Goal: Task Accomplishment & Management: Manage account settings

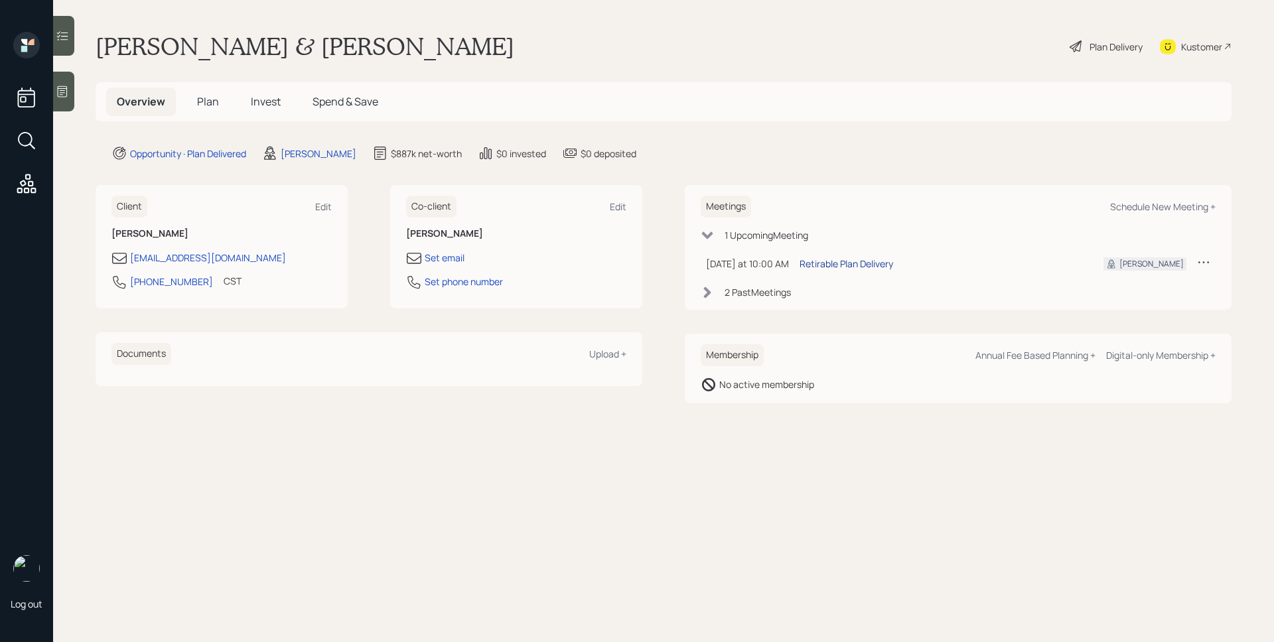
click at [878, 267] on div "Retirable Plan Delivery" at bounding box center [847, 264] width 94 height 14
click at [215, 97] on span "Plan" at bounding box center [208, 101] width 22 height 15
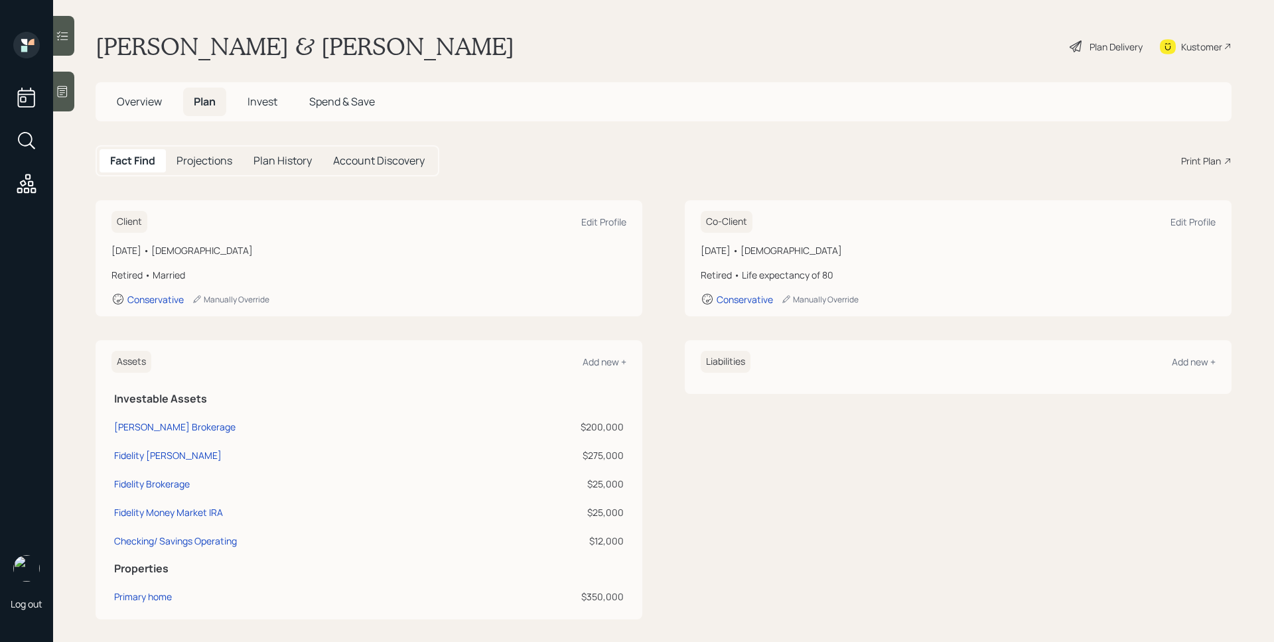
click at [1089, 52] on div "Plan Delivery" at bounding box center [1115, 47] width 53 height 14
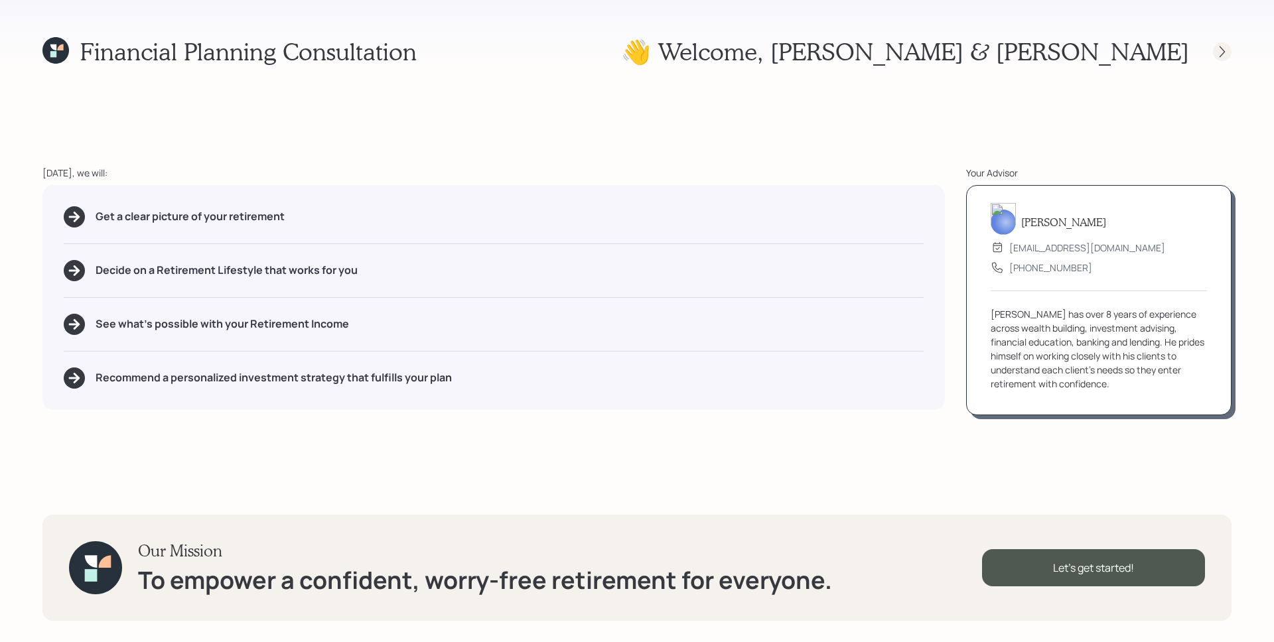
click at [1227, 49] on icon at bounding box center [1222, 51] width 13 height 13
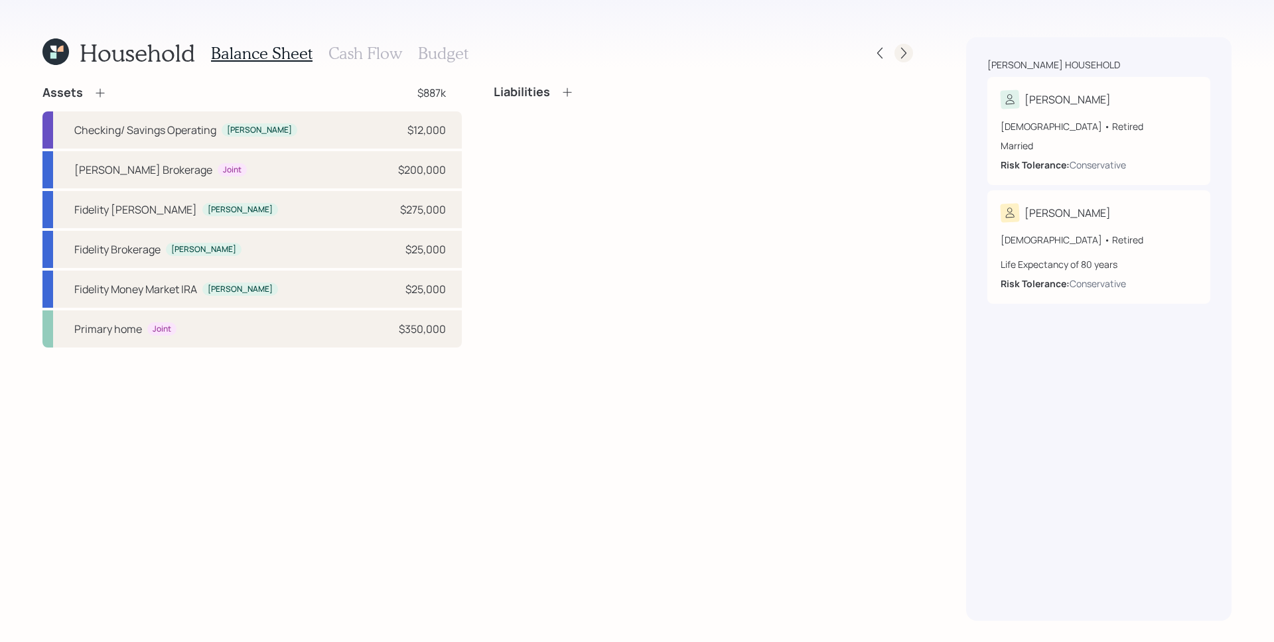
click at [898, 51] on icon at bounding box center [903, 52] width 13 height 13
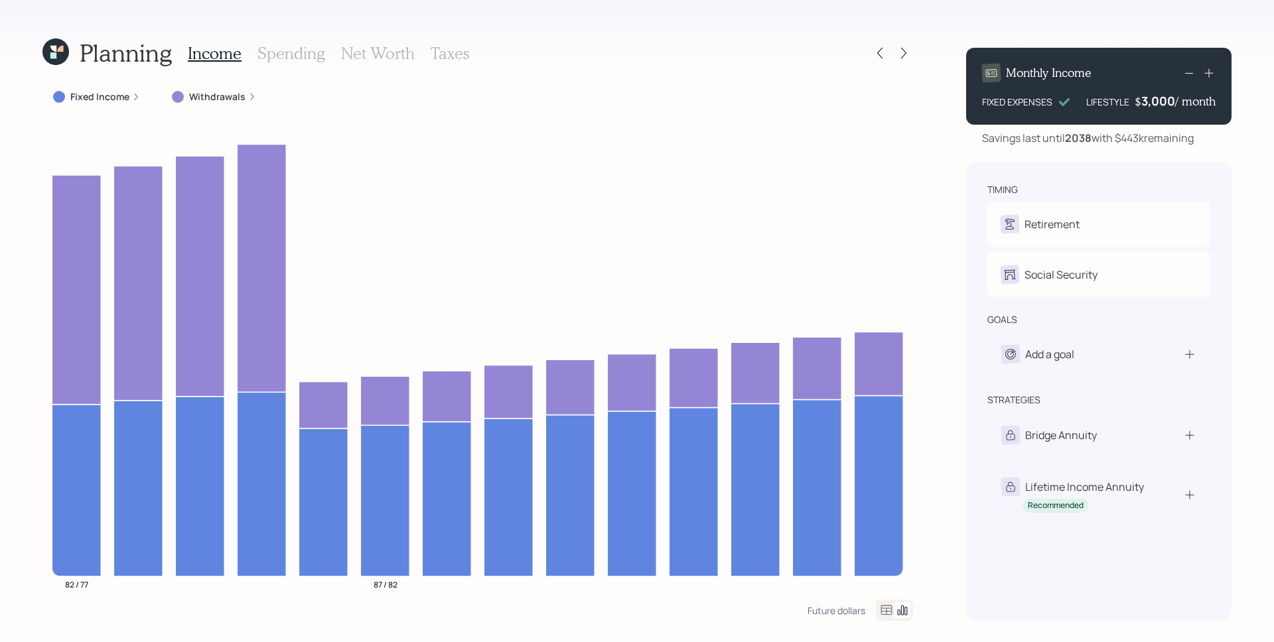
click at [198, 95] on label "Withdrawals" at bounding box center [217, 96] width 56 height 13
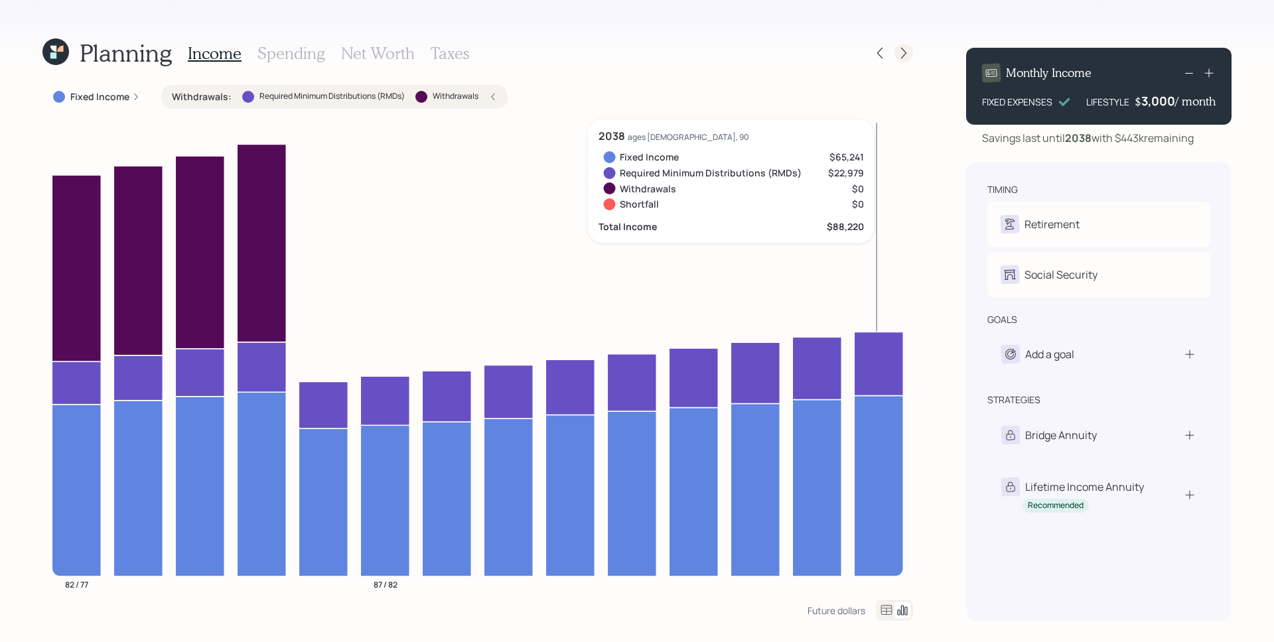
click at [900, 49] on icon at bounding box center [903, 52] width 13 height 13
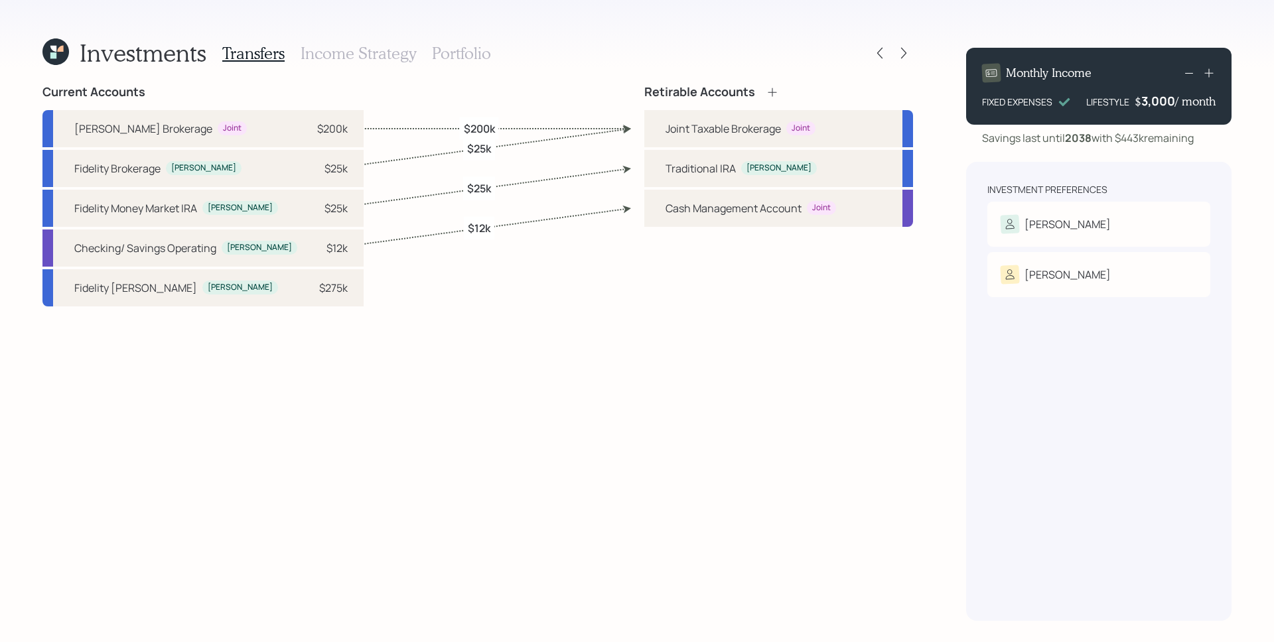
click at [723, 451] on div "Retirable Accounts Joint Taxable Brokerage Joint Traditional [PERSON_NAME] Mana…" at bounding box center [778, 353] width 269 height 536
click at [516, 58] on div "Investments Transfers Income Strategy Portfolio" at bounding box center [477, 53] width 871 height 32
click at [484, 54] on h3 "Portfolio" at bounding box center [461, 53] width 59 height 19
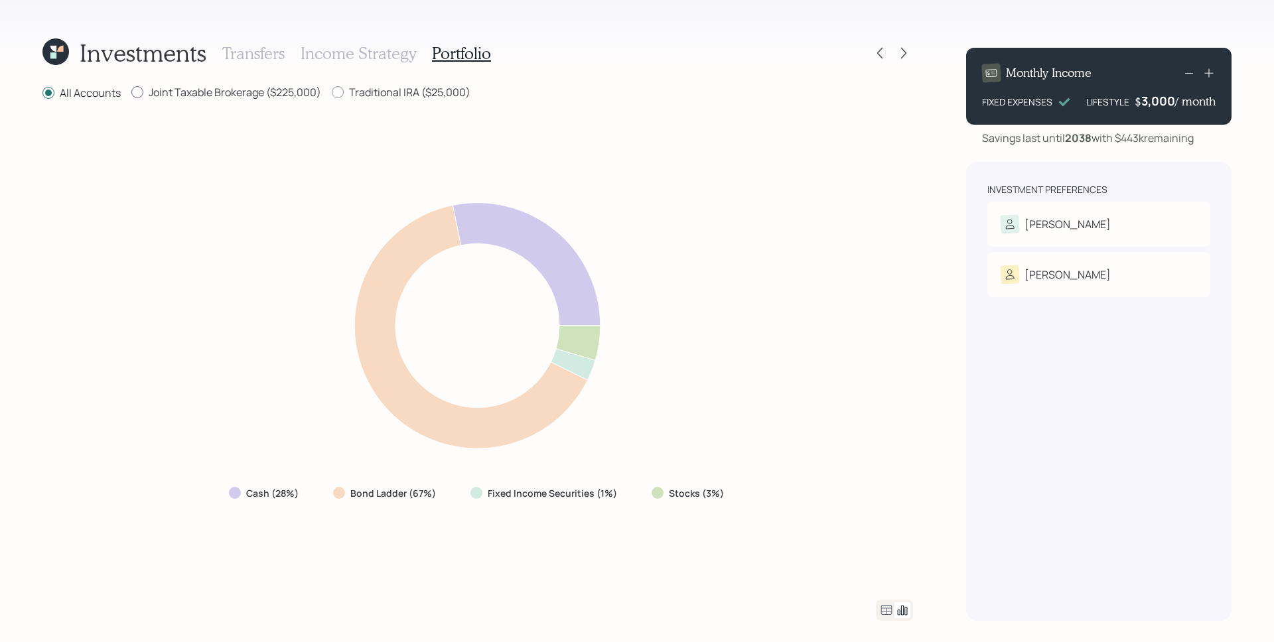
click at [264, 85] on label "Joint Taxable Brokerage ($225,000)" at bounding box center [226, 92] width 190 height 15
click at [131, 92] on input "Joint Taxable Brokerage ($225,000)" at bounding box center [131, 92] width 1 height 1
radio input "true"
radio input "false"
click at [427, 105] on div "All Accounts Joint Taxable Brokerage ($225,000) Traditional IRA ($25,000) Cash …" at bounding box center [477, 353] width 871 height 536
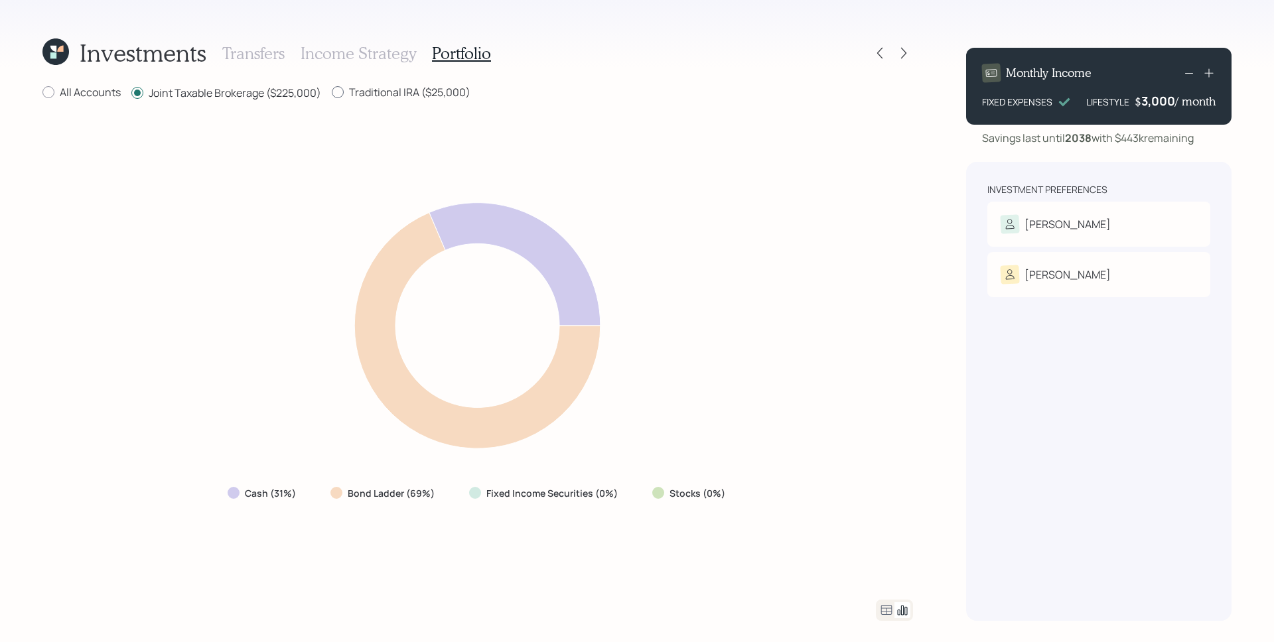
click at [425, 95] on label "Traditional IRA ($25,000)" at bounding box center [401, 92] width 139 height 15
click at [332, 93] on input "Traditional IRA ($25,000)" at bounding box center [331, 92] width 1 height 1
radio input "true"
radio input "false"
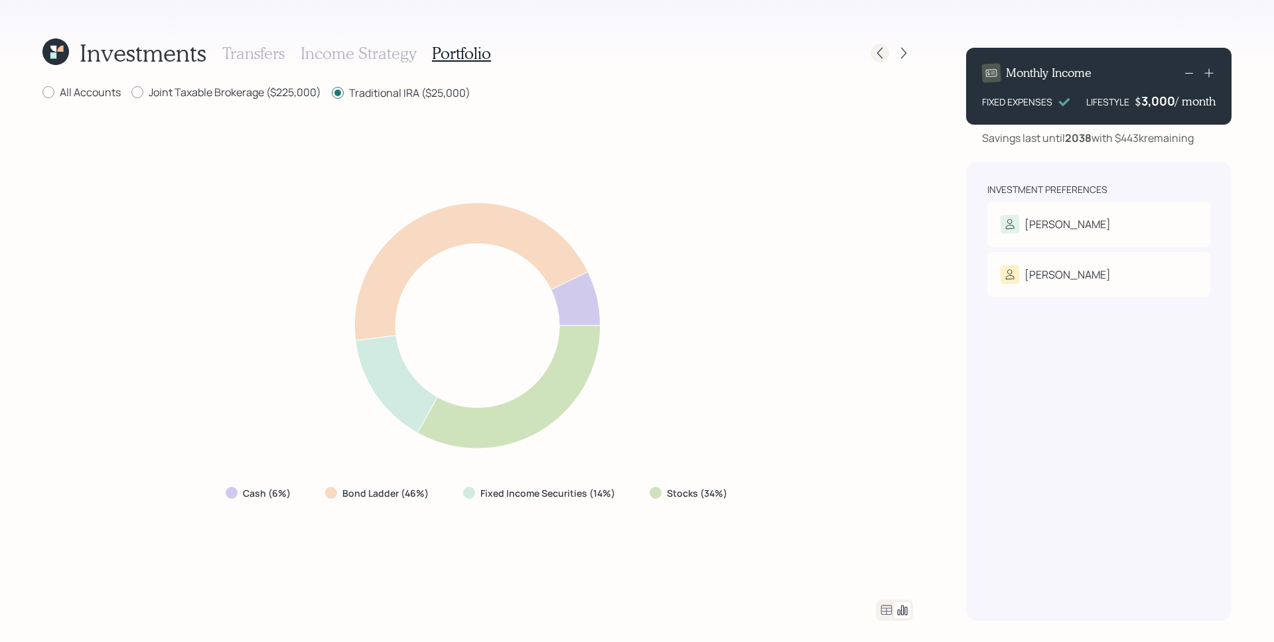
click at [877, 52] on icon at bounding box center [879, 53] width 5 height 11
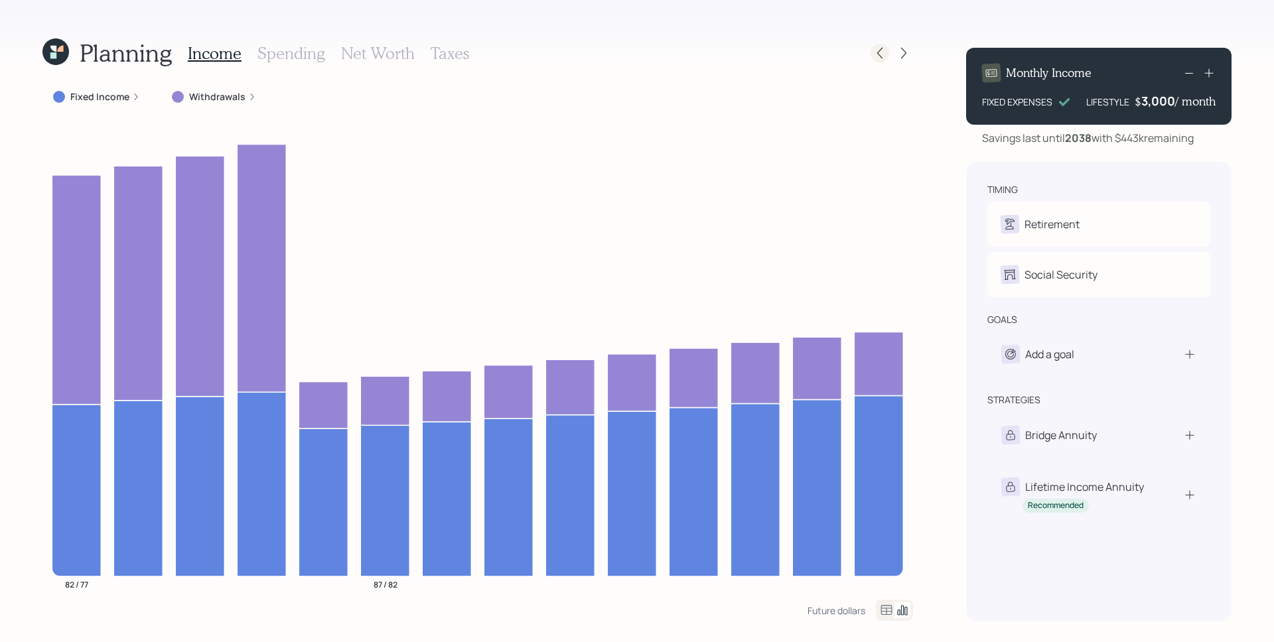
click at [883, 54] on icon at bounding box center [879, 52] width 13 height 13
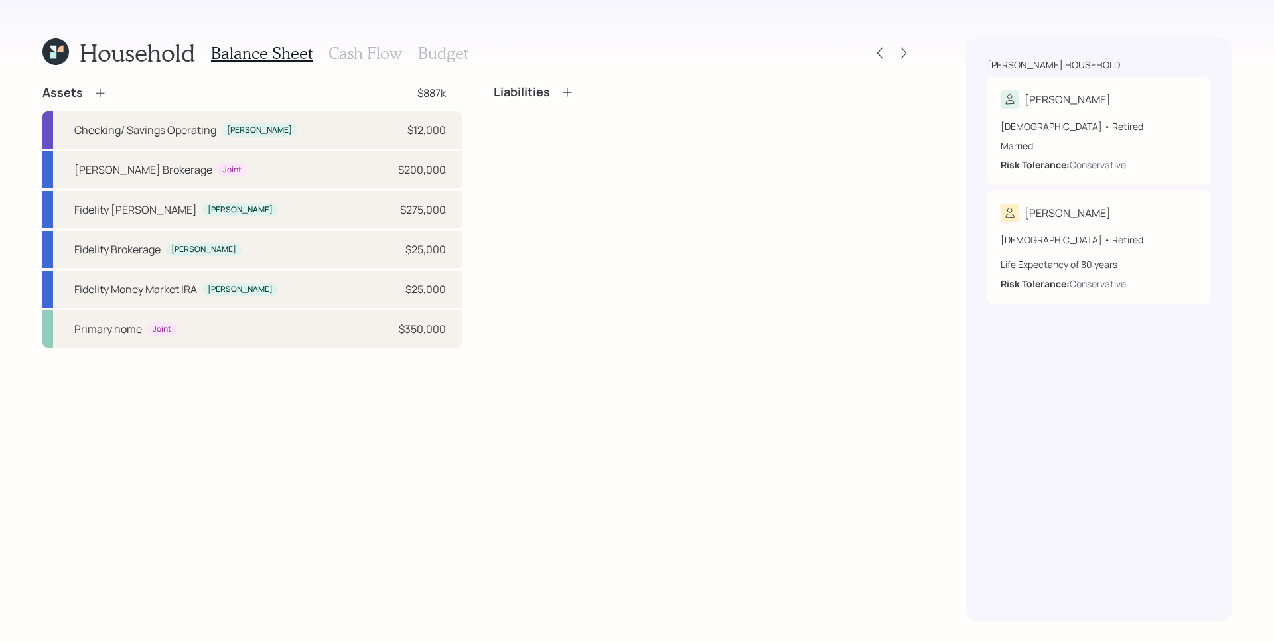
click at [50, 51] on icon at bounding box center [55, 51] width 27 height 27
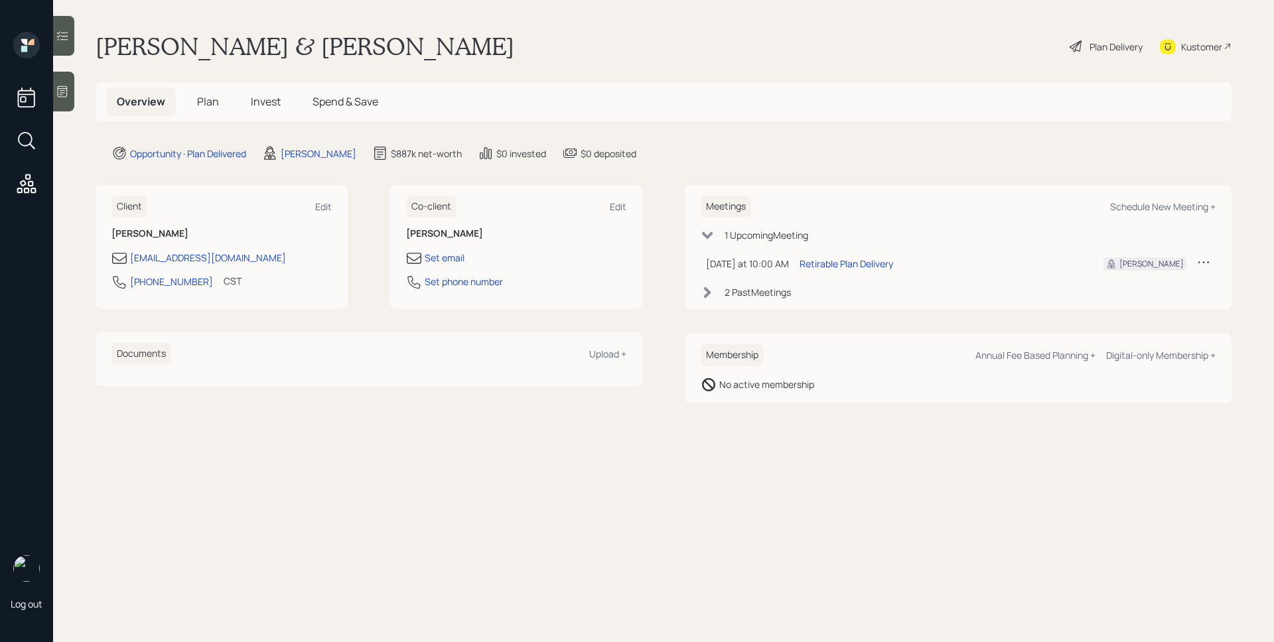
click at [1095, 41] on div "Plan Delivery" at bounding box center [1115, 47] width 53 height 14
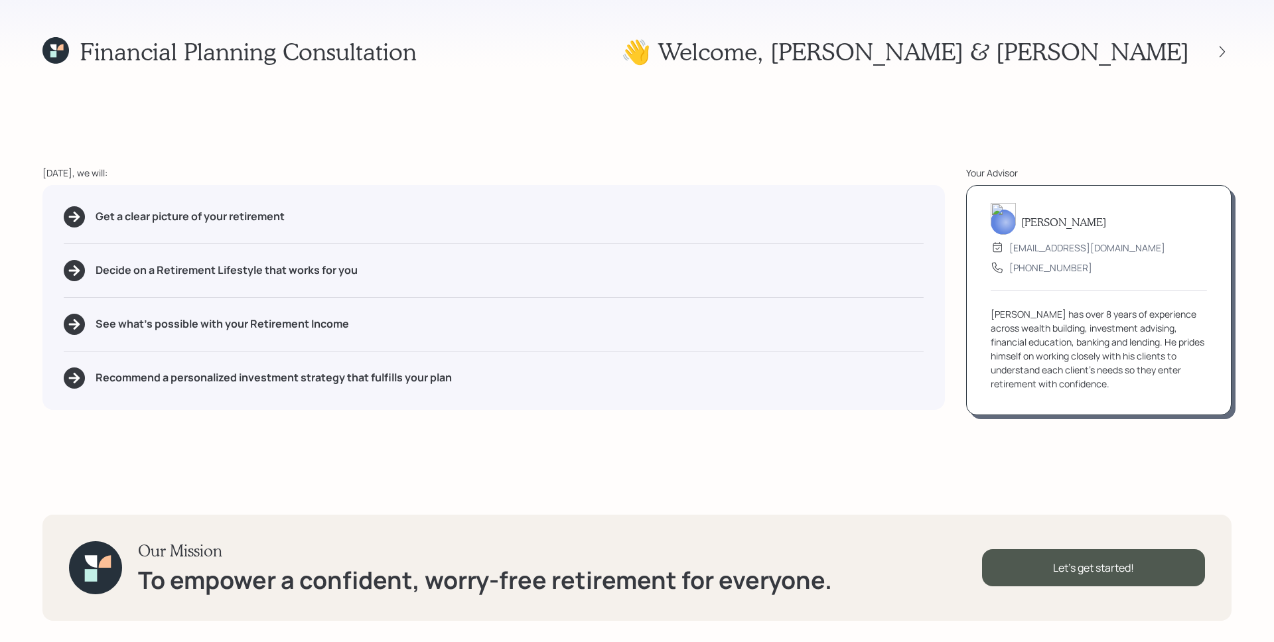
click at [56, 46] on icon at bounding box center [53, 47] width 6 height 6
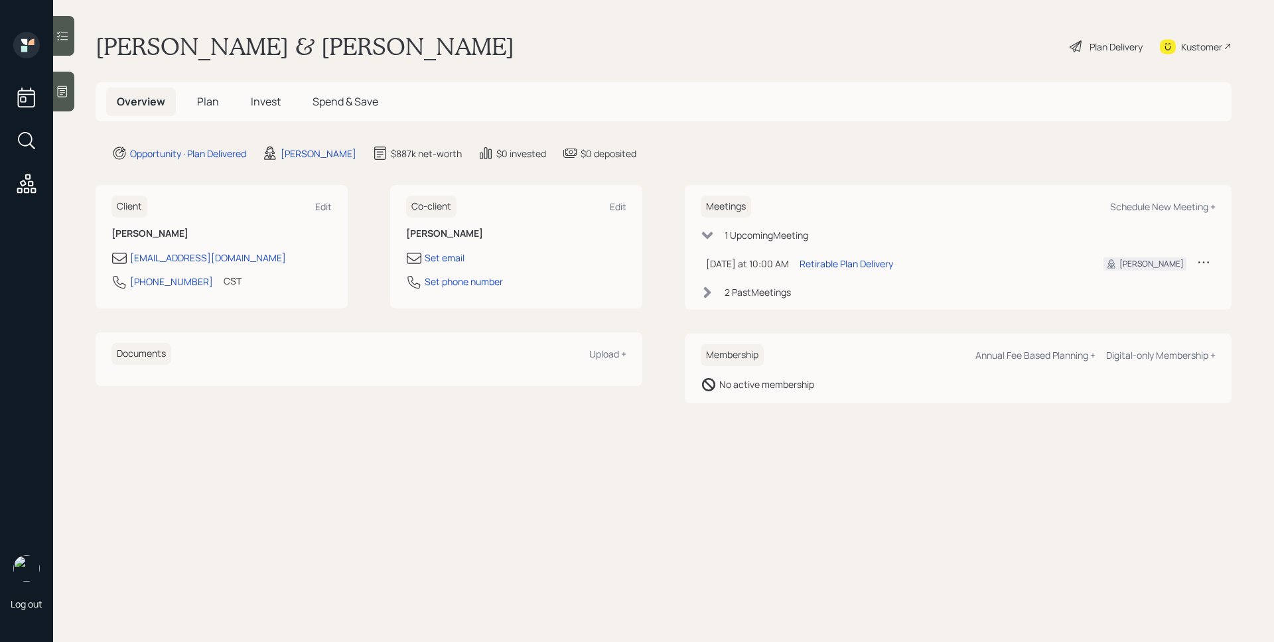
click at [212, 99] on span "Plan" at bounding box center [208, 101] width 22 height 15
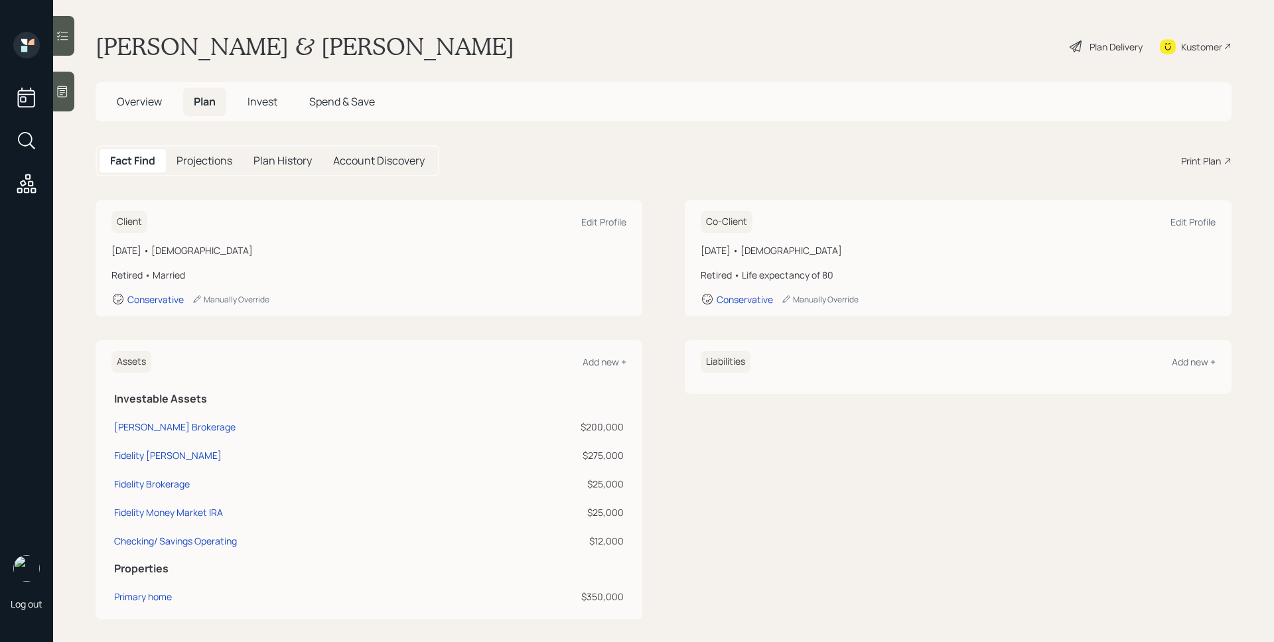
click at [1147, 135] on main "[PERSON_NAME] & [PERSON_NAME] Plan Delivery Kustomer Overview Plan Invest Spend…" at bounding box center [663, 321] width 1221 height 642
click at [1181, 164] on div "Print Plan" at bounding box center [1201, 161] width 40 height 14
click at [1121, 48] on div "Plan Delivery" at bounding box center [1115, 47] width 53 height 14
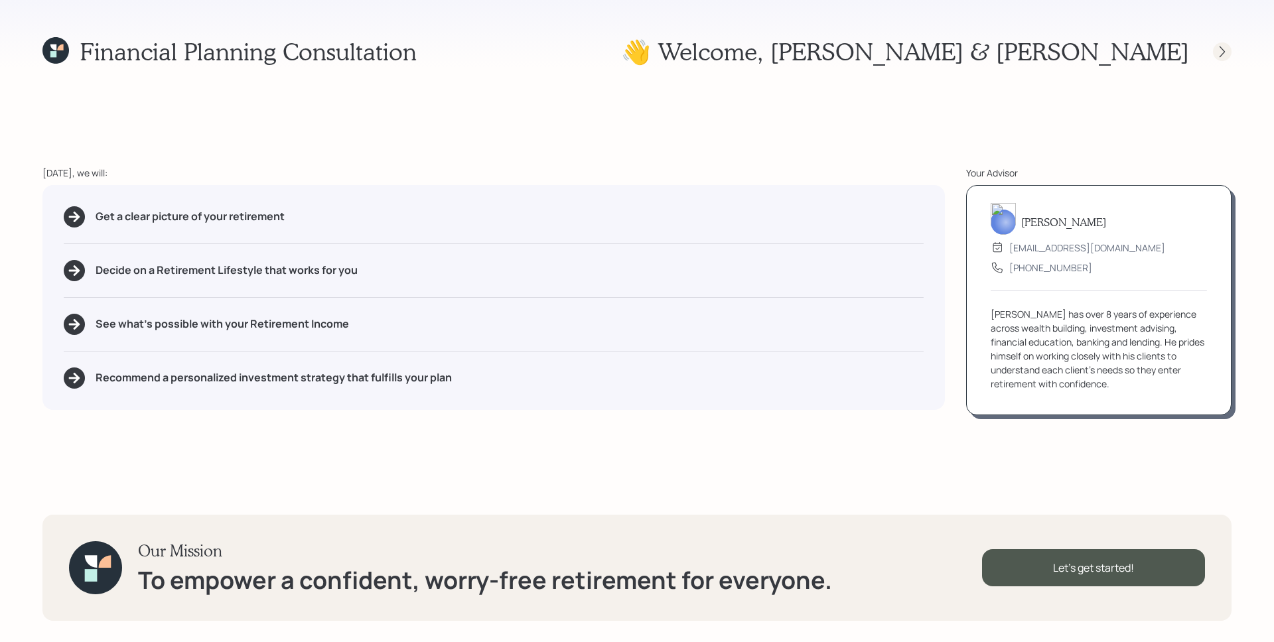
click at [1221, 48] on icon at bounding box center [1221, 51] width 5 height 11
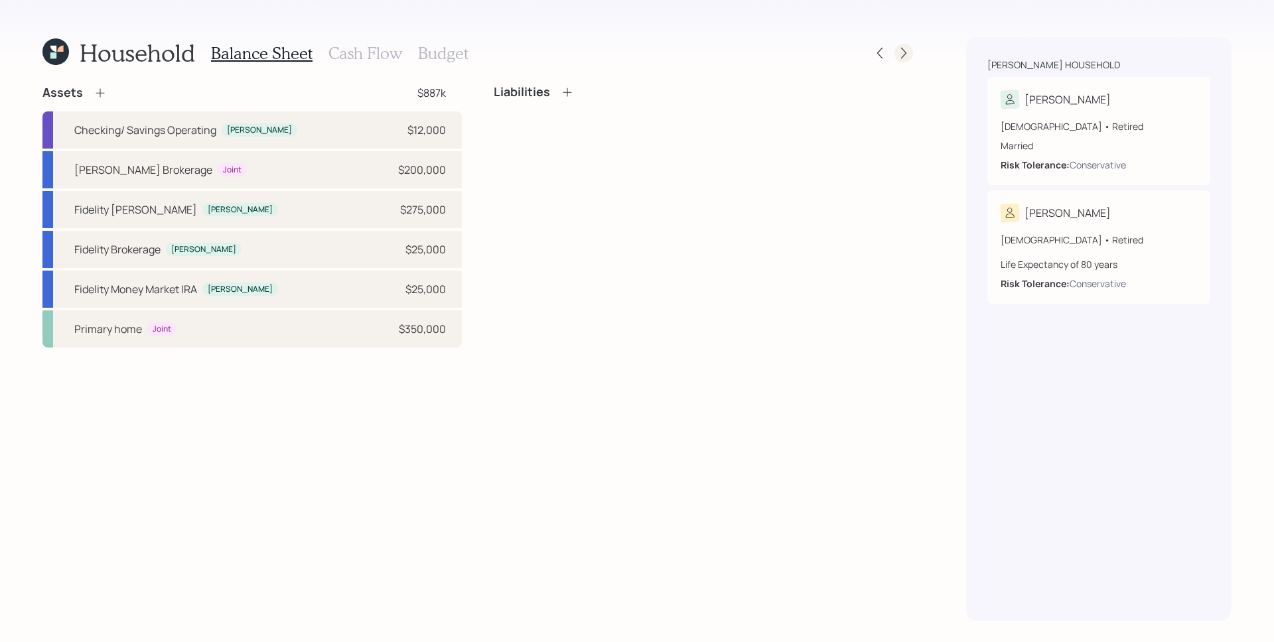
click at [900, 50] on icon at bounding box center [903, 52] width 13 height 13
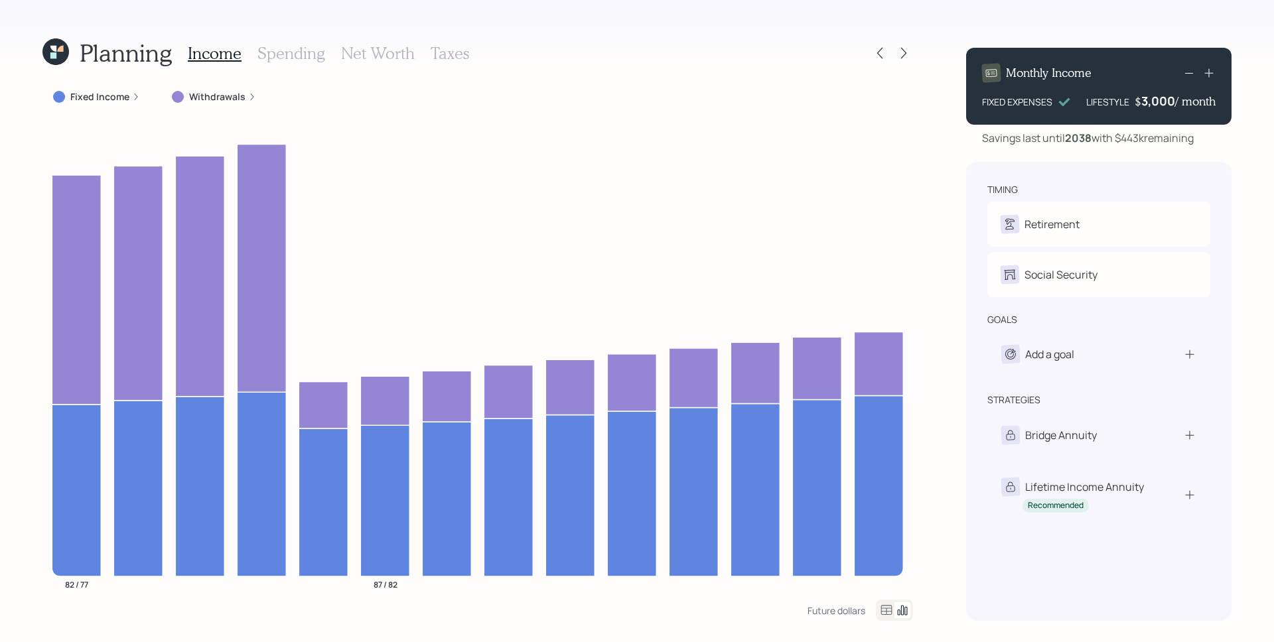
click at [123, 99] on label "Fixed Income" at bounding box center [99, 96] width 59 height 13
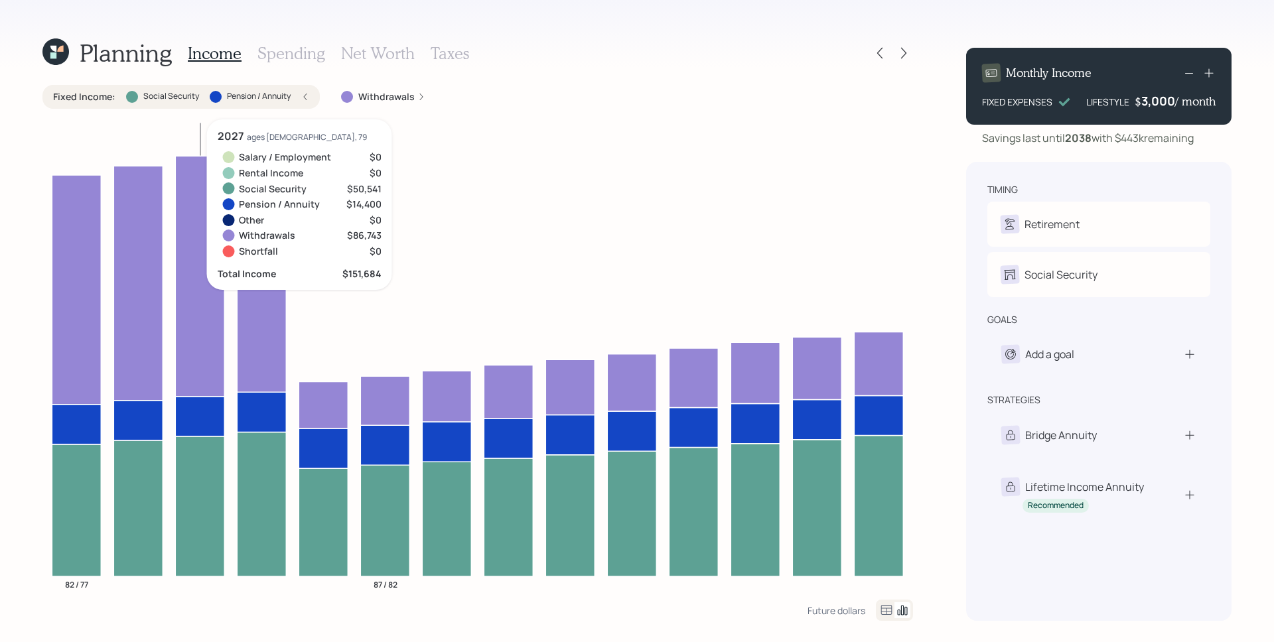
click at [290, 50] on h3 "Spending" at bounding box center [291, 53] width 68 height 19
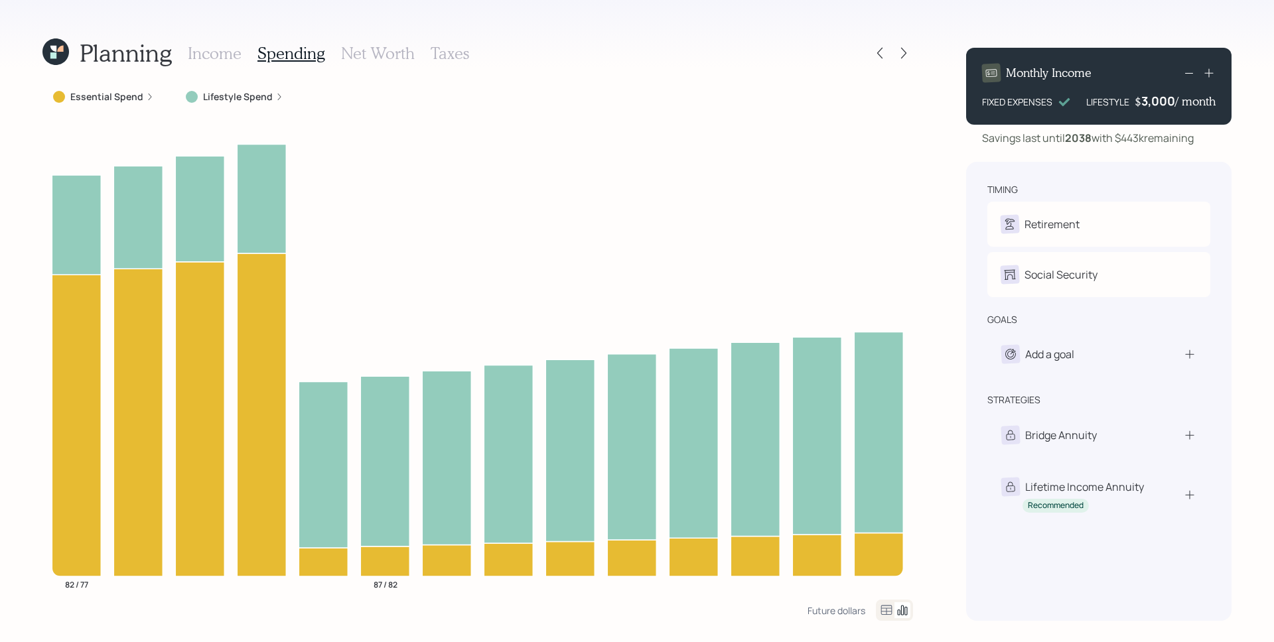
click at [226, 96] on label "Lifestyle Spend" at bounding box center [238, 96] width 70 height 13
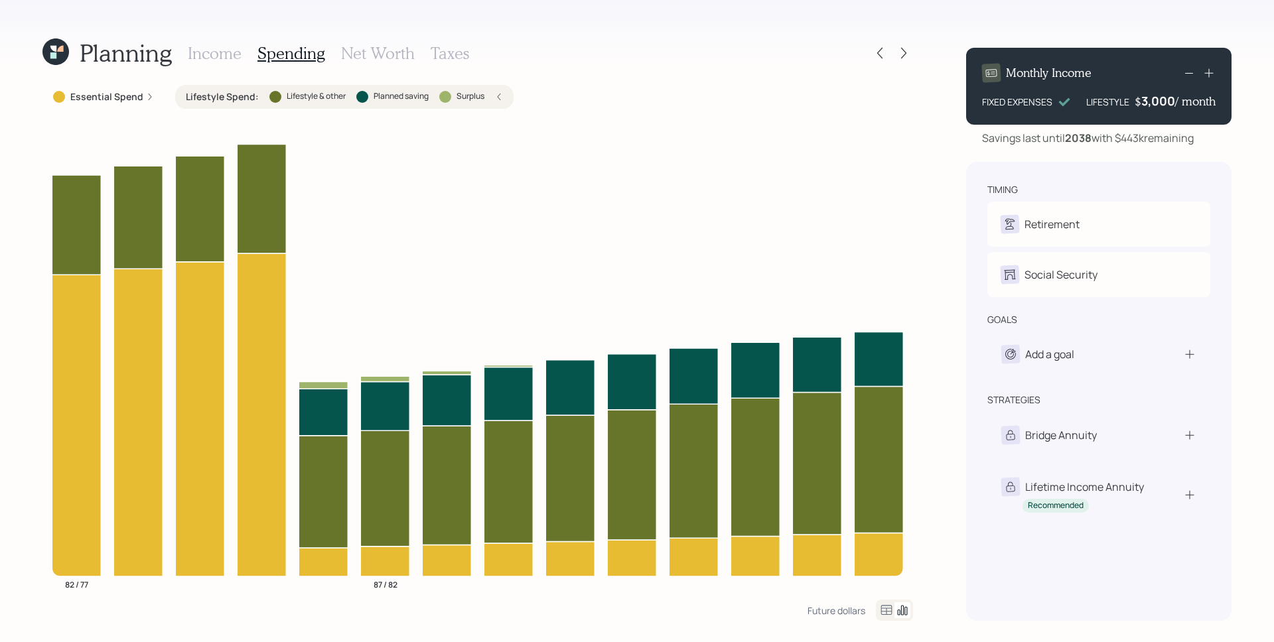
click at [233, 49] on h3 "Income" at bounding box center [215, 53] width 54 height 19
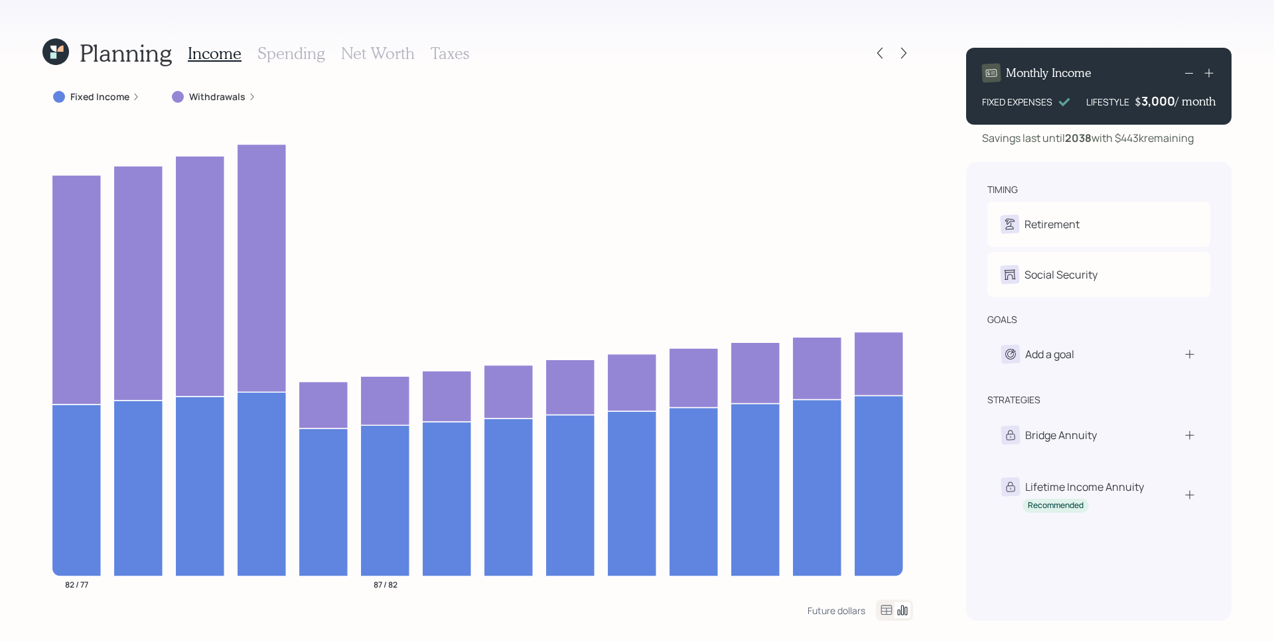
click at [234, 102] on label "Withdrawals" at bounding box center [217, 96] width 56 height 13
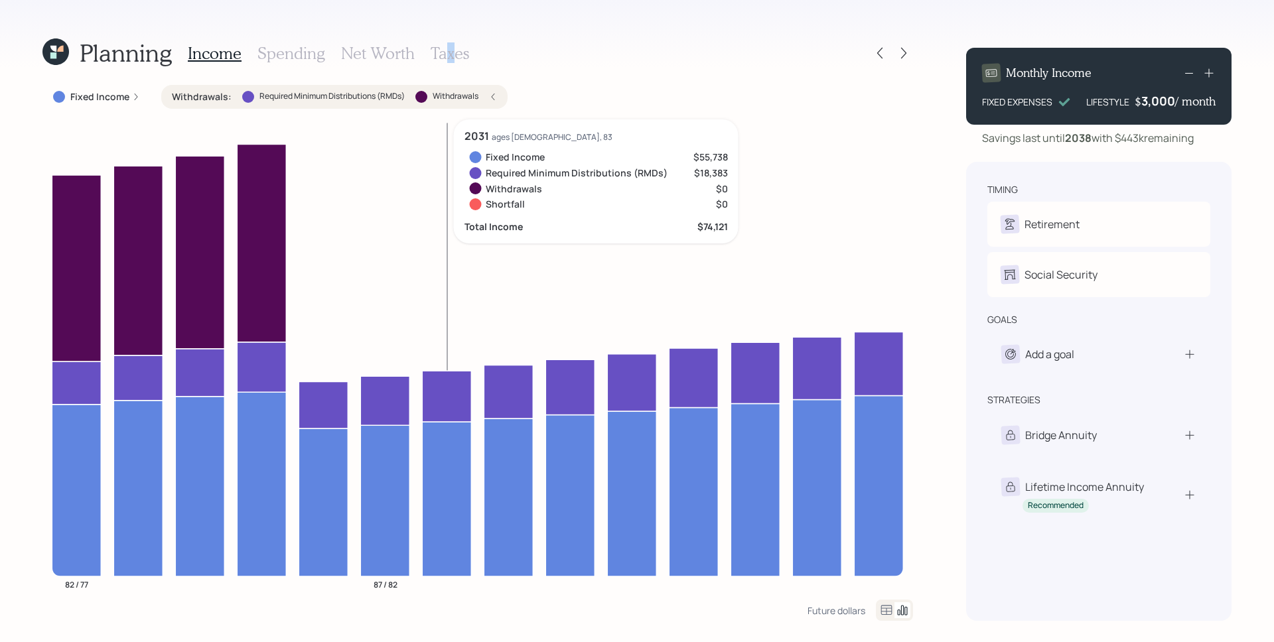
click at [448, 54] on h3 "Taxes" at bounding box center [450, 53] width 38 height 19
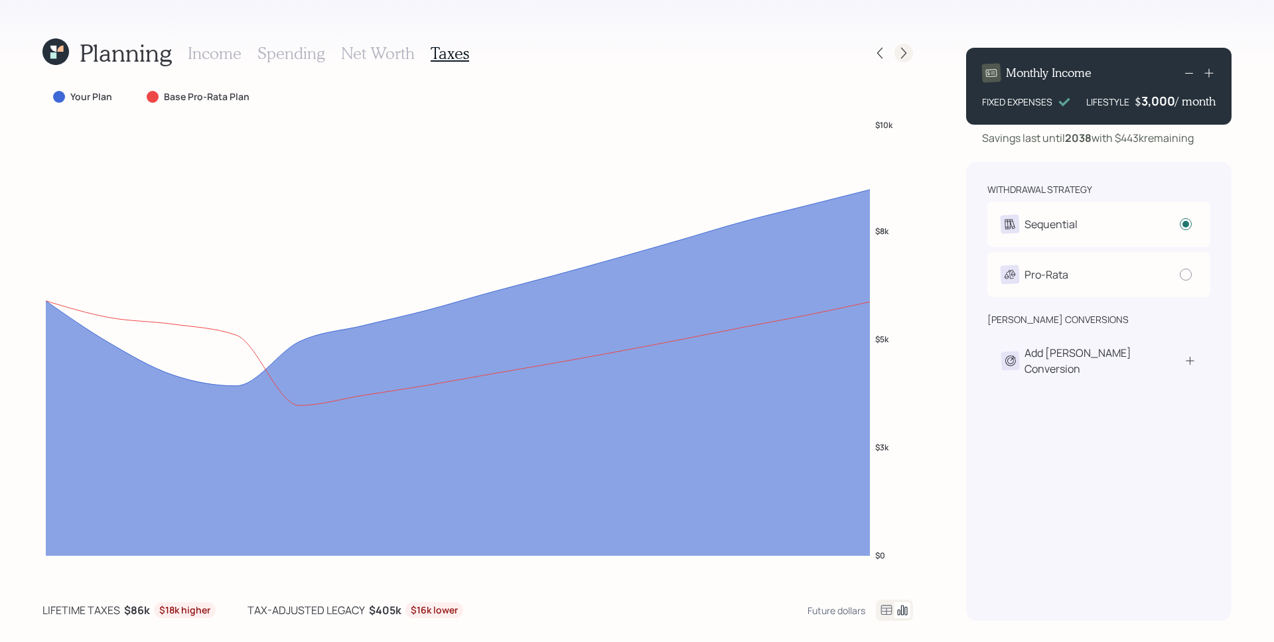
click at [907, 56] on icon at bounding box center [903, 52] width 13 height 13
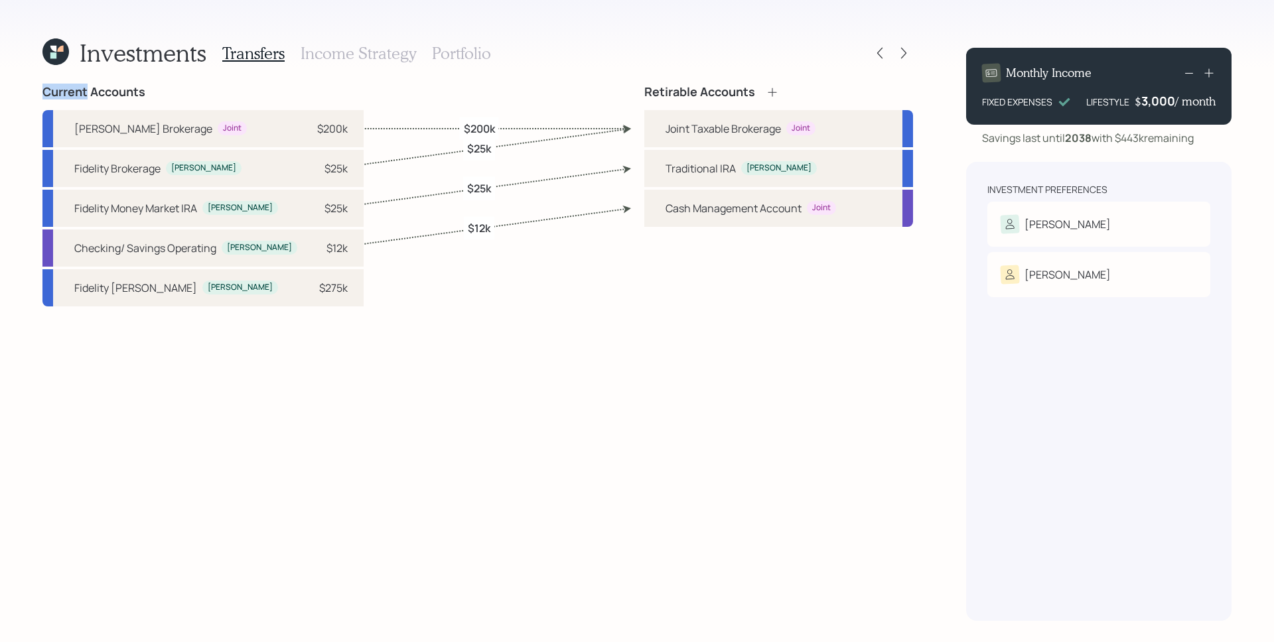
click at [907, 56] on icon at bounding box center [903, 52] width 13 height 13
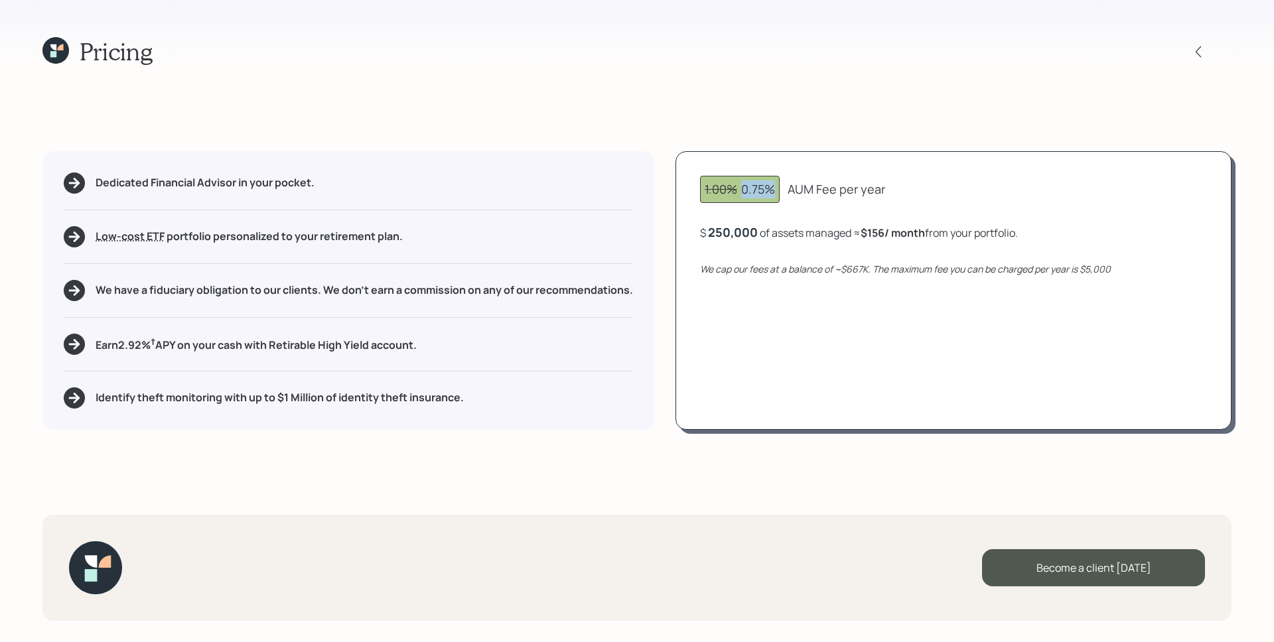
drag, startPoint x: 744, startPoint y: 190, endPoint x: 778, endPoint y: 188, distance: 34.6
click at [778, 188] on div "1.00% 0.75%" at bounding box center [740, 189] width 80 height 27
click at [884, 259] on div "1.00% 0.75% AUM Fee per year $ 250,000 of assets managed ≈ $156 / month from yo…" at bounding box center [953, 290] width 556 height 279
click at [1199, 52] on icon at bounding box center [1198, 51] width 13 height 13
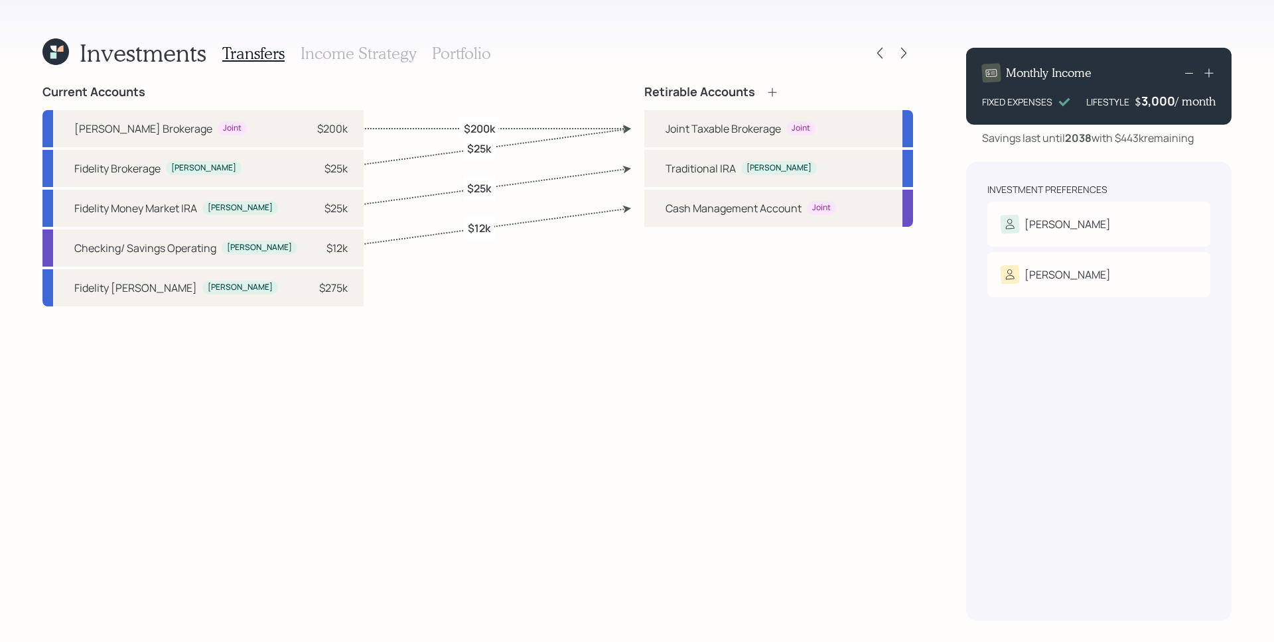
click at [446, 48] on h3 "Portfolio" at bounding box center [461, 53] width 59 height 19
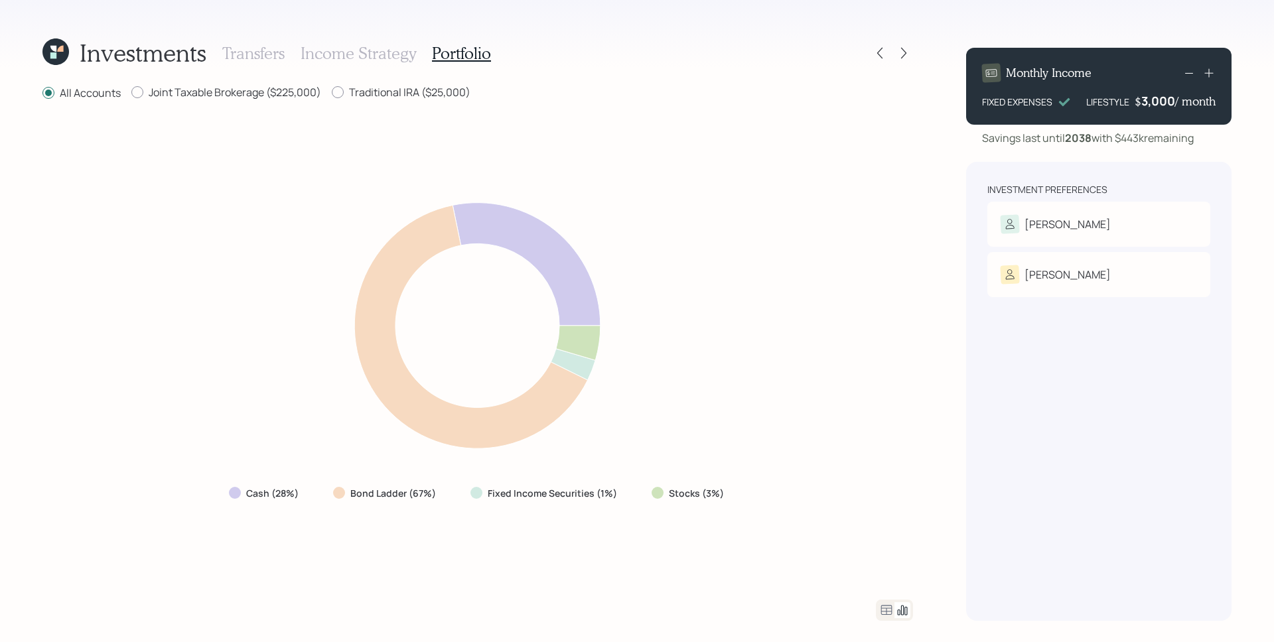
click at [893, 612] on icon at bounding box center [886, 610] width 16 height 16
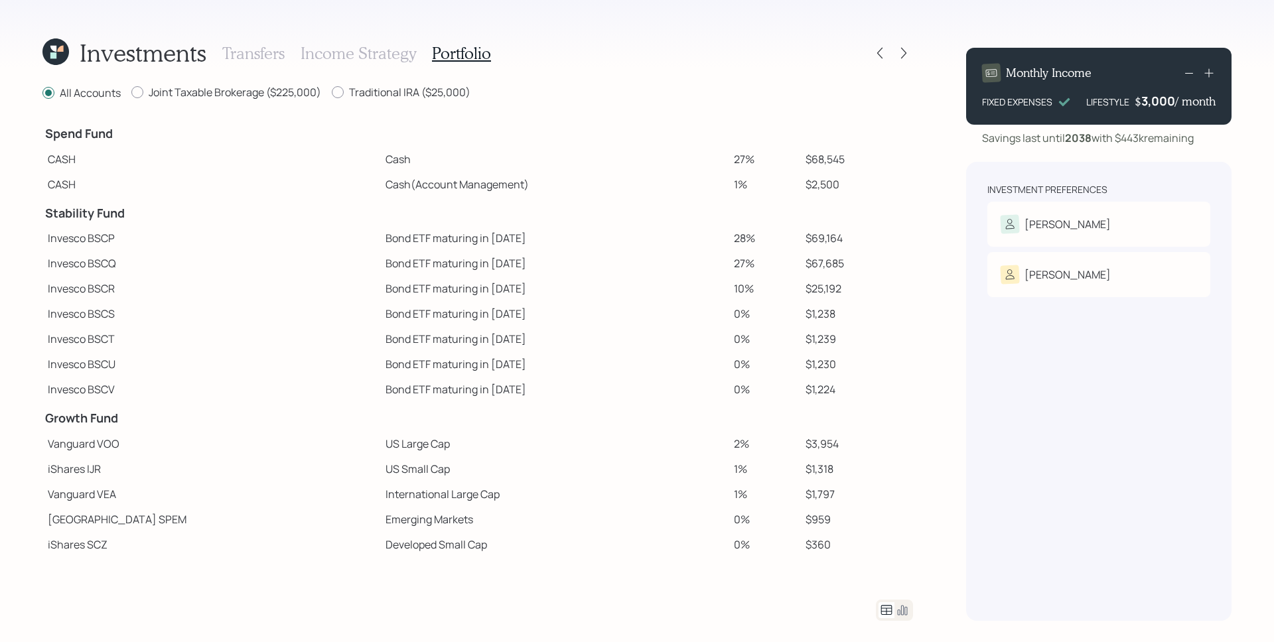
click at [663, 243] on td "Bond ETF maturing in [DATE]" at bounding box center [554, 238] width 348 height 25
click at [874, 56] on div at bounding box center [880, 53] width 19 height 19
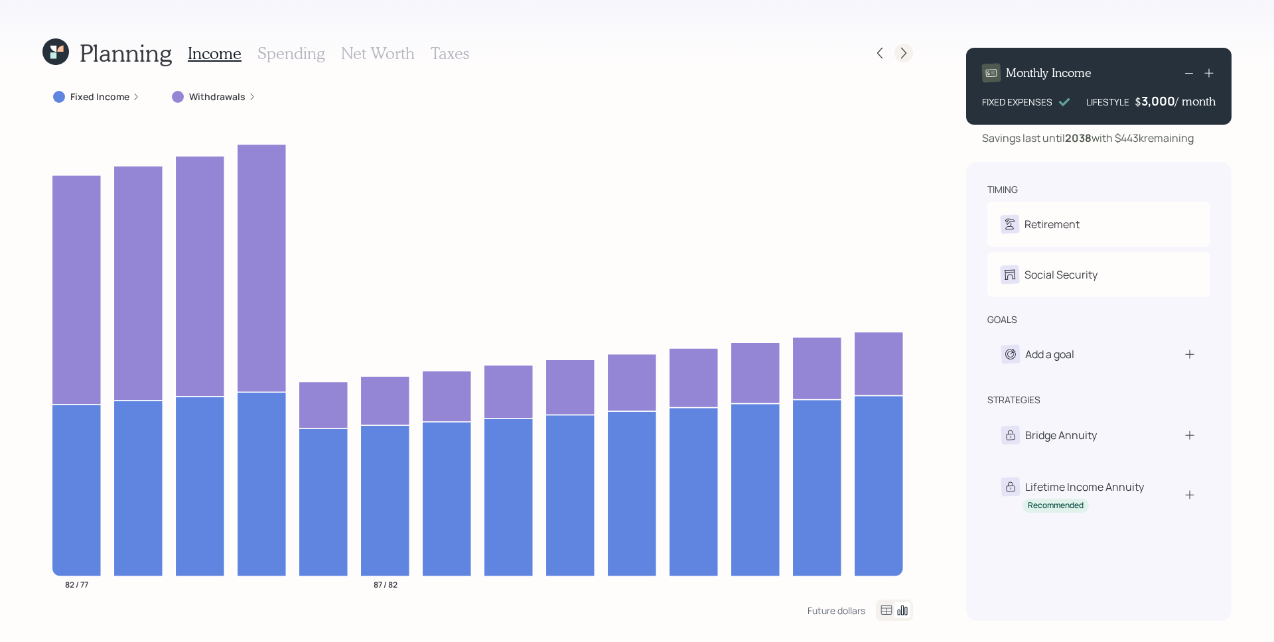
click at [912, 52] on div at bounding box center [903, 53] width 19 height 19
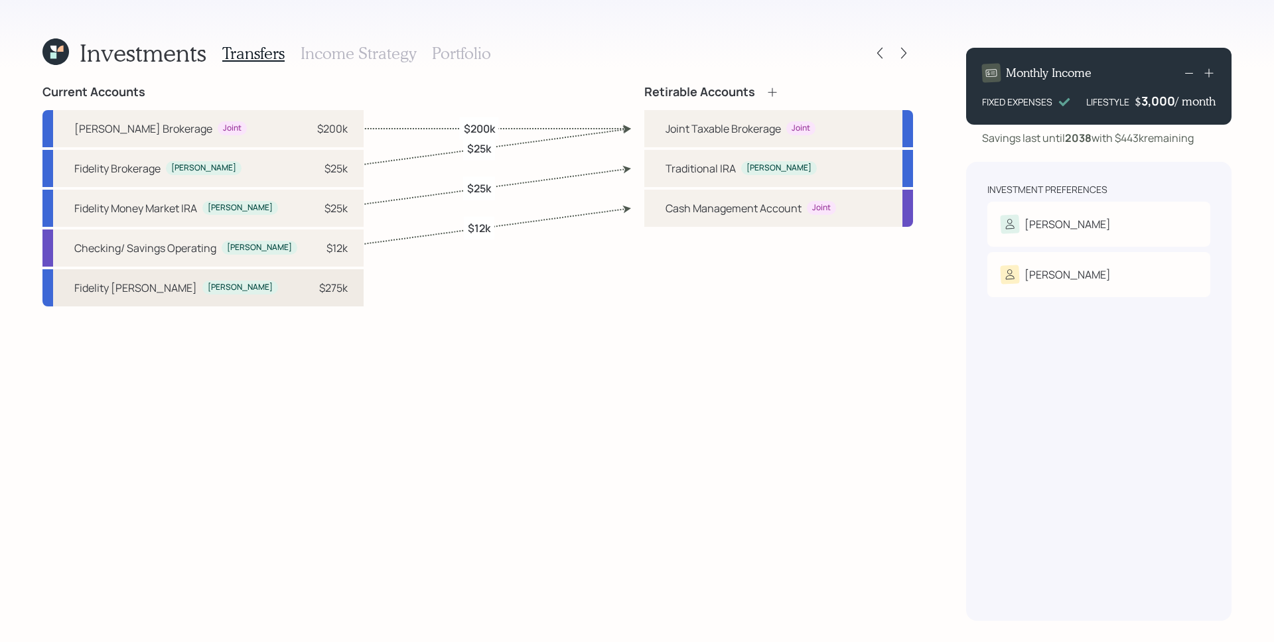
click at [208, 293] on div "[PERSON_NAME]" at bounding box center [240, 287] width 65 height 11
click at [170, 297] on div "Fidelity IRA Annuity [PERSON_NAME] $275k" at bounding box center [202, 287] width 321 height 37
click at [185, 320] on div "Current Accounts [PERSON_NAME] Brokerage Joint $200k Fidelity Brokerage [PERSON…" at bounding box center [202, 353] width 321 height 536
click at [208, 367] on div "Current Accounts [PERSON_NAME] Brokerage Joint $200k Fidelity Brokerage [PERSON…" at bounding box center [202, 353] width 321 height 536
click at [319, 289] on div "$275k" at bounding box center [333, 288] width 29 height 16
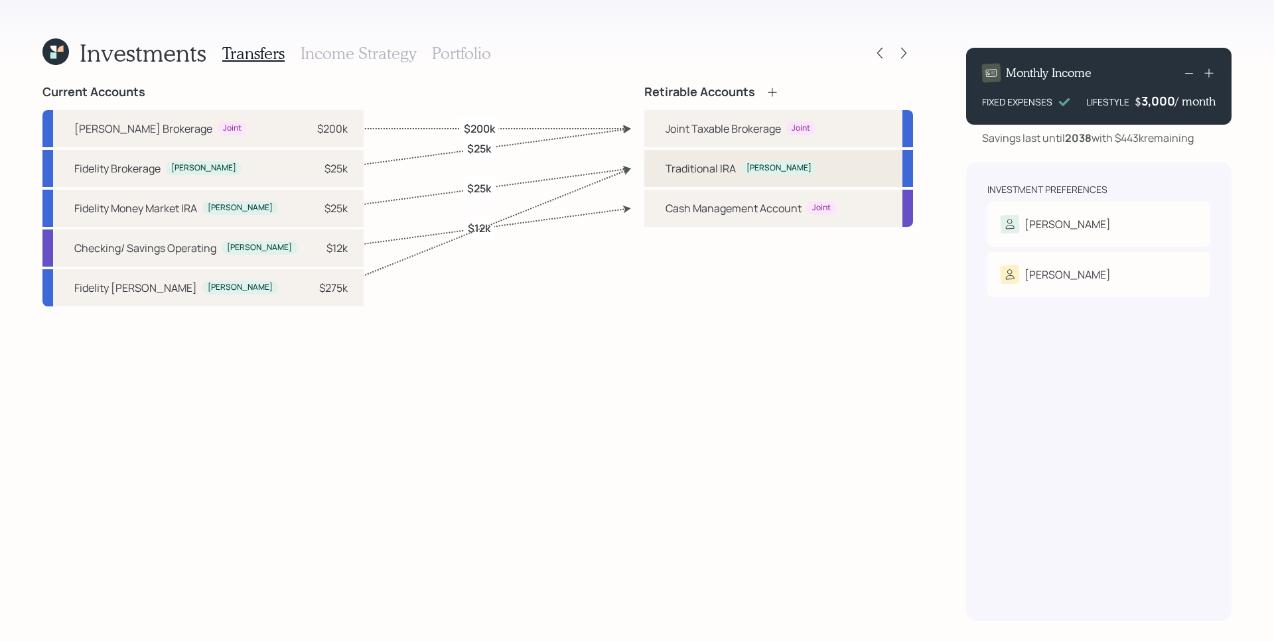
click at [674, 169] on div "Traditional IRA" at bounding box center [700, 169] width 70 height 16
select select "3b67f7a2-f852-42e6-849f-7031be598d3b"
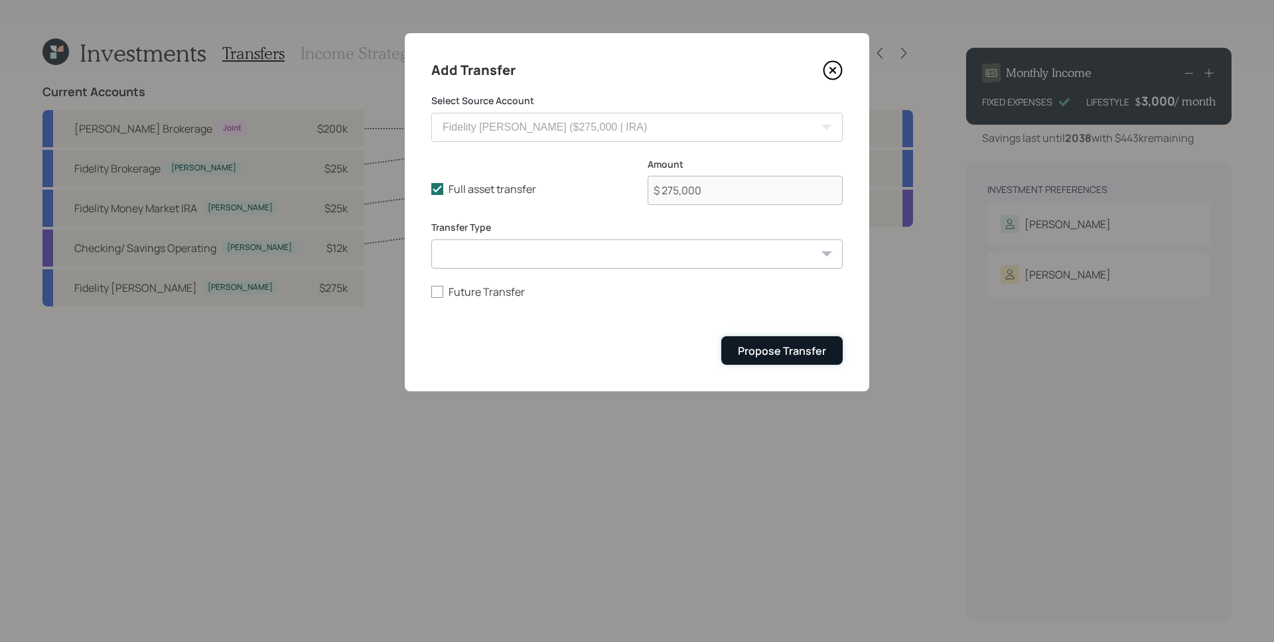
click at [766, 362] on button "Propose Transfer" at bounding box center [781, 350] width 121 height 29
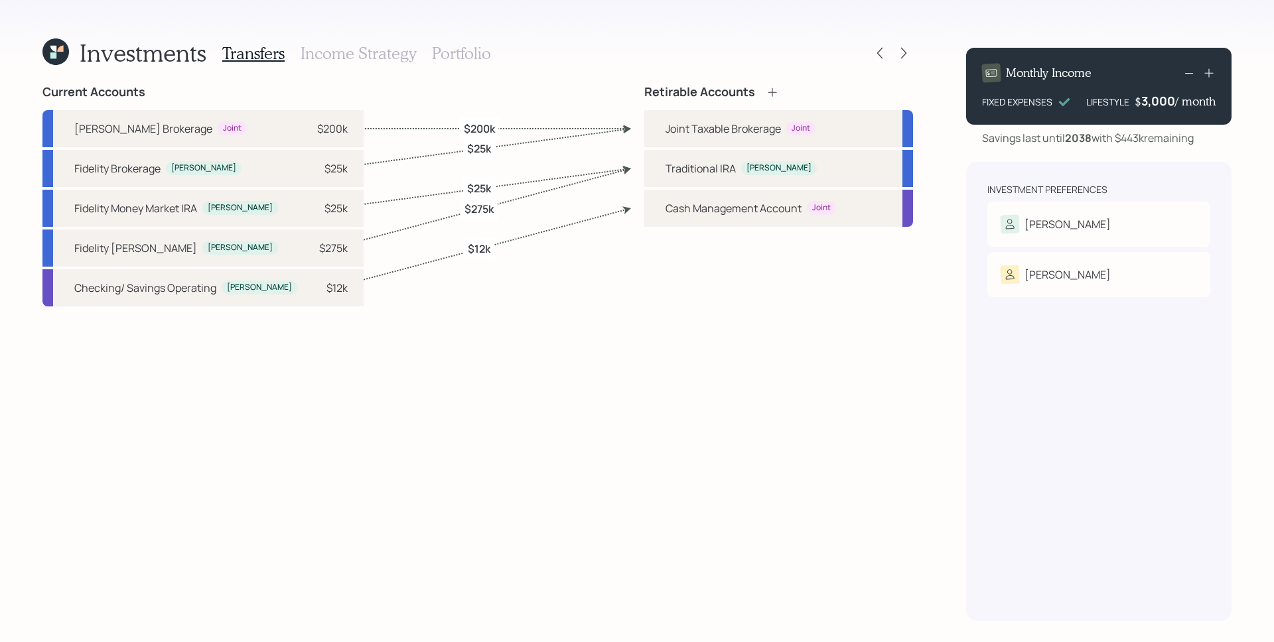
click at [453, 51] on h3 "Portfolio" at bounding box center [461, 53] width 59 height 19
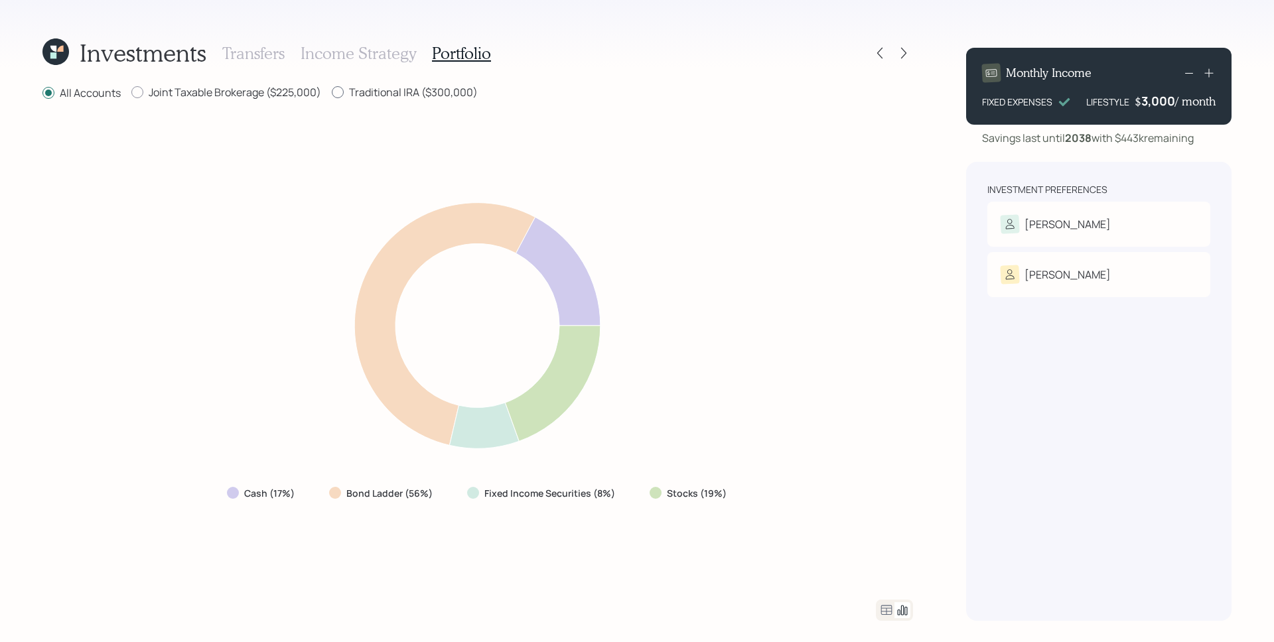
click at [401, 99] on label "Traditional IRA ($300,000)" at bounding box center [405, 92] width 146 height 15
click at [332, 93] on input "Traditional IRA ($300,000)" at bounding box center [331, 92] width 1 height 1
radio input "true"
radio input "false"
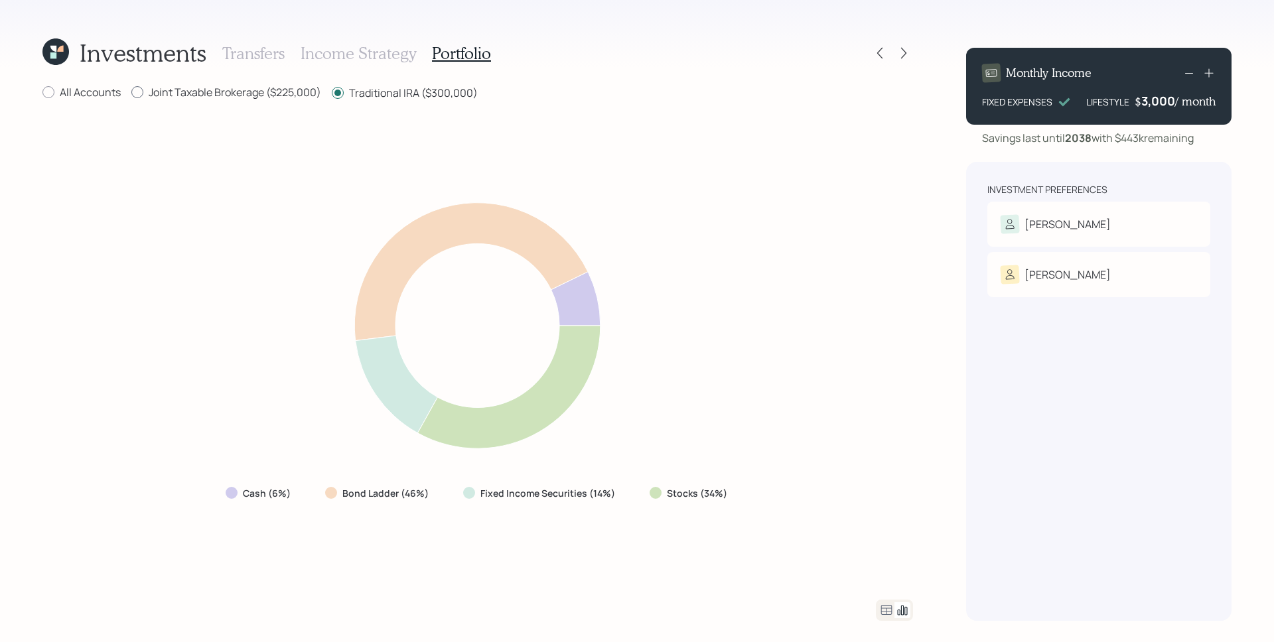
click at [257, 90] on label "Joint Taxable Brokerage ($225,000)" at bounding box center [226, 92] width 190 height 15
click at [131, 92] on input "Joint Taxable Brokerage ($225,000)" at bounding box center [131, 92] width 1 height 1
radio input "true"
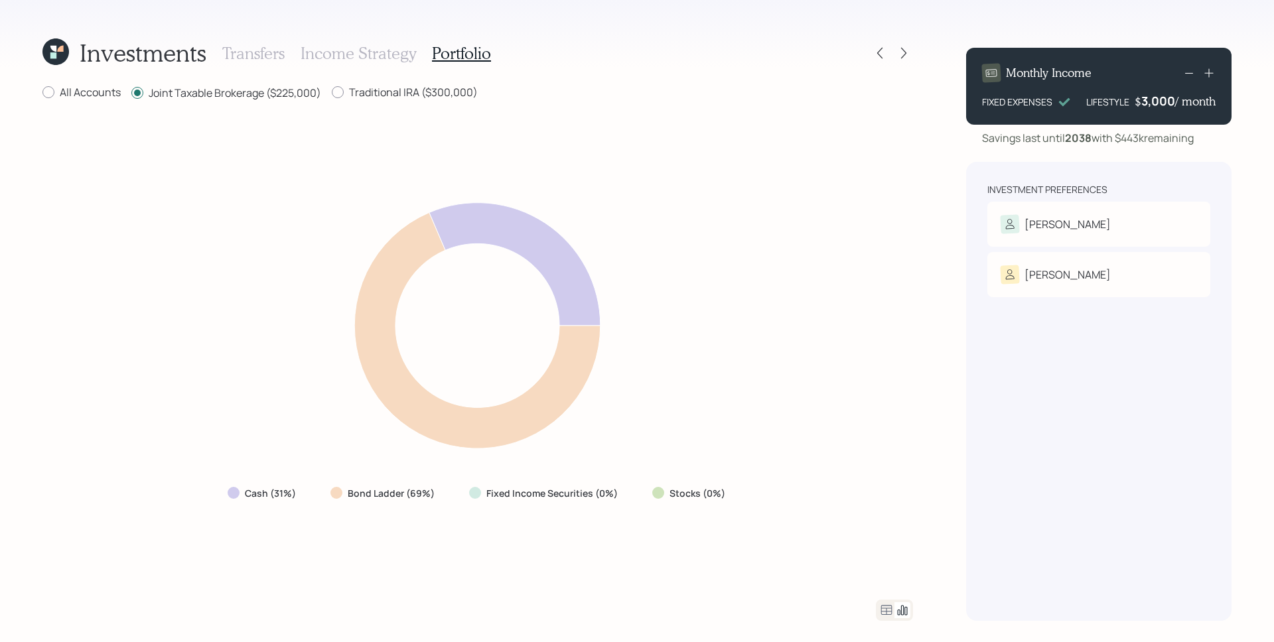
click at [419, 100] on div "Traditional IRA ($300,000)" at bounding box center [405, 93] width 146 height 17
drag, startPoint x: 383, startPoint y: 88, endPoint x: 447, endPoint y: 178, distance: 110.3
click at [383, 88] on label "Traditional IRA ($300,000)" at bounding box center [405, 92] width 146 height 15
click at [332, 92] on input "Traditional IRA ($300,000)" at bounding box center [331, 92] width 1 height 1
radio input "true"
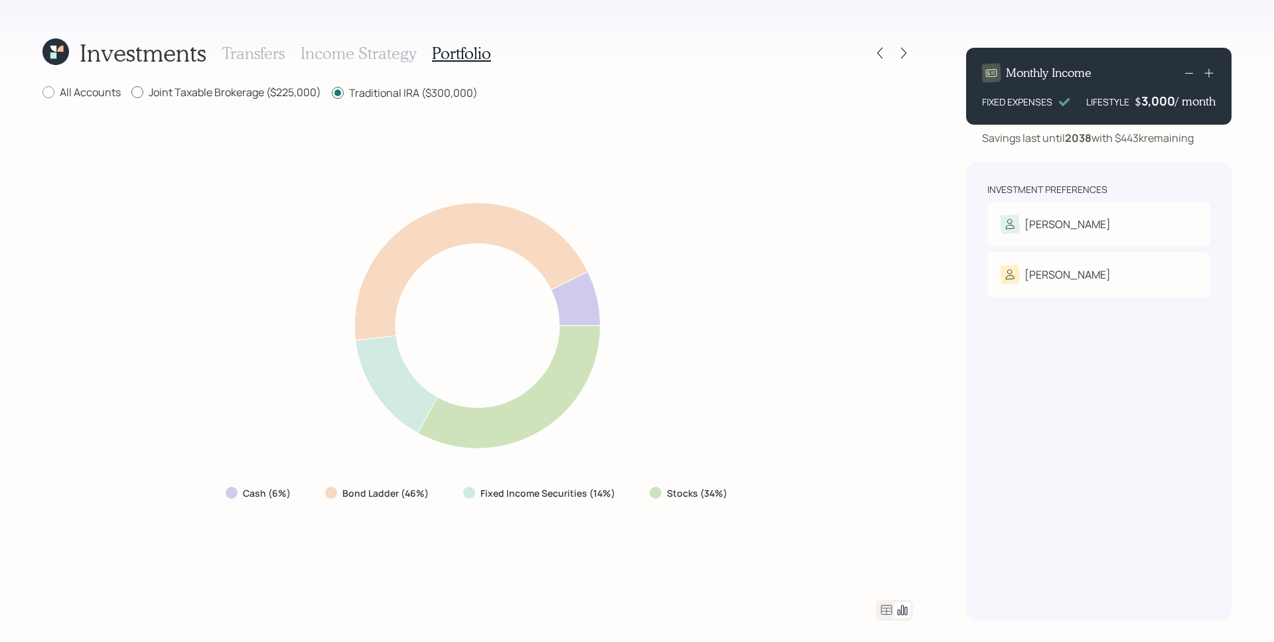
click at [243, 96] on label "Joint Taxable Brokerage ($225,000)" at bounding box center [226, 92] width 190 height 15
click at [131, 93] on input "Joint Taxable Brokerage ($225,000)" at bounding box center [131, 92] width 1 height 1
radio input "true"
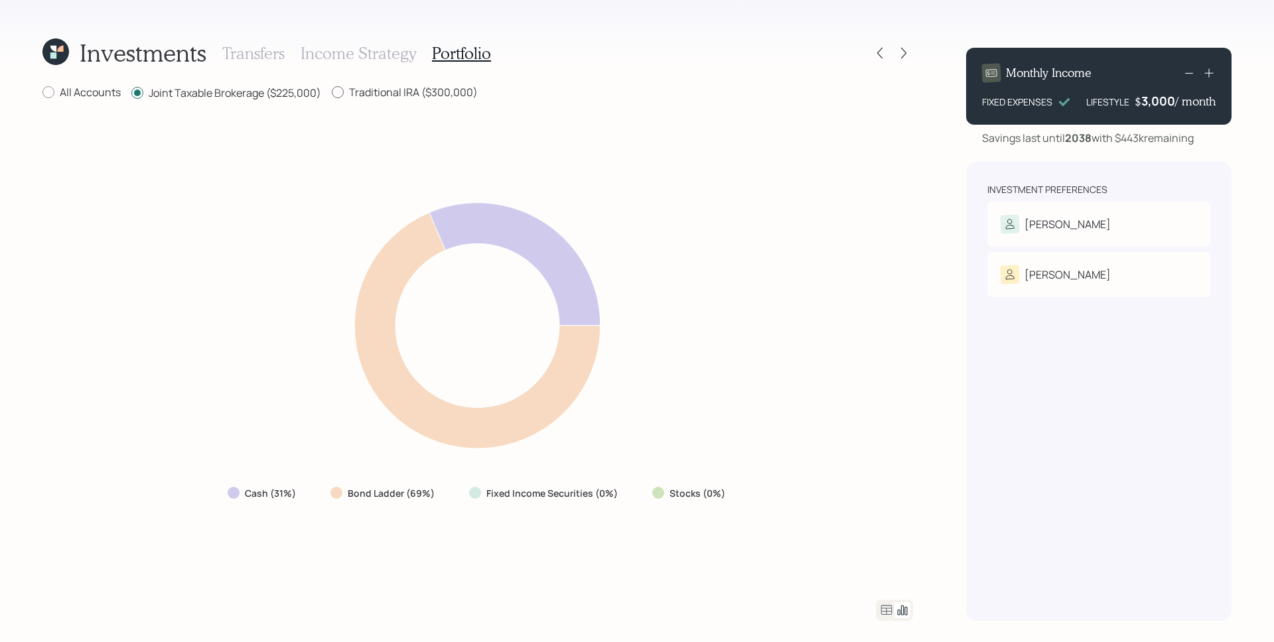
click at [367, 90] on label "Traditional IRA ($300,000)" at bounding box center [405, 92] width 146 height 15
click at [332, 92] on input "Traditional IRA ($300,000)" at bounding box center [331, 92] width 1 height 1
radio input "true"
radio input "false"
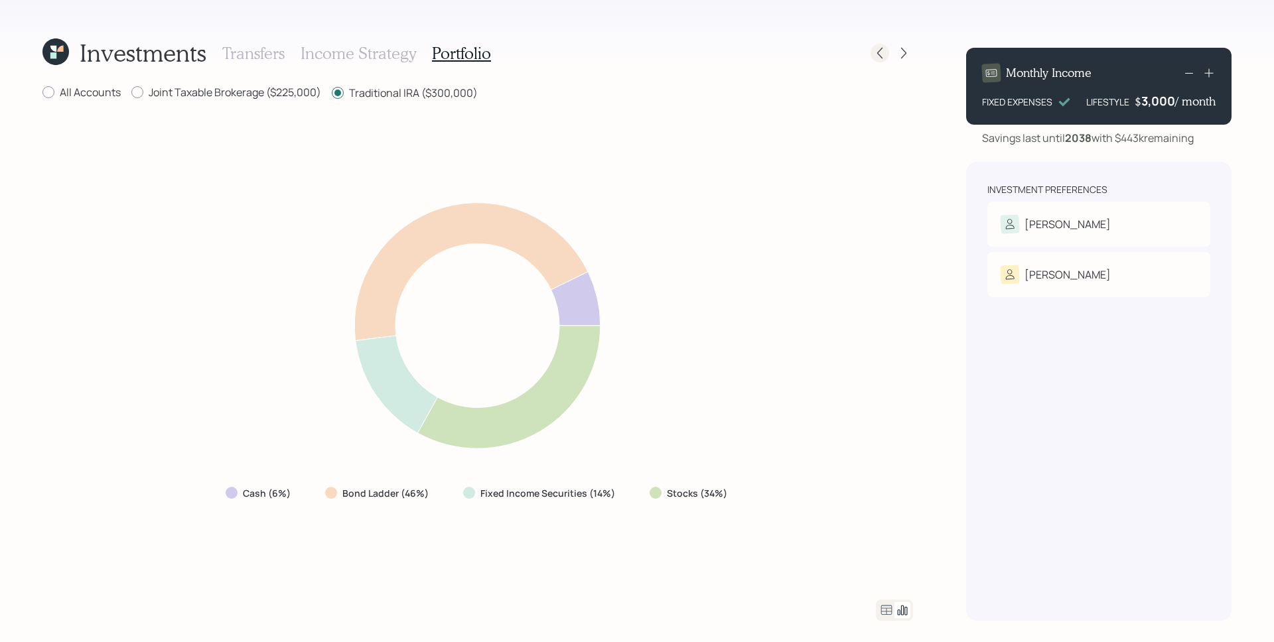
click at [880, 53] on icon at bounding box center [879, 52] width 13 height 13
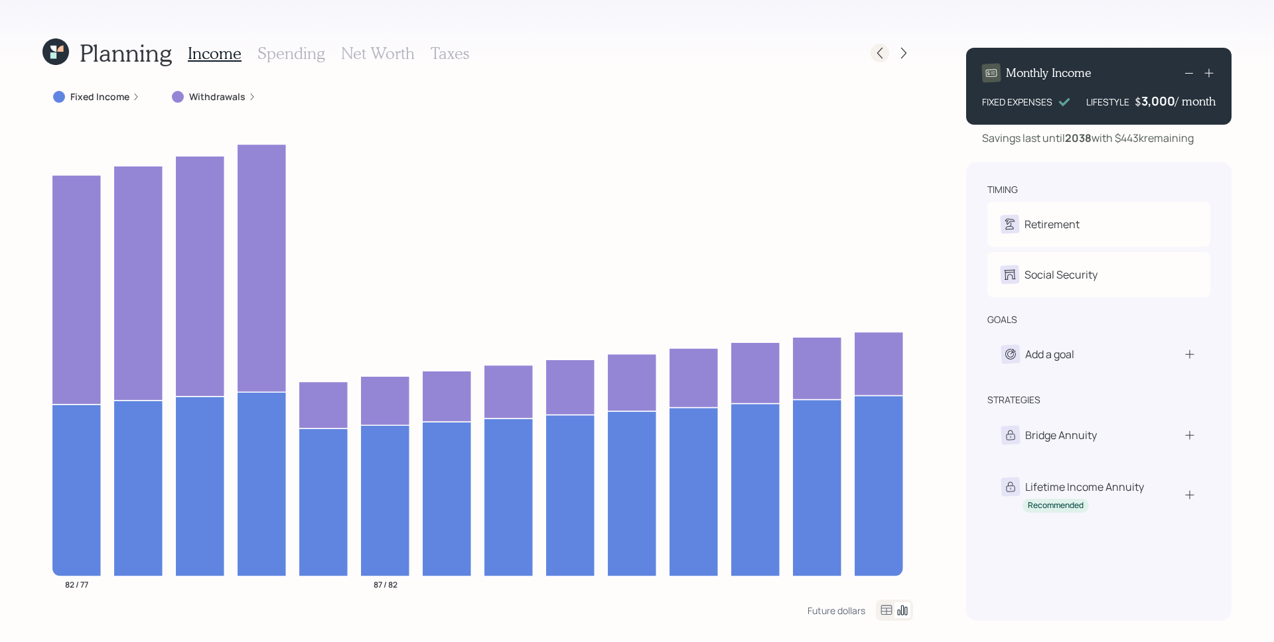
click at [880, 50] on icon at bounding box center [879, 53] width 5 height 11
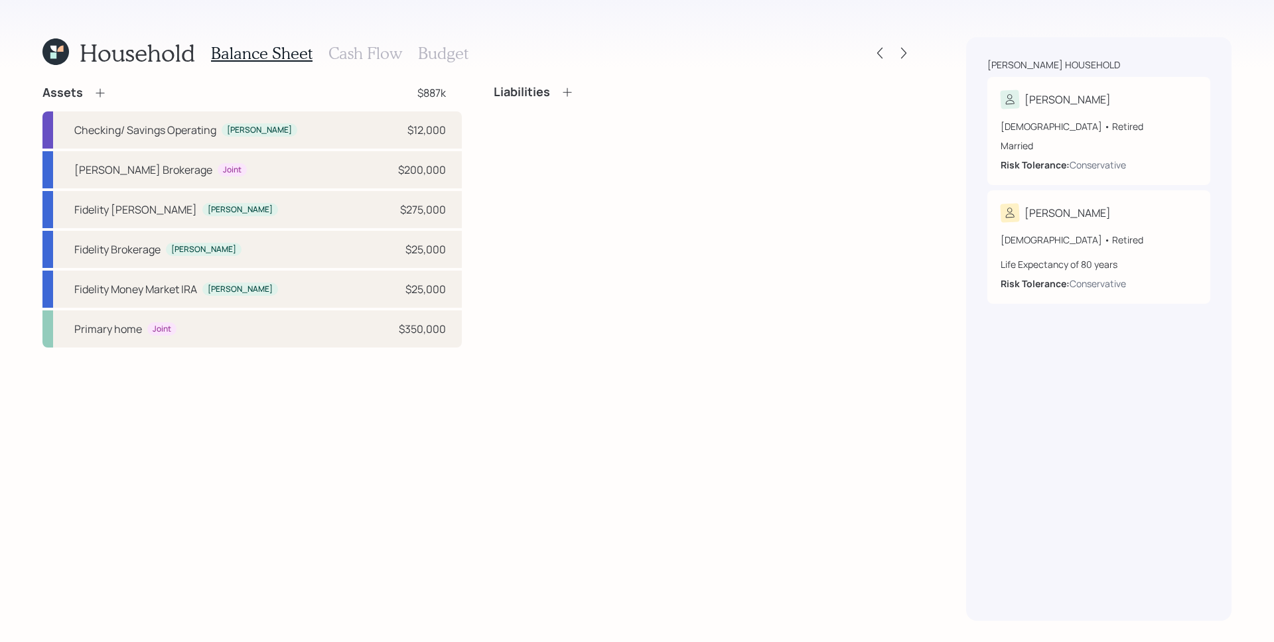
click at [349, 55] on h3 "Cash Flow" at bounding box center [365, 53] width 74 height 19
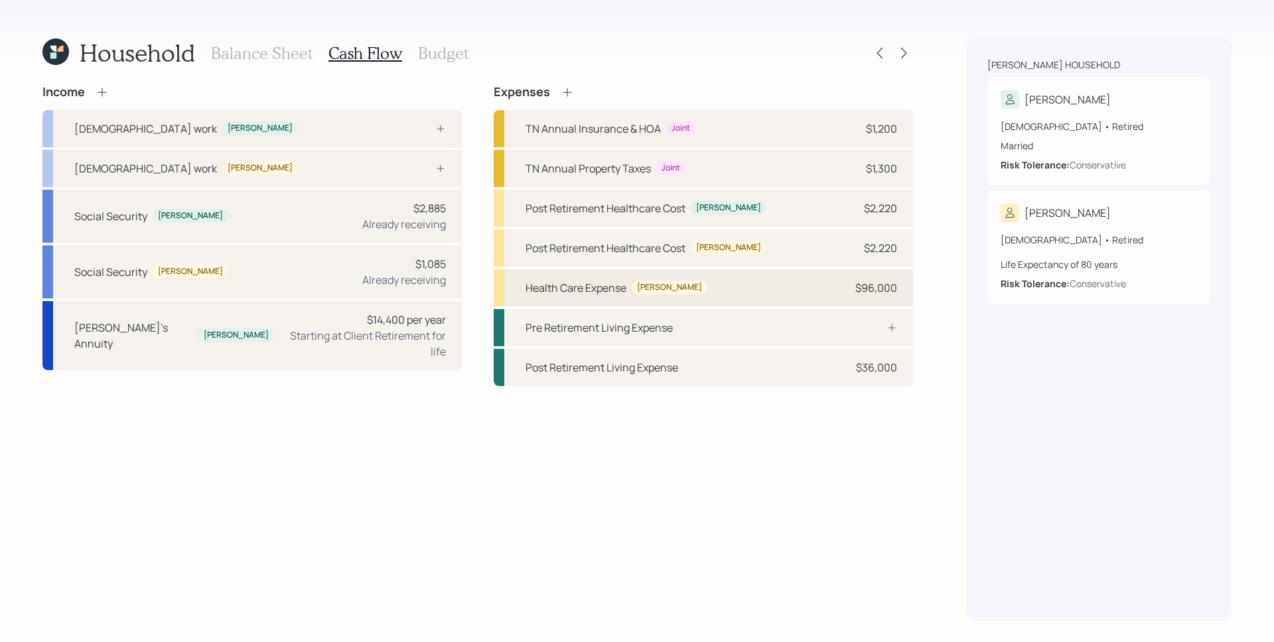
click at [746, 292] on div "Health Care Expense [PERSON_NAME] $96,000" at bounding box center [703, 287] width 419 height 37
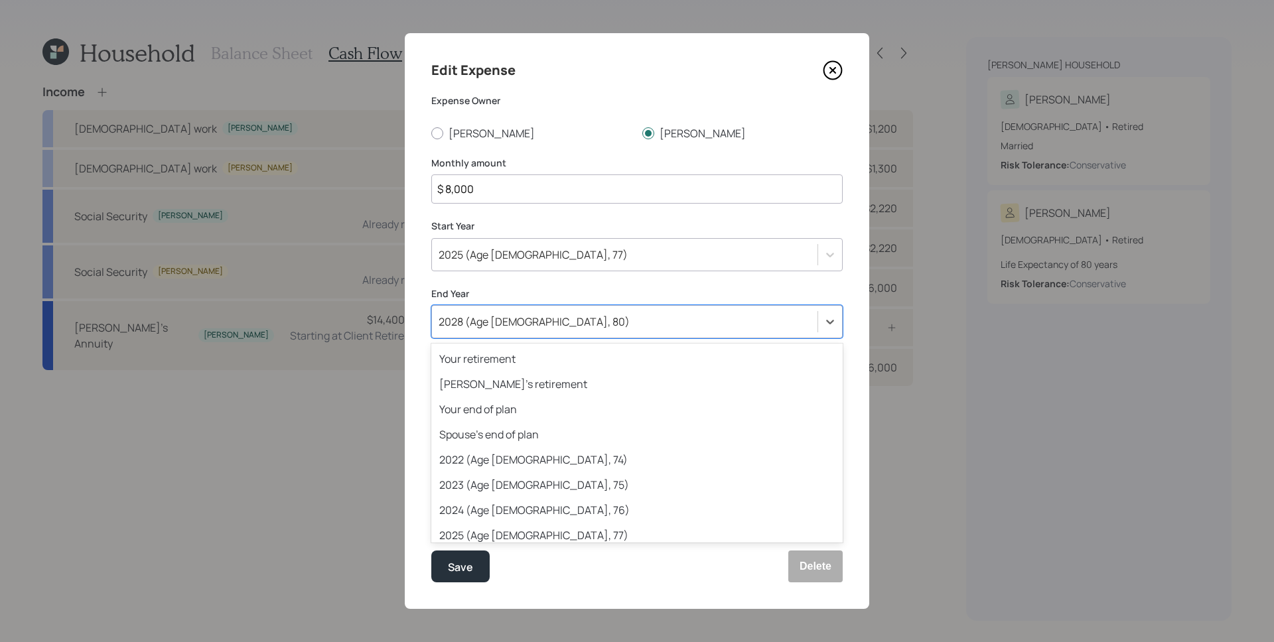
click at [551, 314] on div "2028 (Age [DEMOGRAPHIC_DATA], 80)" at bounding box center [624, 322] width 385 height 23
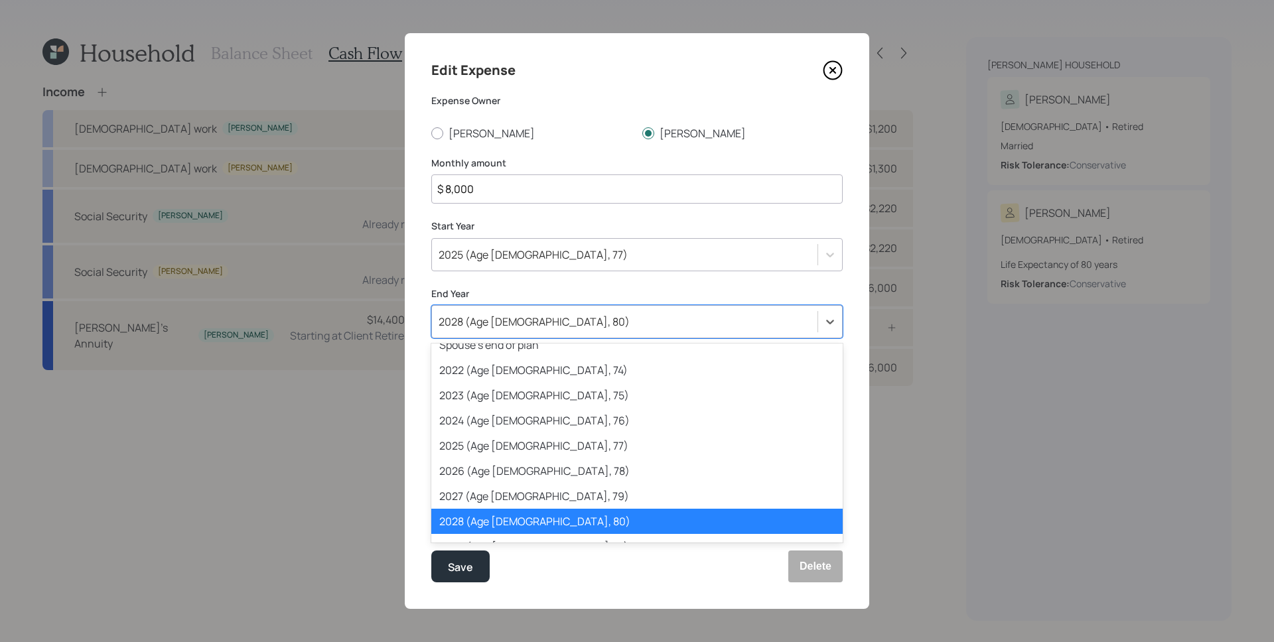
click at [547, 207] on div "Edit Expense Expense Owner [PERSON_NAME] Monthly amount $ 8,000 Start Year [DAT…" at bounding box center [637, 321] width 464 height 576
click at [476, 318] on div "2028 (Age [DEMOGRAPHIC_DATA], 80)" at bounding box center [534, 321] width 191 height 15
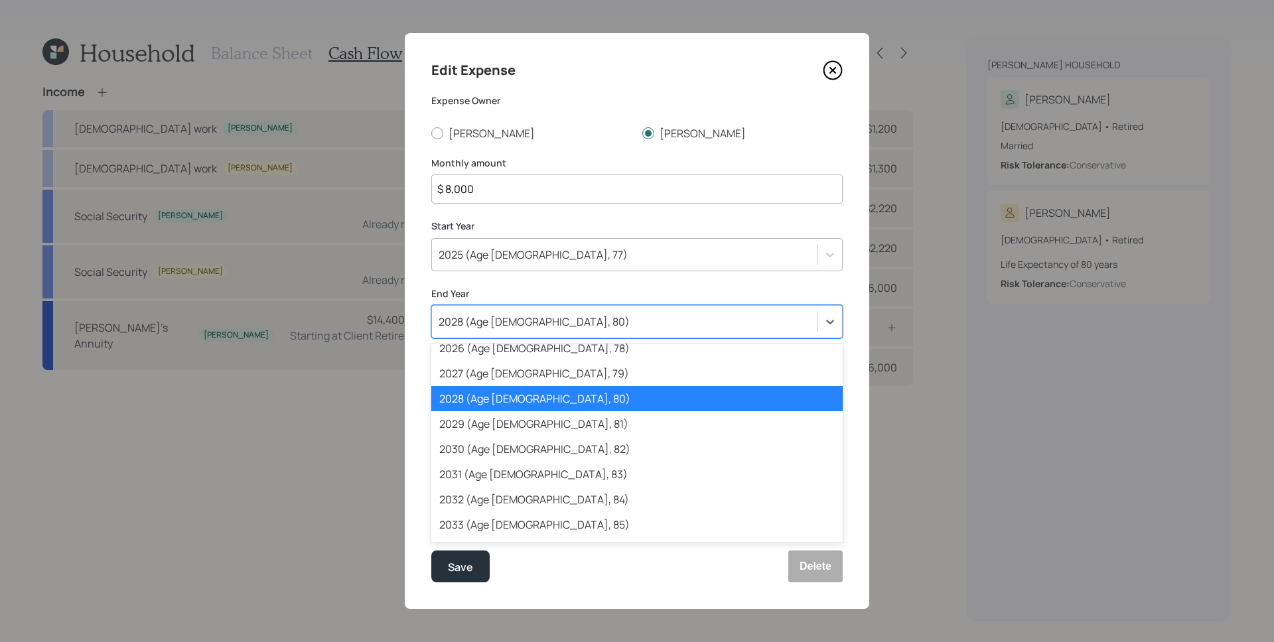
scroll to position [229, 0]
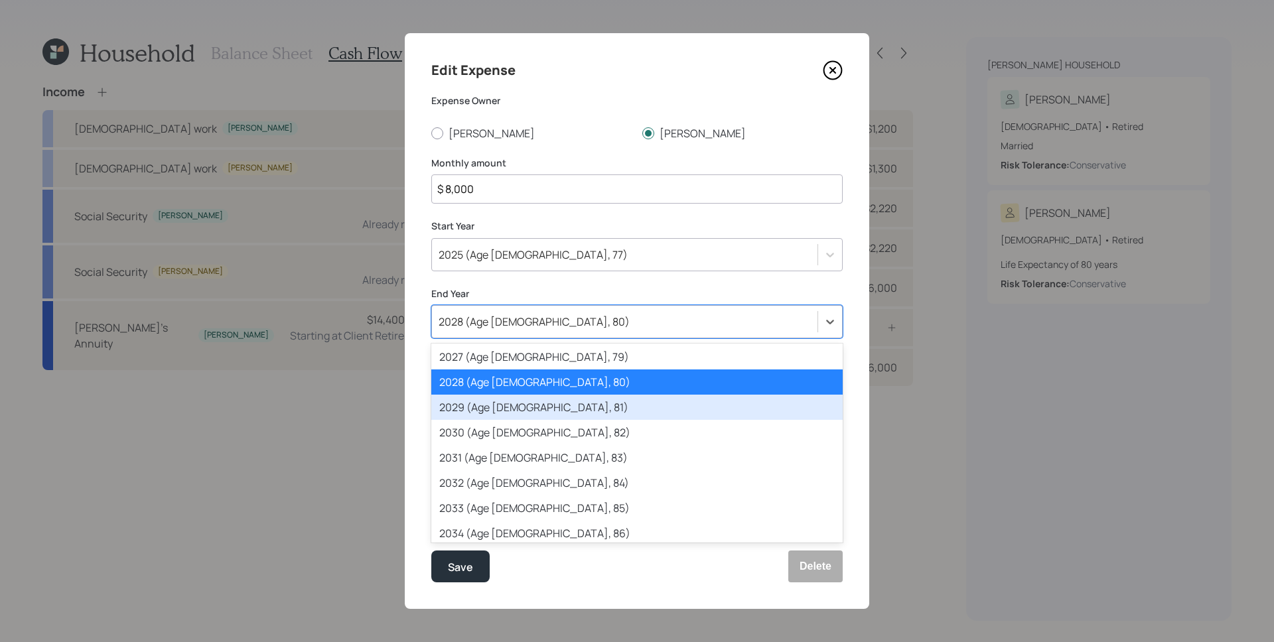
click at [504, 403] on div "2029 (Age [DEMOGRAPHIC_DATA], 81)" at bounding box center [636, 407] width 411 height 25
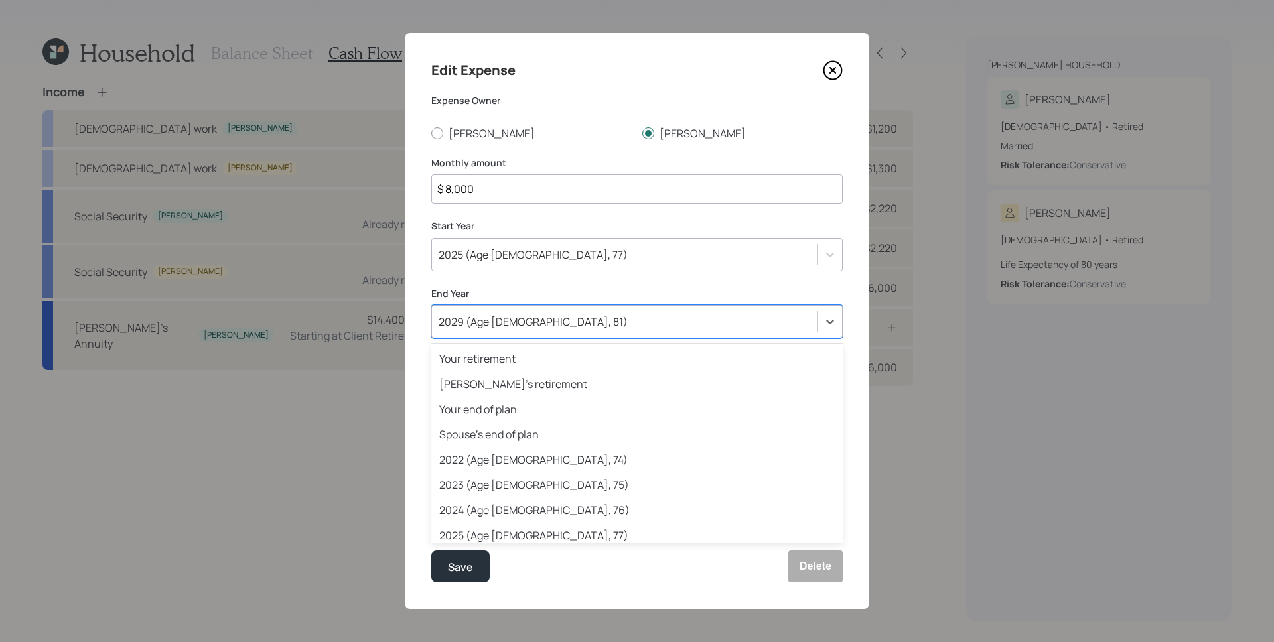
click at [572, 328] on div "2029 (Age [DEMOGRAPHIC_DATA], 81)" at bounding box center [624, 322] width 385 height 23
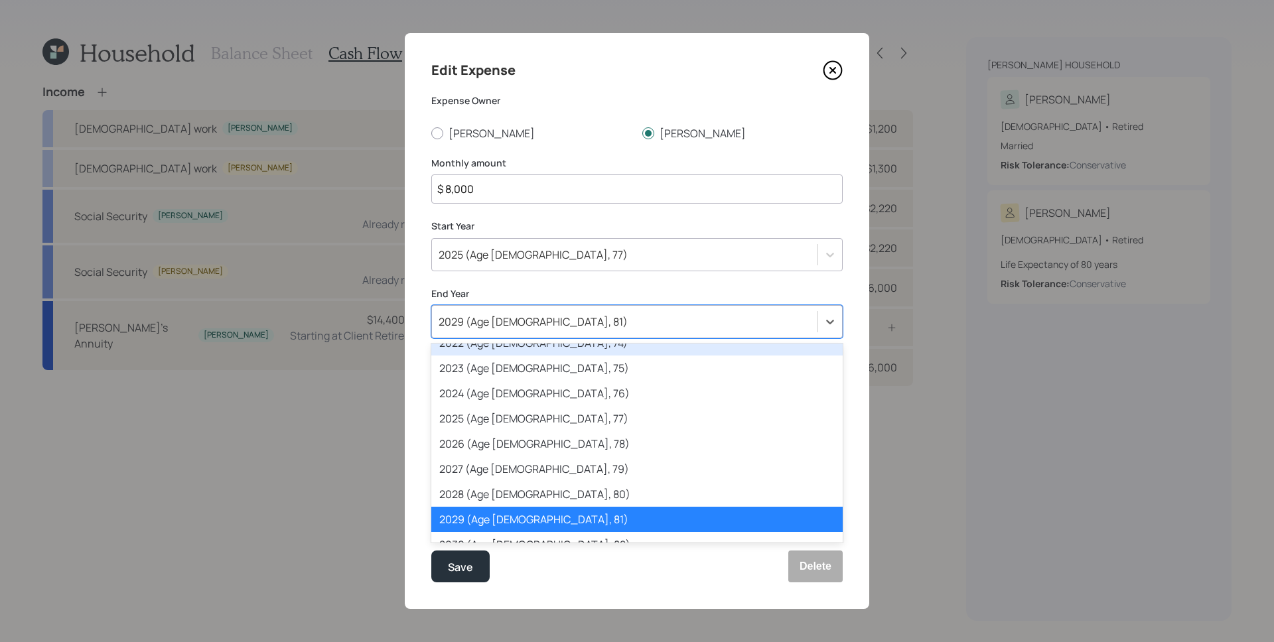
scroll to position [125, 0]
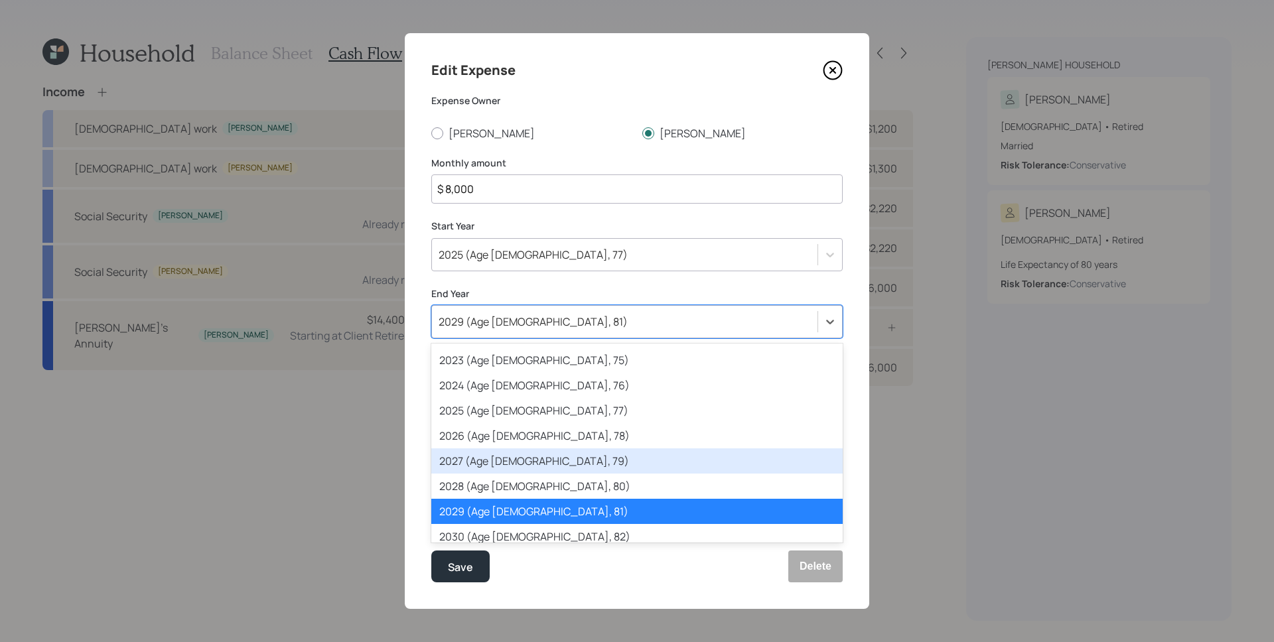
click at [520, 460] on div "2027 (Age [DEMOGRAPHIC_DATA], 79)" at bounding box center [636, 461] width 411 height 25
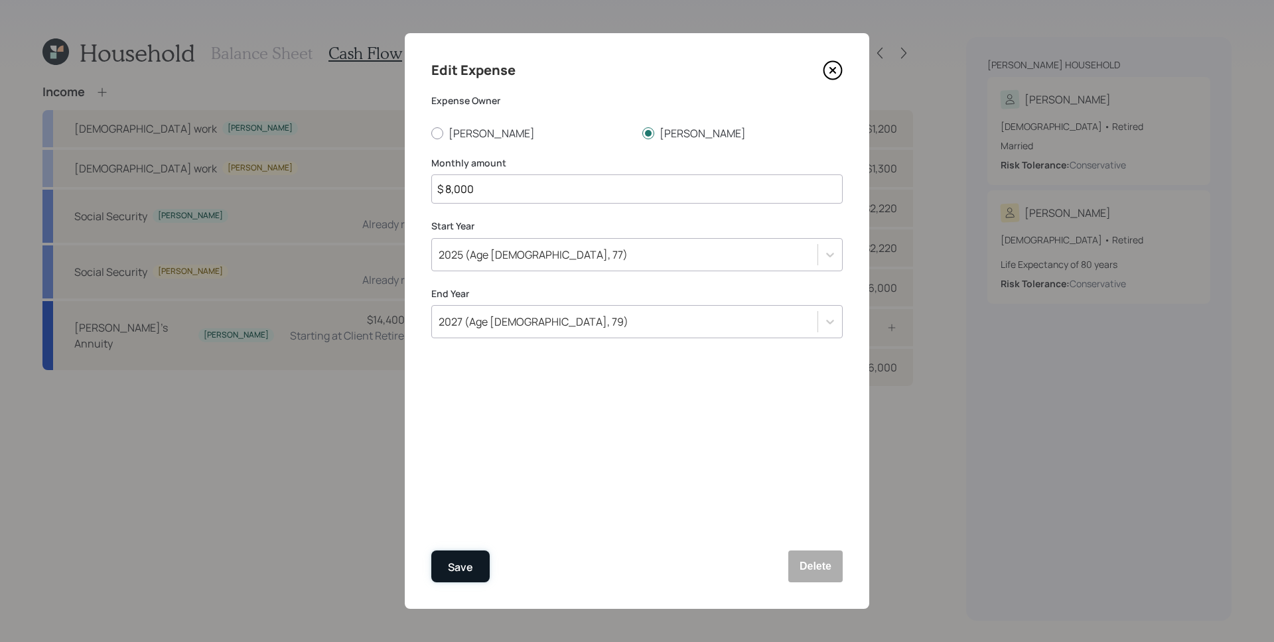
click at [450, 575] on div "Save" at bounding box center [460, 568] width 25 height 18
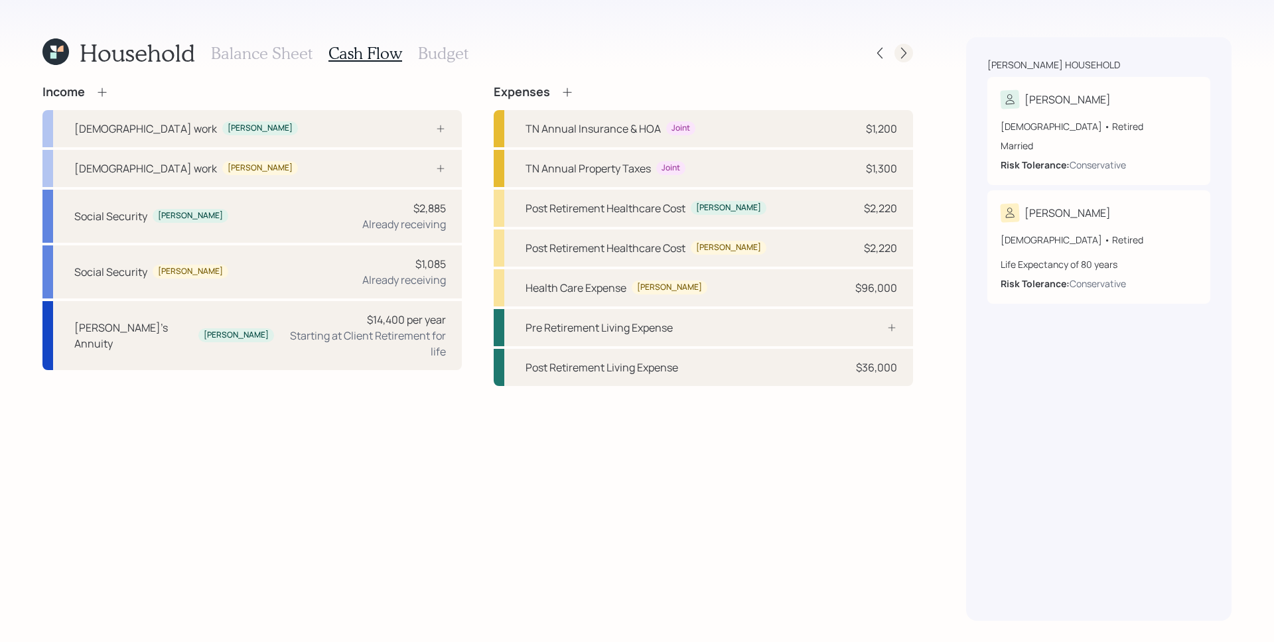
click at [903, 56] on icon at bounding box center [903, 53] width 5 height 11
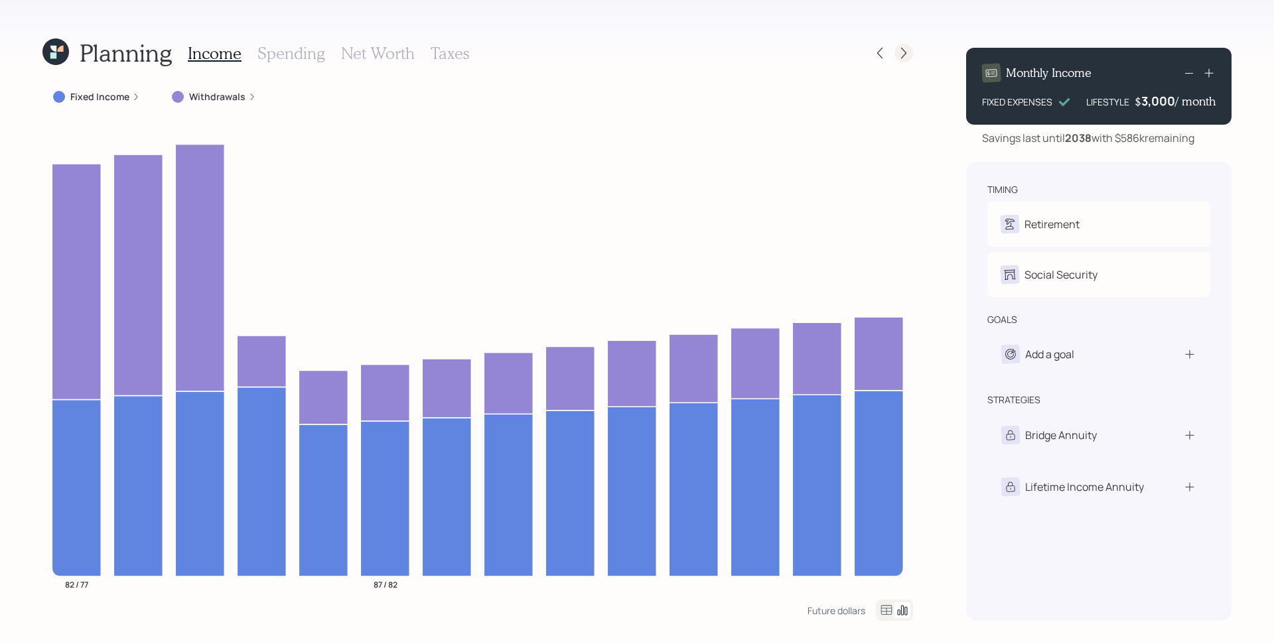
click at [907, 55] on icon at bounding box center [903, 52] width 13 height 13
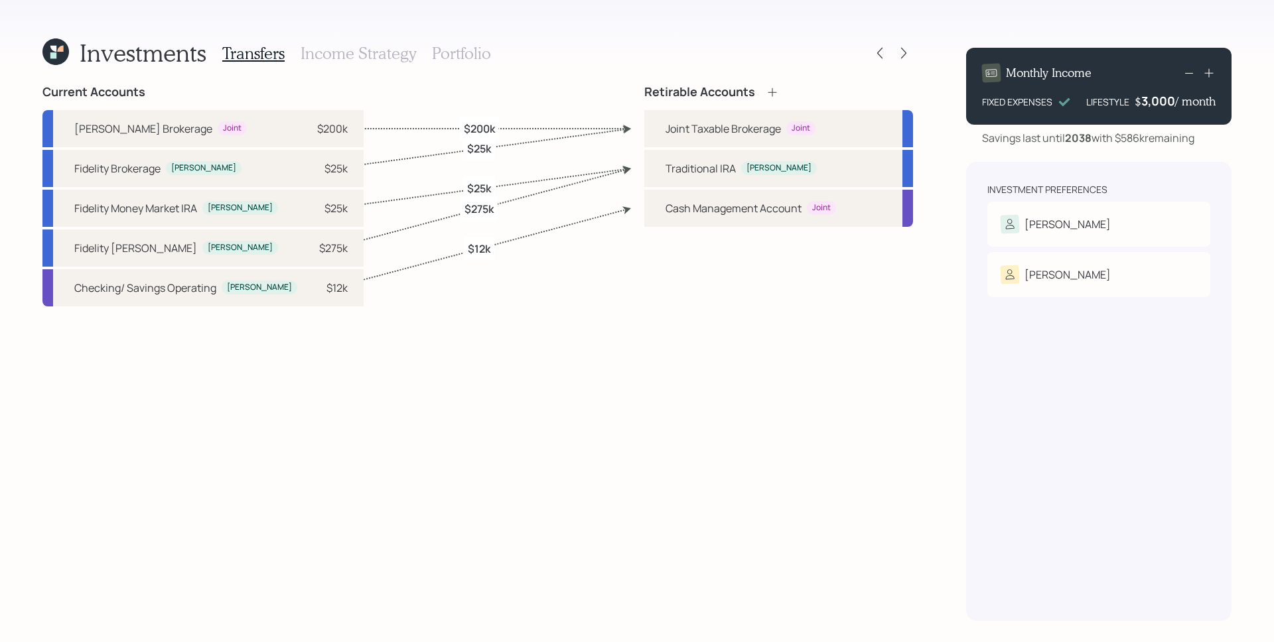
click at [460, 49] on h3 "Portfolio" at bounding box center [461, 53] width 59 height 19
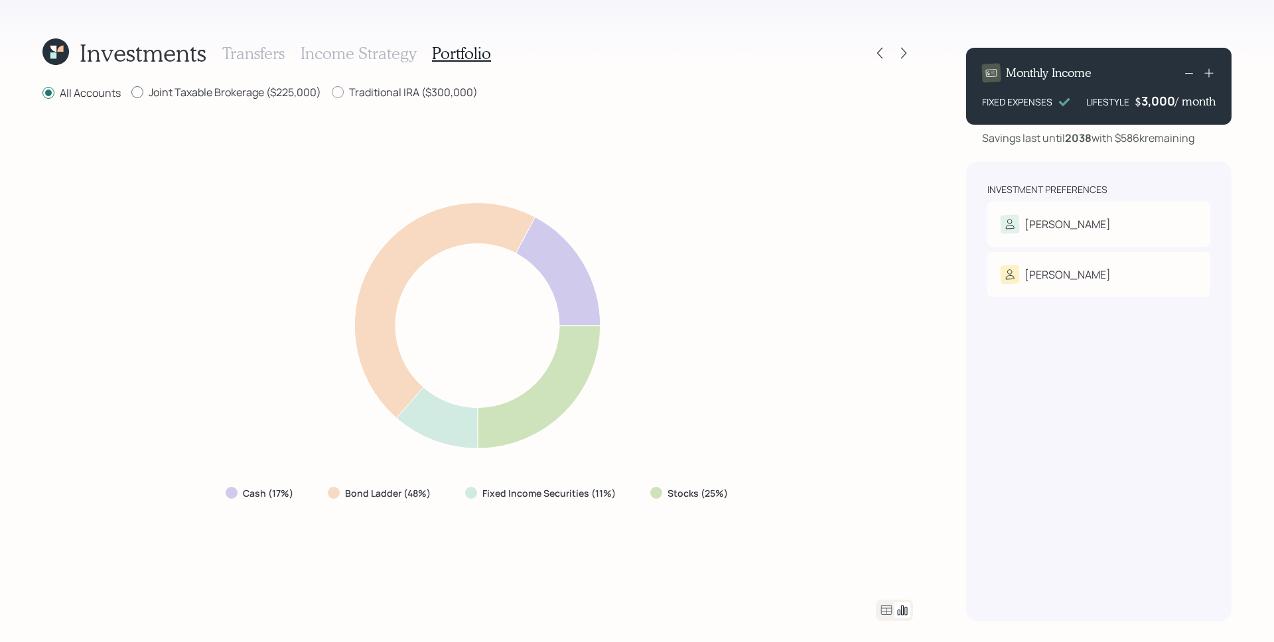
click at [245, 98] on label "Joint Taxable Brokerage ($225,000)" at bounding box center [226, 92] width 190 height 15
click at [131, 93] on input "Joint Taxable Brokerage ($225,000)" at bounding box center [131, 92] width 1 height 1
radio input "true"
radio input "false"
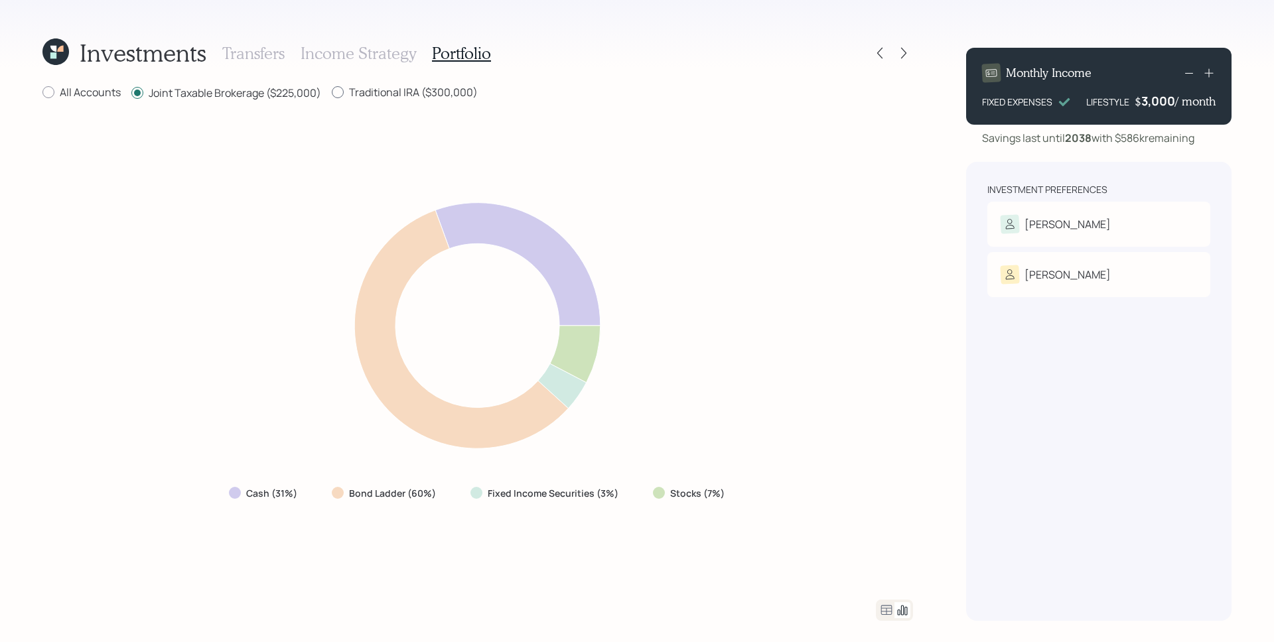
click at [411, 95] on label "Traditional IRA ($300,000)" at bounding box center [405, 92] width 146 height 15
click at [332, 93] on input "Traditional IRA ($300,000)" at bounding box center [331, 92] width 1 height 1
radio input "true"
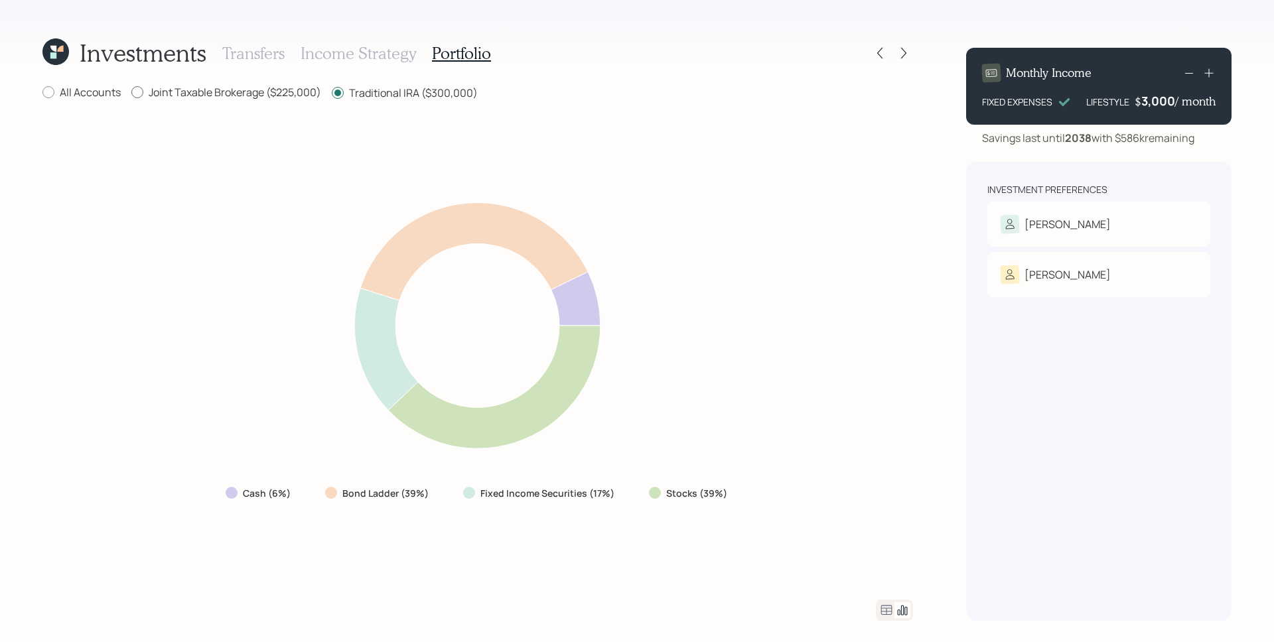
click at [236, 98] on label "Joint Taxable Brokerage ($225,000)" at bounding box center [226, 92] width 190 height 15
click at [131, 93] on input "Joint Taxable Brokerage ($225,000)" at bounding box center [131, 92] width 1 height 1
radio input "true"
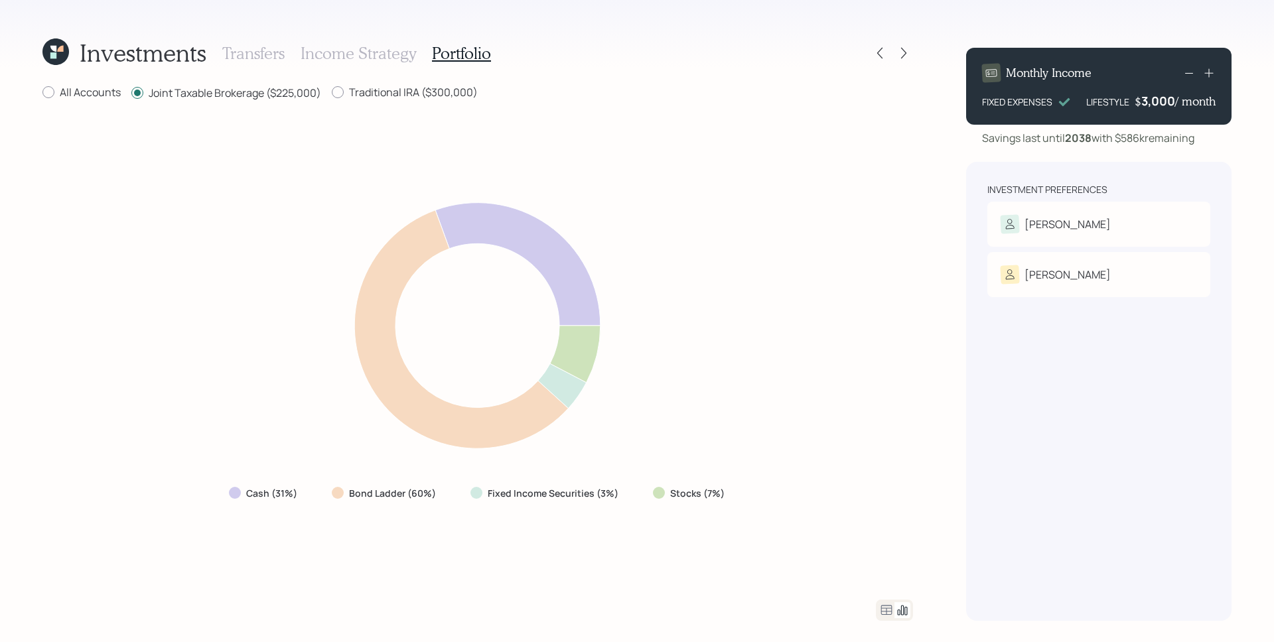
click at [426, 102] on div "All Accounts Joint Taxable Brokerage ($225,000) Traditional IRA ($300,000) Cash…" at bounding box center [477, 353] width 871 height 536
drag, startPoint x: 424, startPoint y: 92, endPoint x: 298, endPoint y: 95, distance: 126.1
click at [424, 92] on label "Traditional IRA ($300,000)" at bounding box center [405, 92] width 146 height 15
click at [332, 92] on input "Traditional IRA ($300,000)" at bounding box center [331, 92] width 1 height 1
radio input "true"
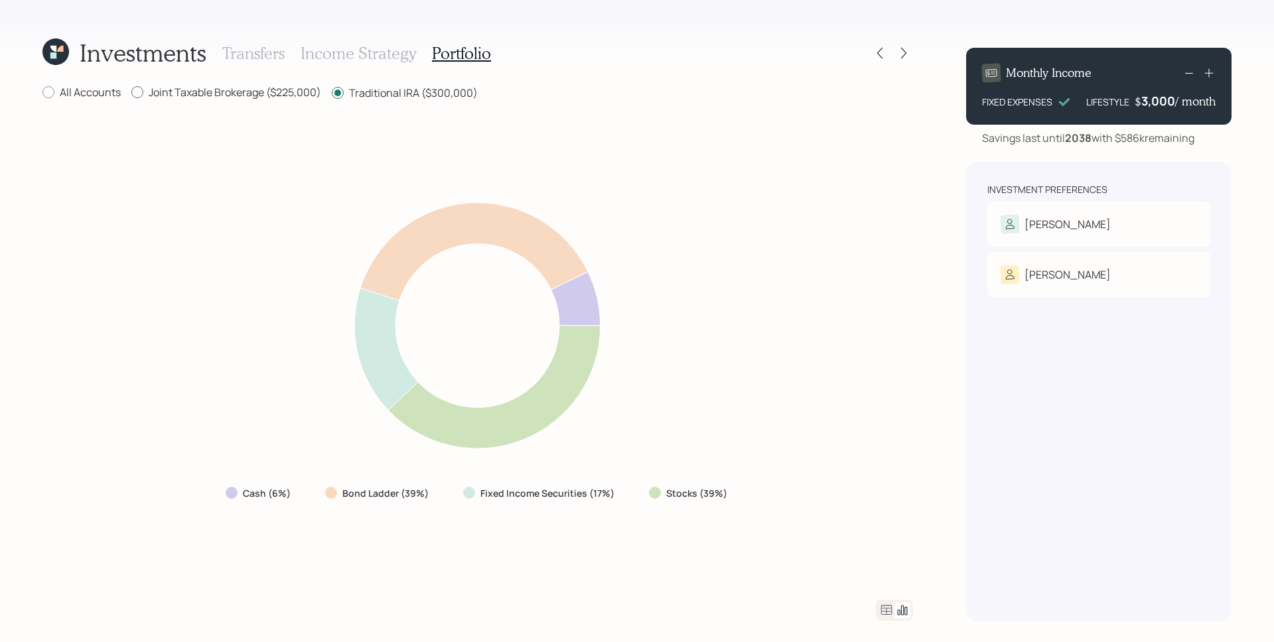
click at [262, 94] on label "Joint Taxable Brokerage ($225,000)" at bounding box center [226, 92] width 190 height 15
click at [131, 93] on input "Joint Taxable Brokerage ($225,000)" at bounding box center [131, 92] width 1 height 1
radio input "true"
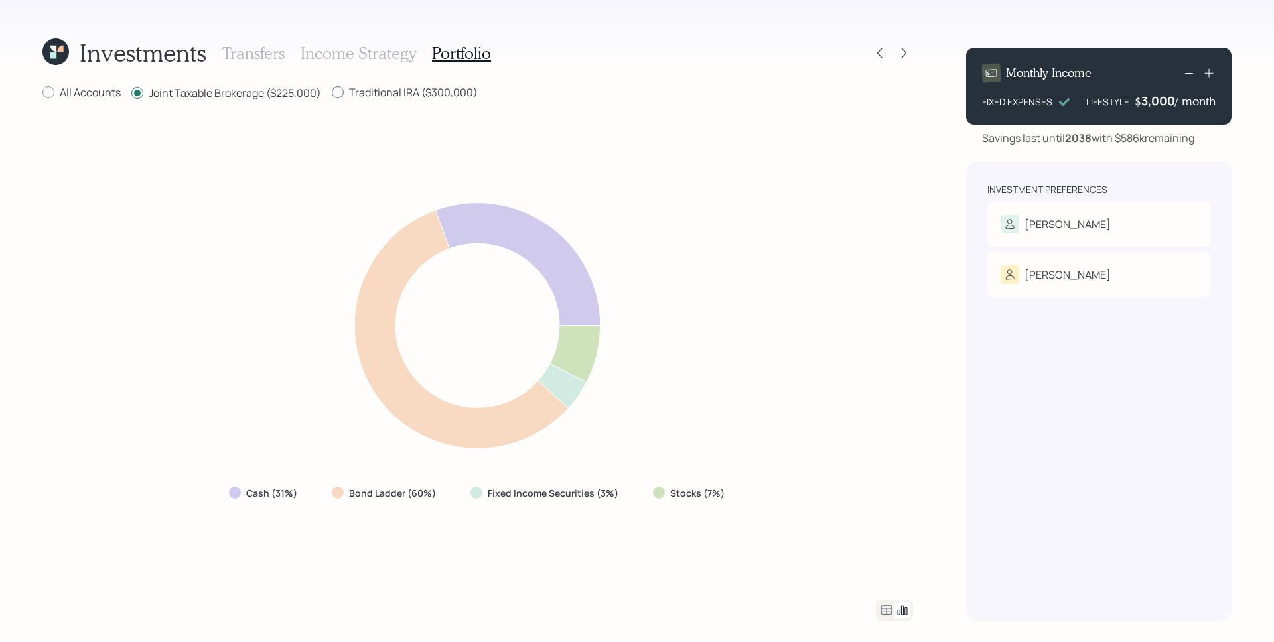
click at [357, 92] on label "Traditional IRA ($300,000)" at bounding box center [405, 92] width 146 height 15
click at [332, 92] on input "Traditional IRA ($300,000)" at bounding box center [331, 92] width 1 height 1
radio input "true"
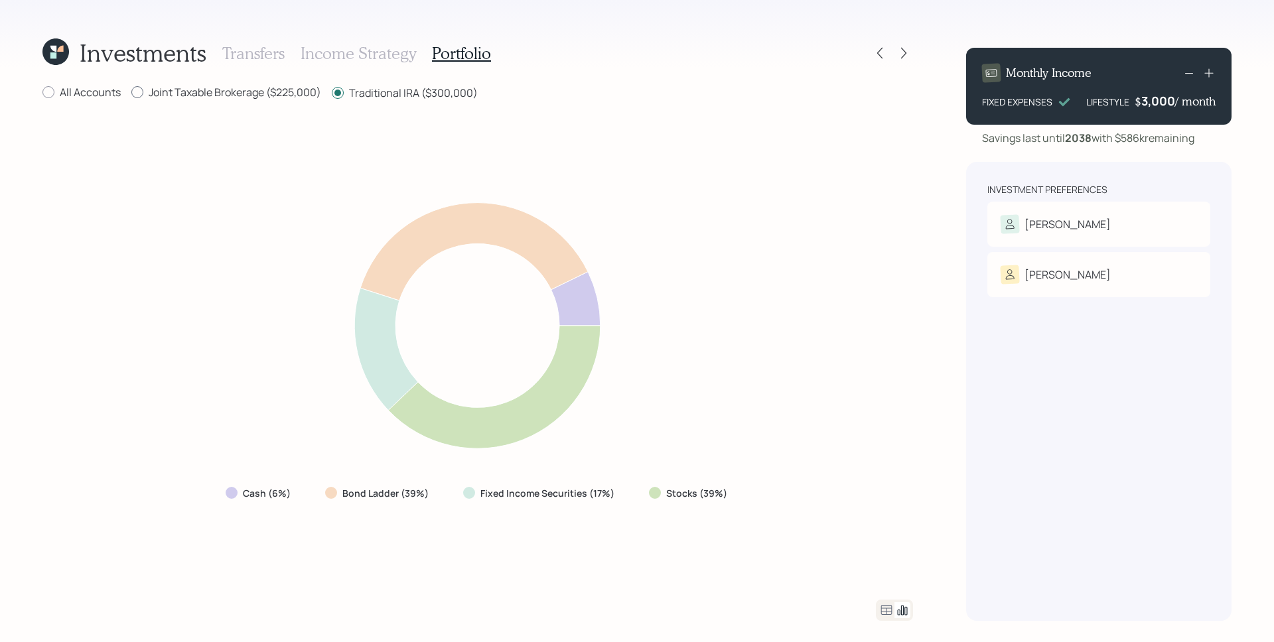
click at [263, 91] on label "Joint Taxable Brokerage ($225,000)" at bounding box center [226, 92] width 190 height 15
click at [131, 92] on input "Joint Taxable Brokerage ($225,000)" at bounding box center [131, 92] width 1 height 1
radio input "true"
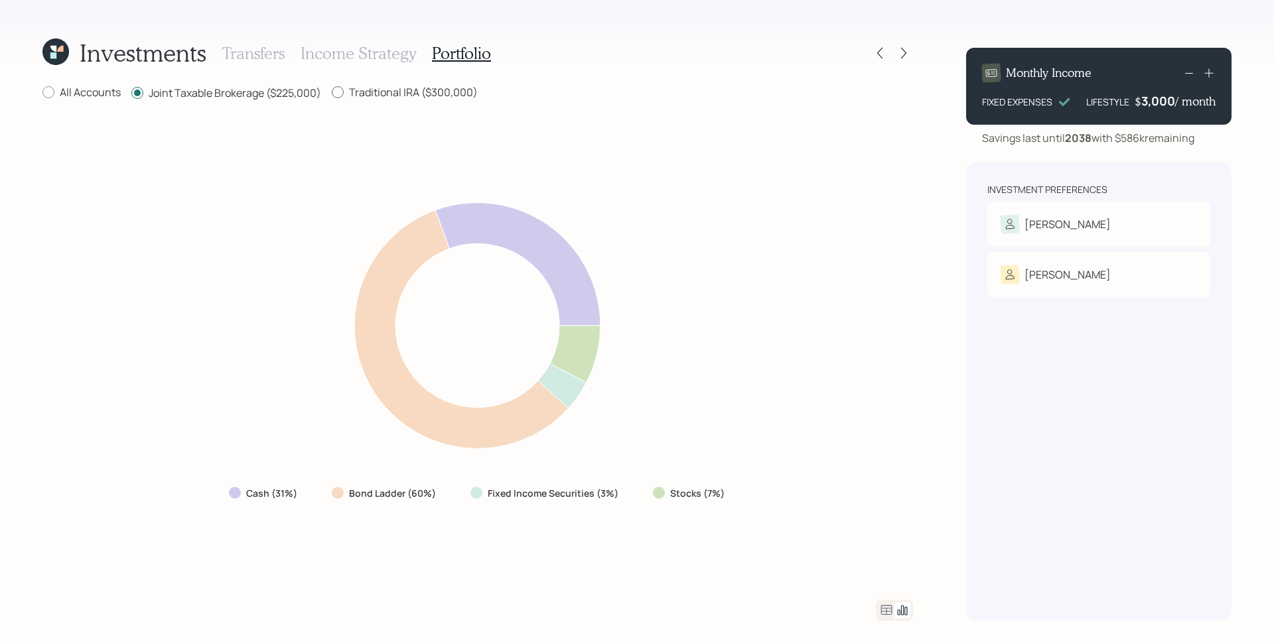
click at [363, 95] on label "Traditional IRA ($300,000)" at bounding box center [405, 92] width 146 height 15
click at [332, 93] on input "Traditional IRA ($300,000)" at bounding box center [331, 92] width 1 height 1
radio input "true"
radio input "false"
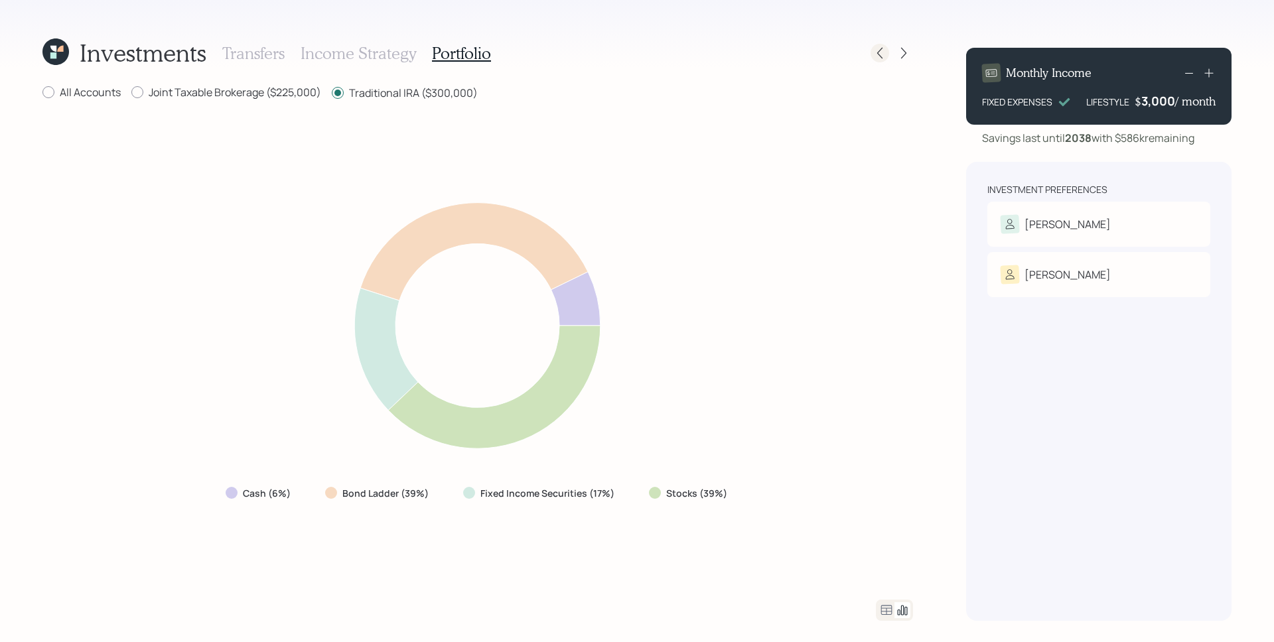
click at [882, 52] on icon at bounding box center [879, 52] width 13 height 13
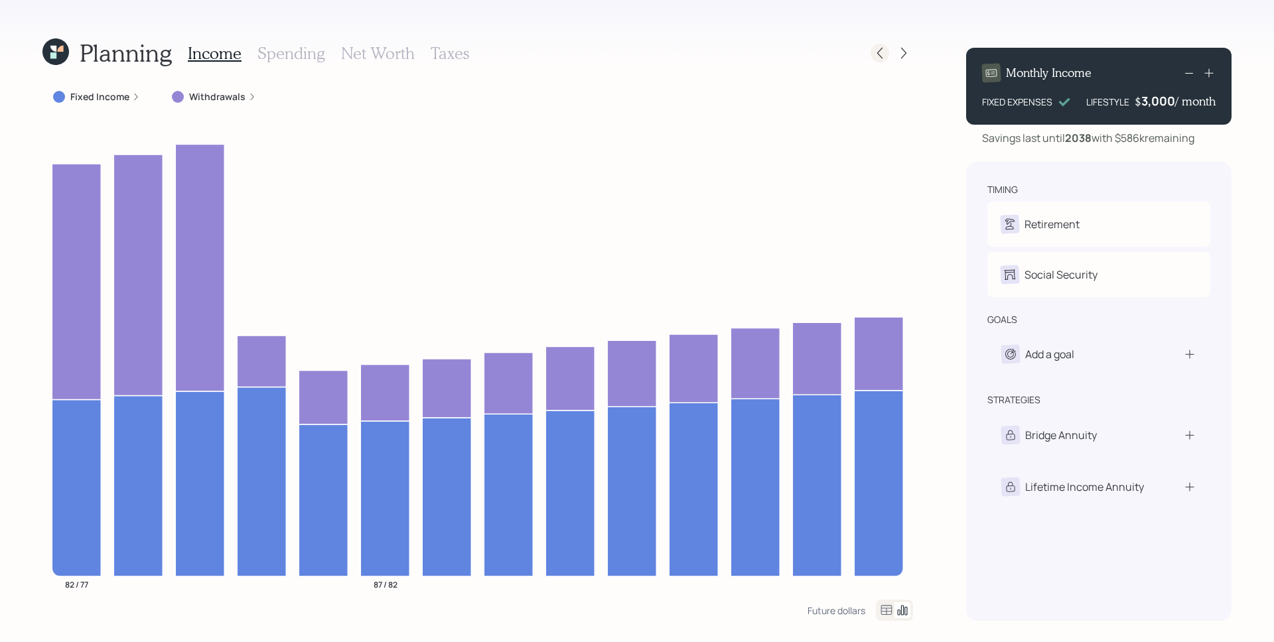
click at [880, 50] on icon at bounding box center [879, 53] width 5 height 11
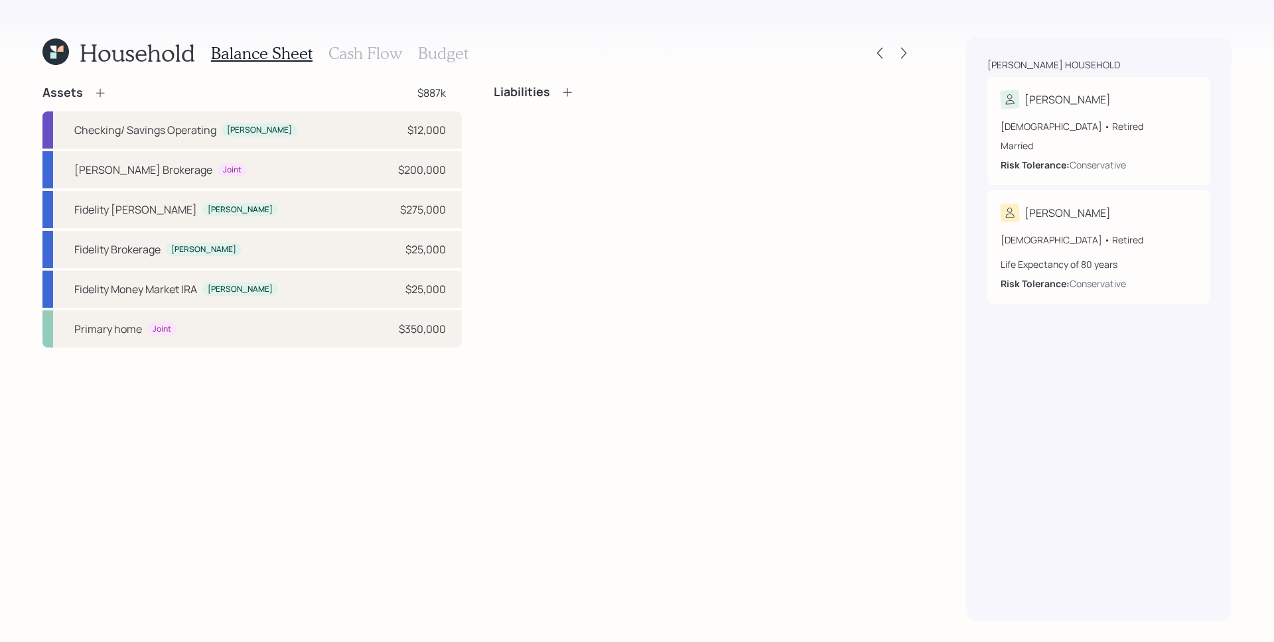
click at [372, 49] on h3 "Cash Flow" at bounding box center [365, 53] width 74 height 19
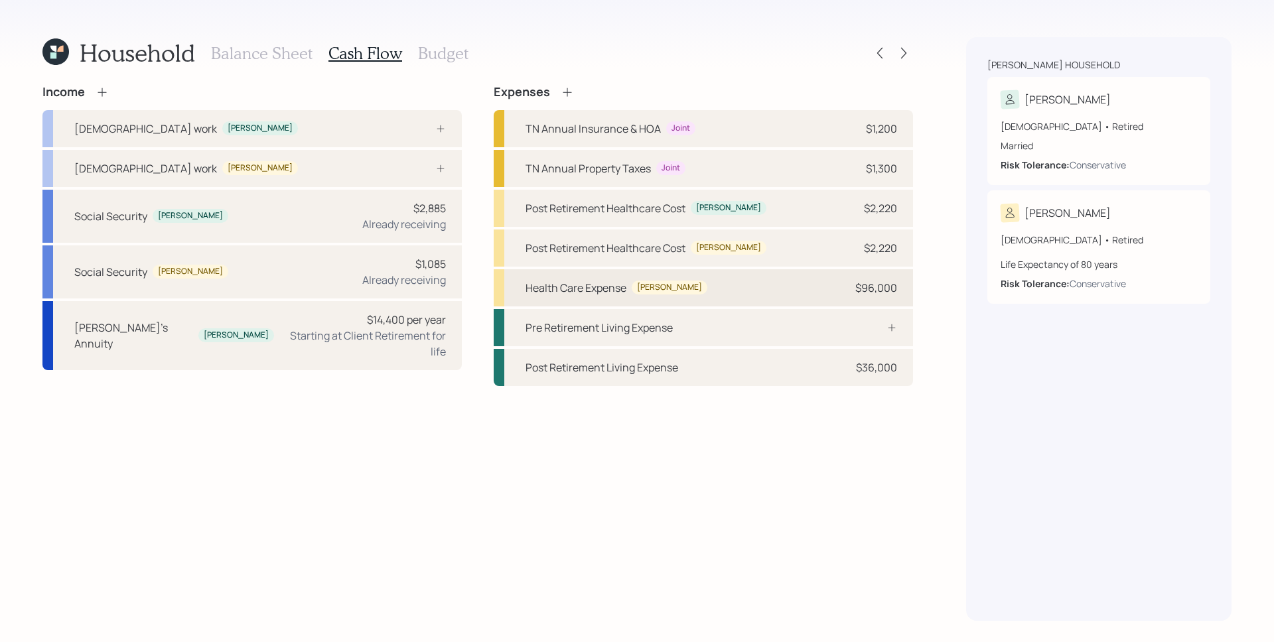
click at [760, 281] on div "Health Care Expense [PERSON_NAME] $96,000" at bounding box center [703, 287] width 419 height 37
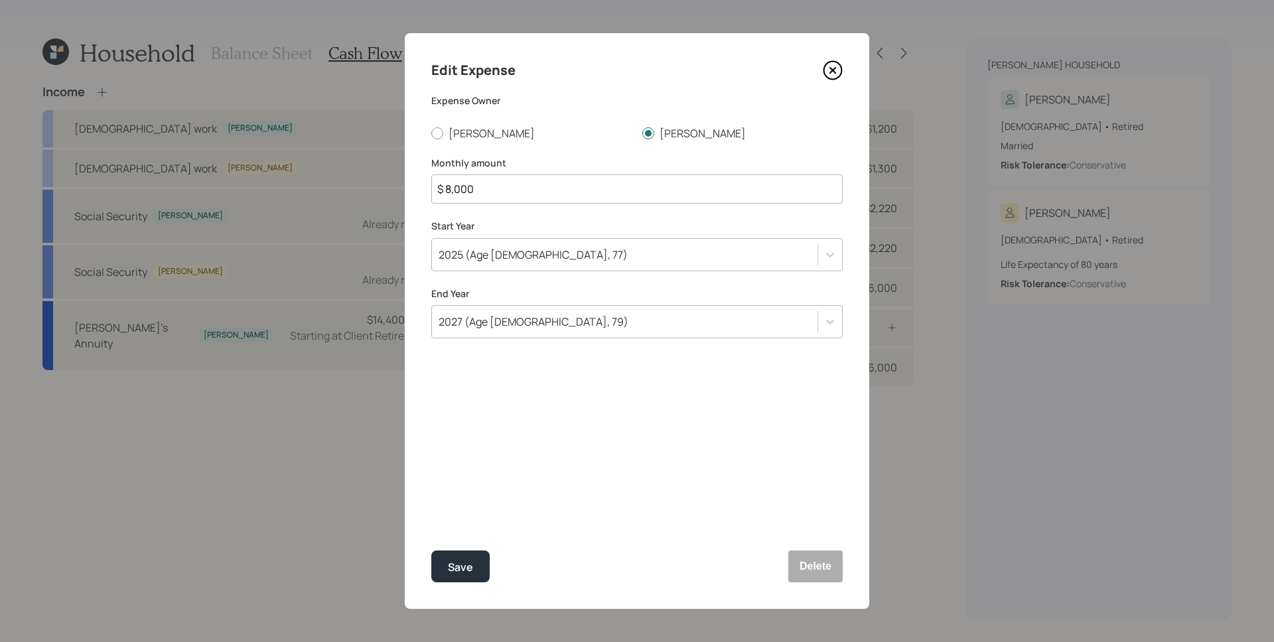
click at [591, 334] on div "2027 (Age [DEMOGRAPHIC_DATA], 79)" at bounding box center [636, 321] width 411 height 33
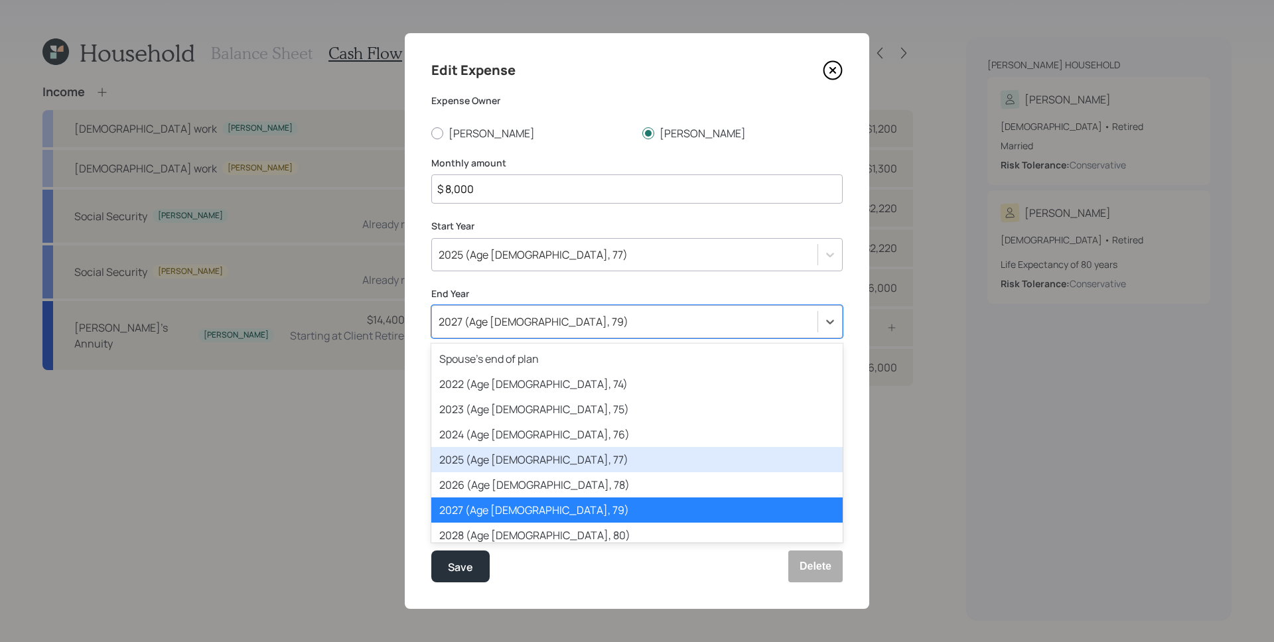
scroll to position [81, 0]
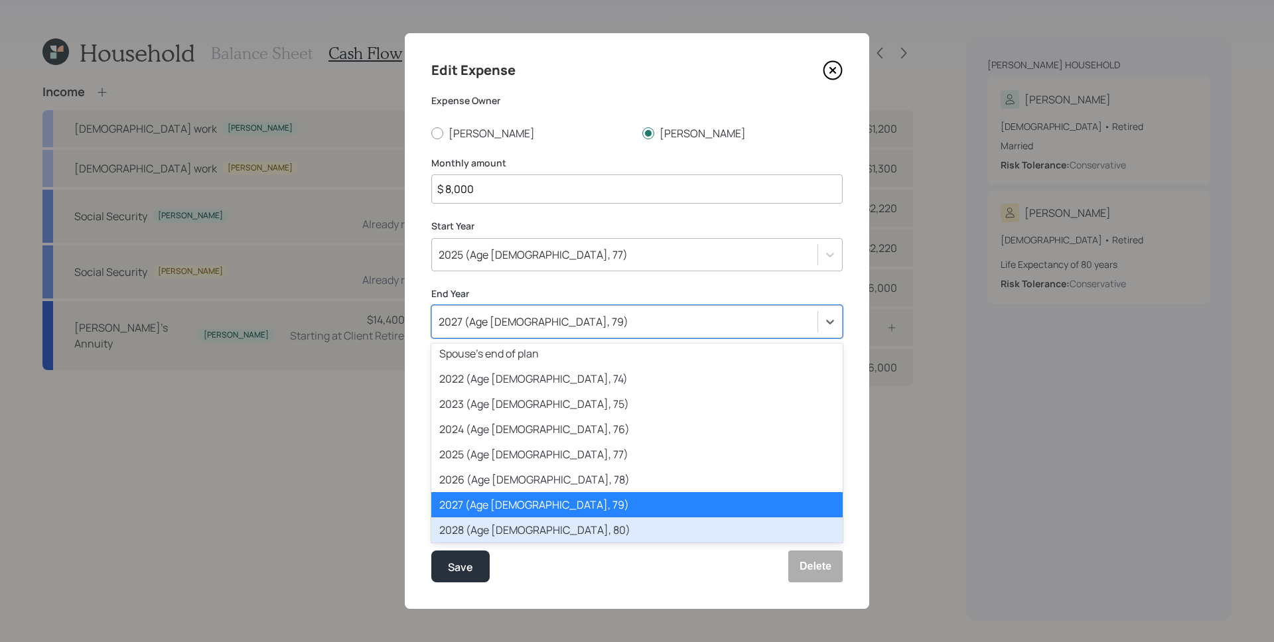
click at [504, 526] on div "2028 (Age [DEMOGRAPHIC_DATA], 80)" at bounding box center [636, 530] width 411 height 25
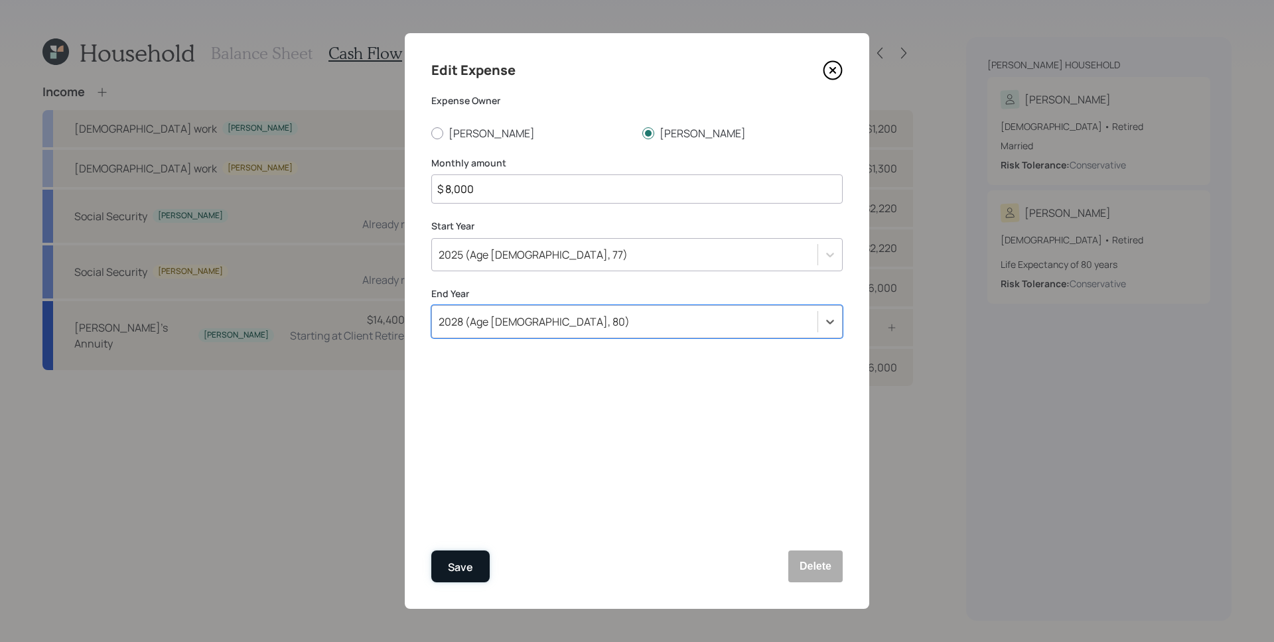
click at [462, 559] on div "Save" at bounding box center [460, 568] width 25 height 18
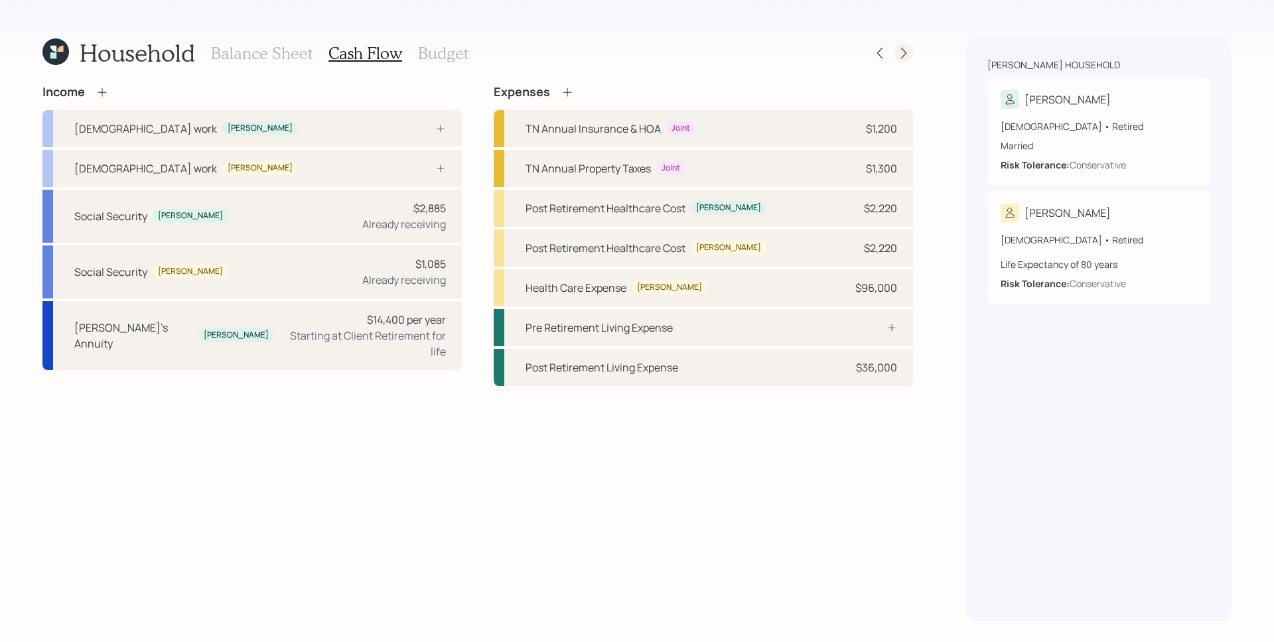
click at [902, 55] on icon at bounding box center [903, 52] width 13 height 13
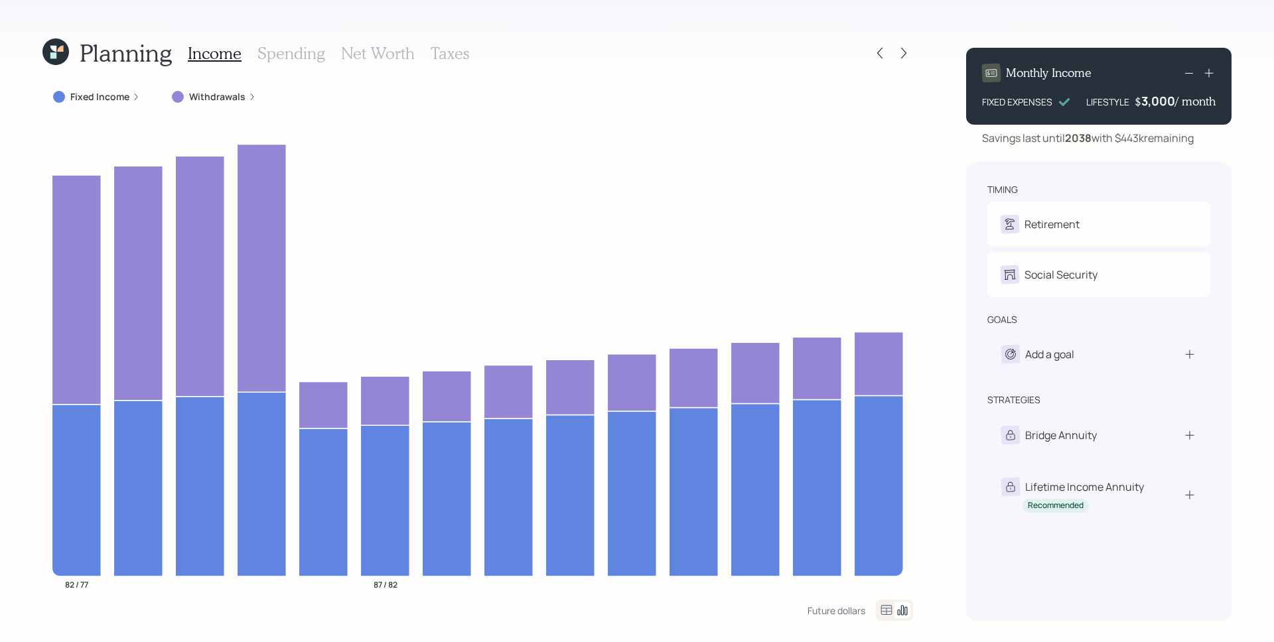
click at [282, 53] on h3 "Spending" at bounding box center [291, 53] width 68 height 19
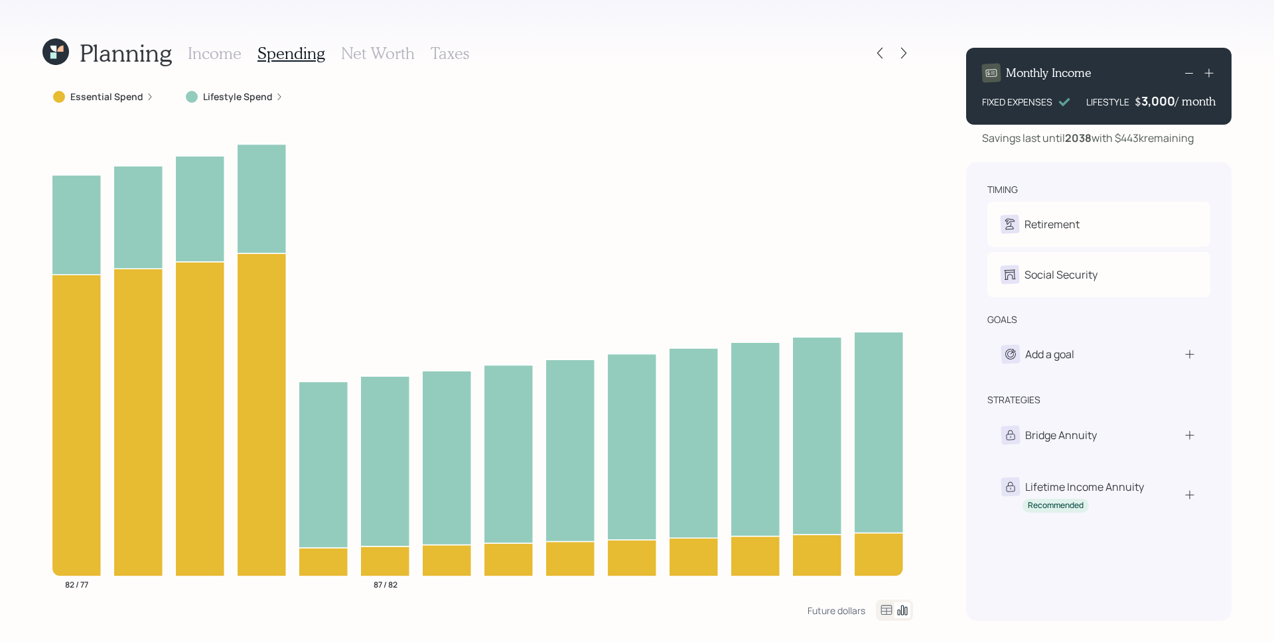
click at [245, 95] on label "Lifestyle Spend" at bounding box center [238, 96] width 70 height 13
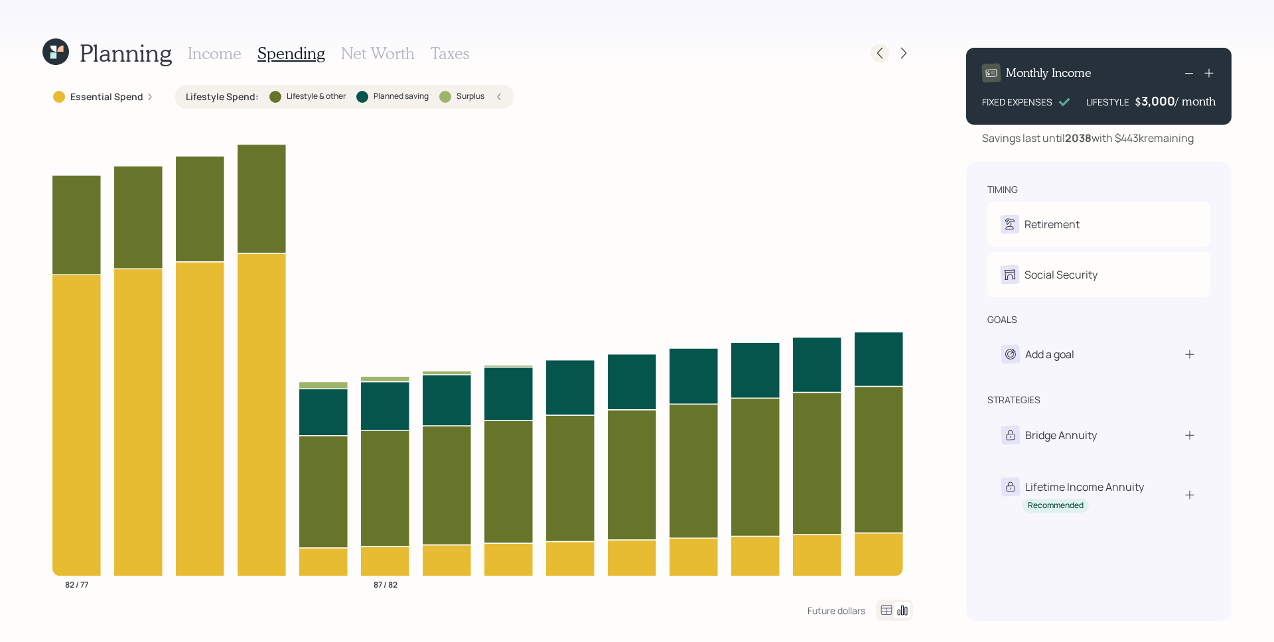
click at [887, 57] on div at bounding box center [880, 53] width 19 height 19
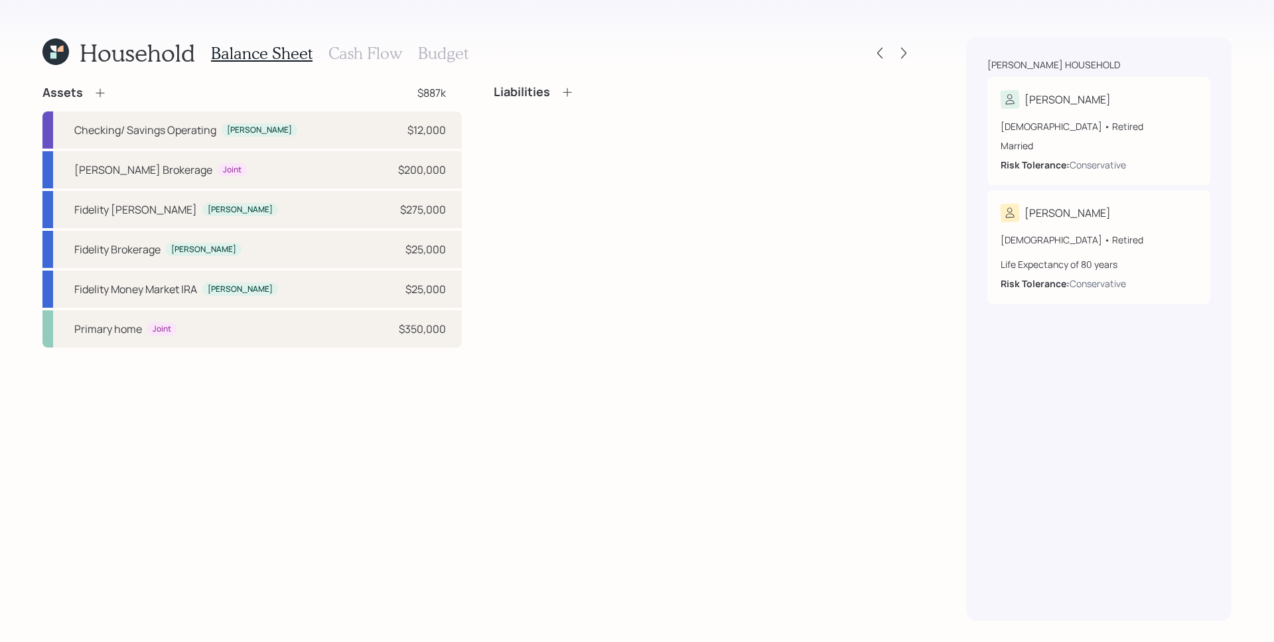
click at [360, 58] on h3 "Cash Flow" at bounding box center [365, 53] width 74 height 19
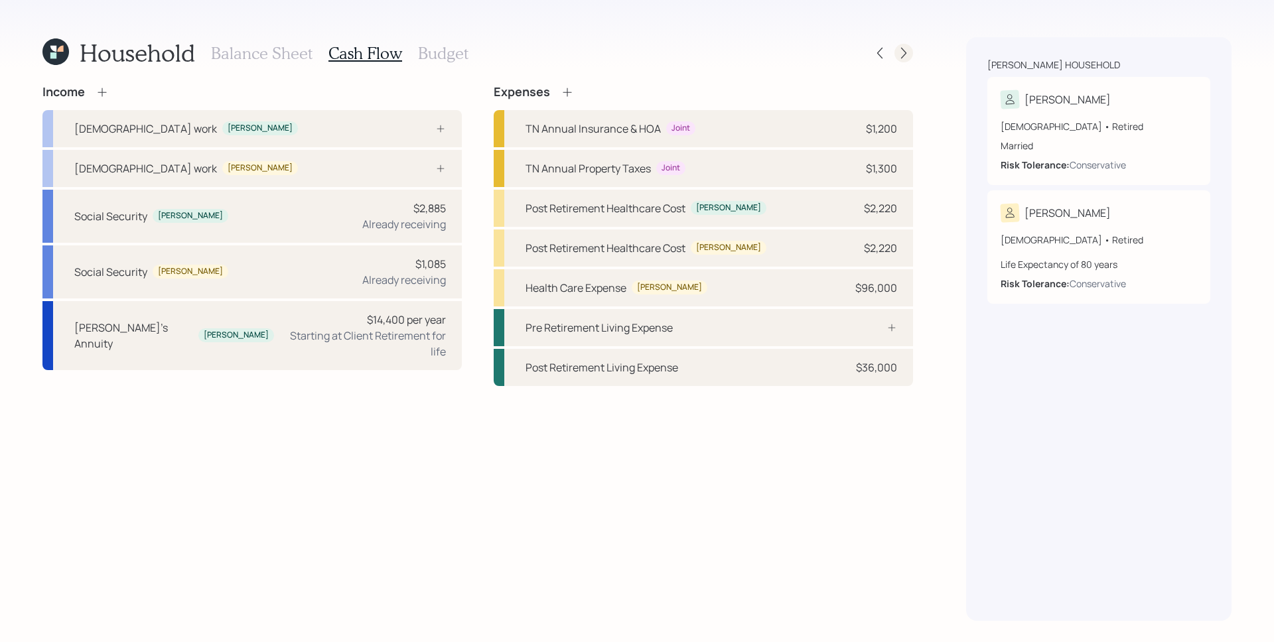
click at [902, 53] on icon at bounding box center [903, 52] width 13 height 13
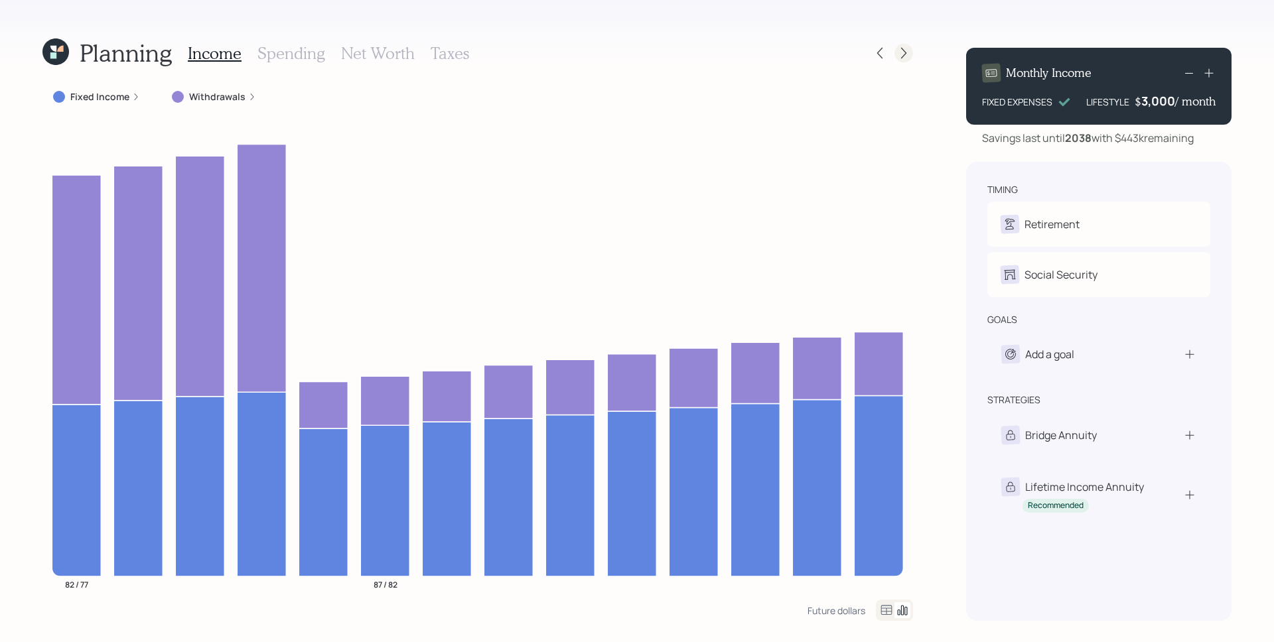
click at [902, 53] on icon at bounding box center [903, 52] width 13 height 13
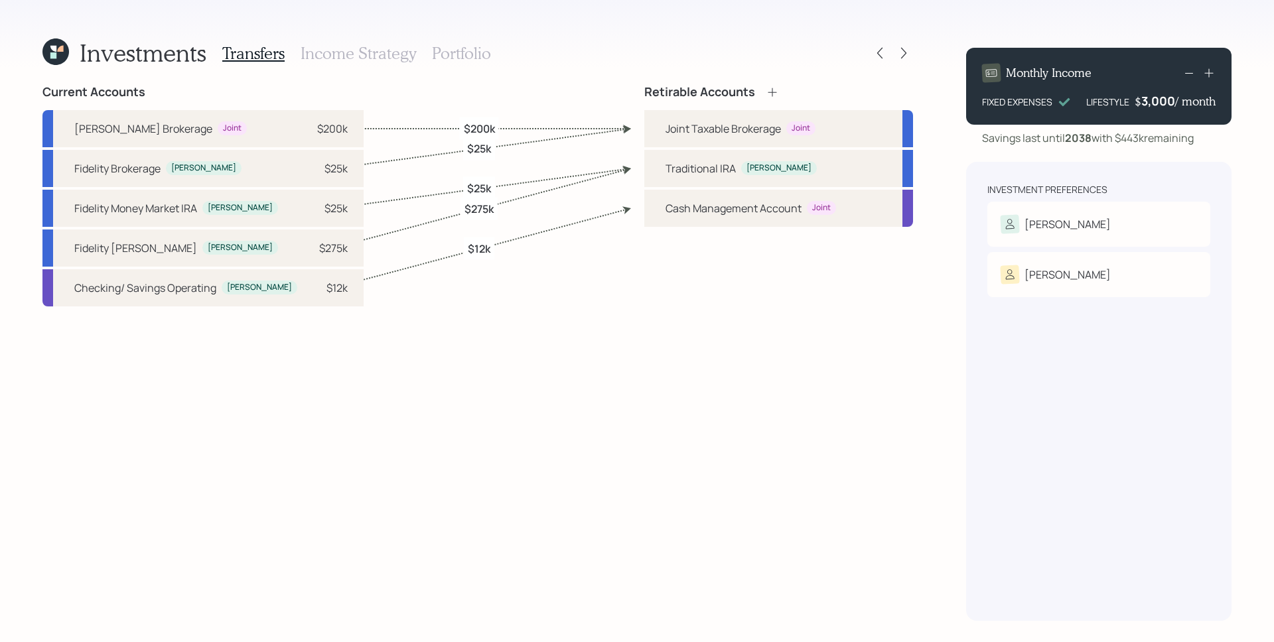
click at [467, 58] on h3 "Portfolio" at bounding box center [461, 53] width 59 height 19
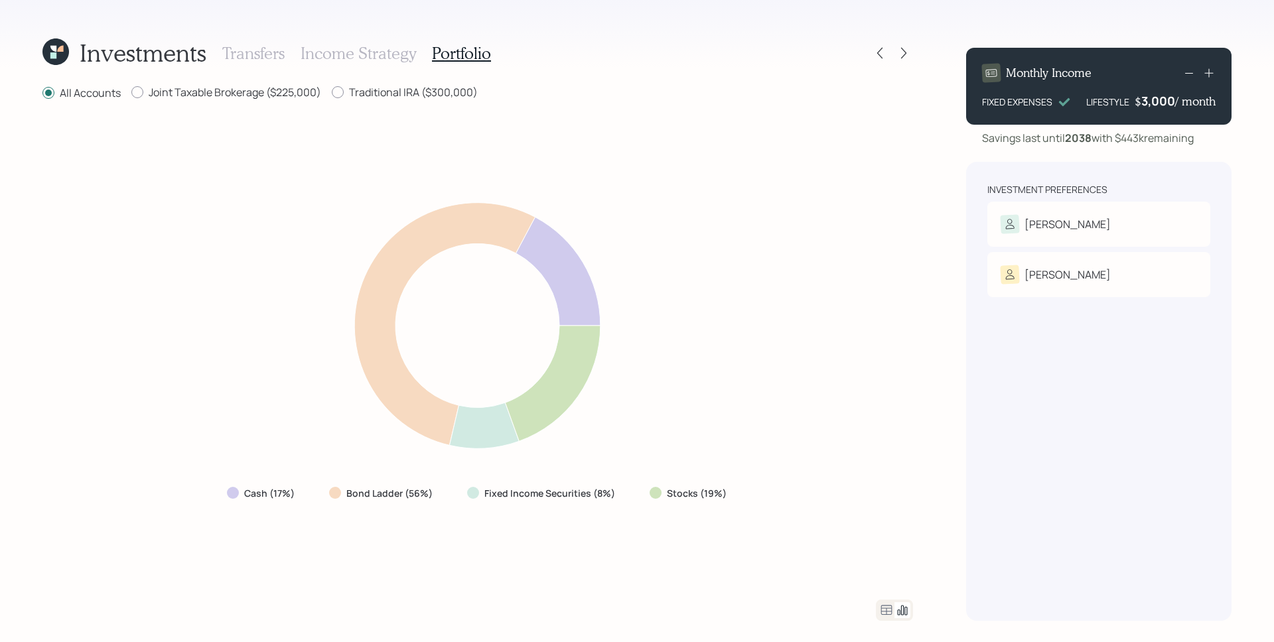
click at [885, 607] on icon at bounding box center [886, 610] width 16 height 16
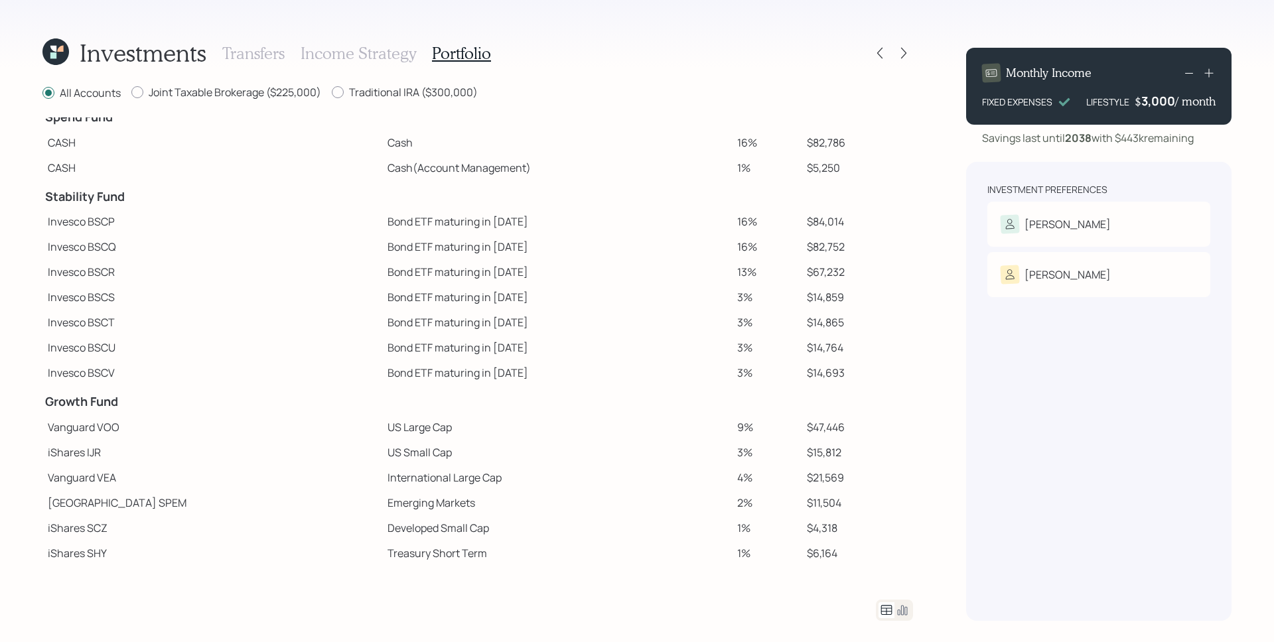
scroll to position [108, 0]
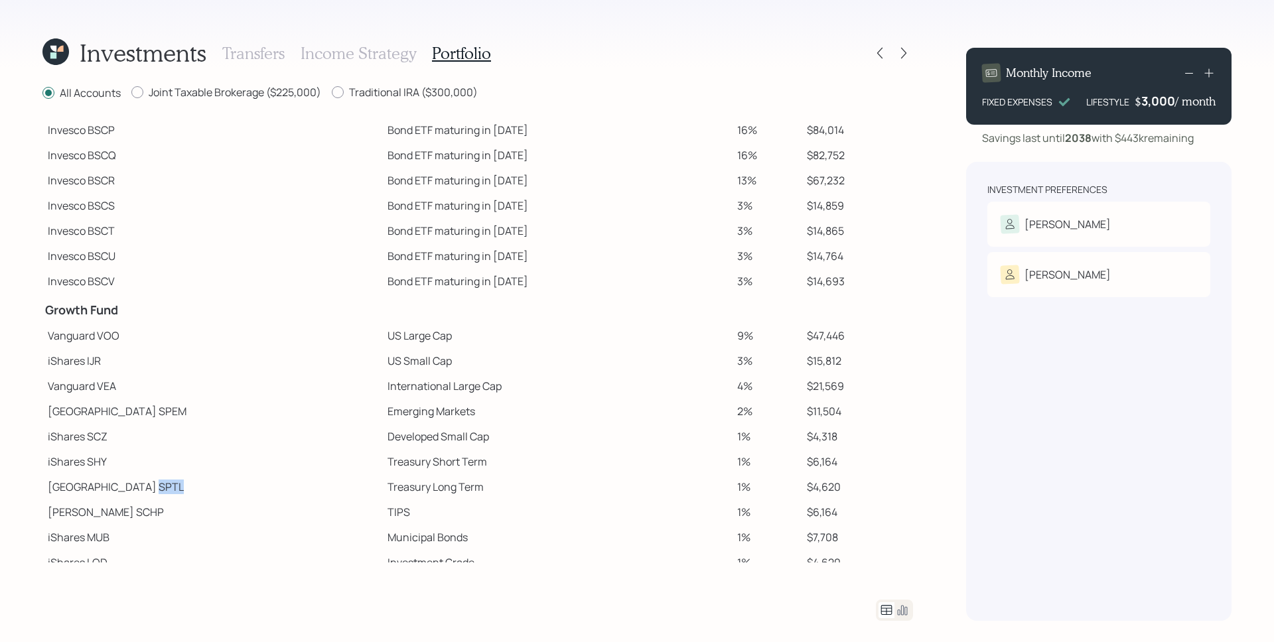
drag, startPoint x: 113, startPoint y: 486, endPoint x: 135, endPoint y: 486, distance: 21.9
click at [135, 486] on td "State Street SPTL" at bounding box center [212, 486] width 340 height 25
copy td "SPTL"
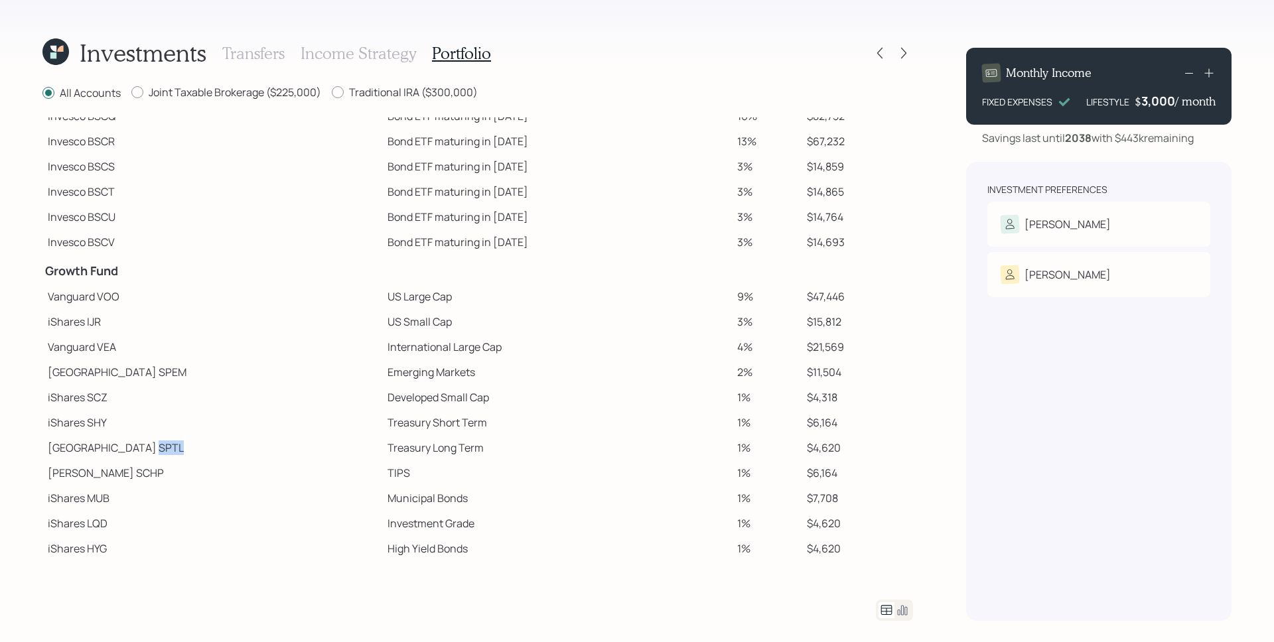
scroll to position [196, 0]
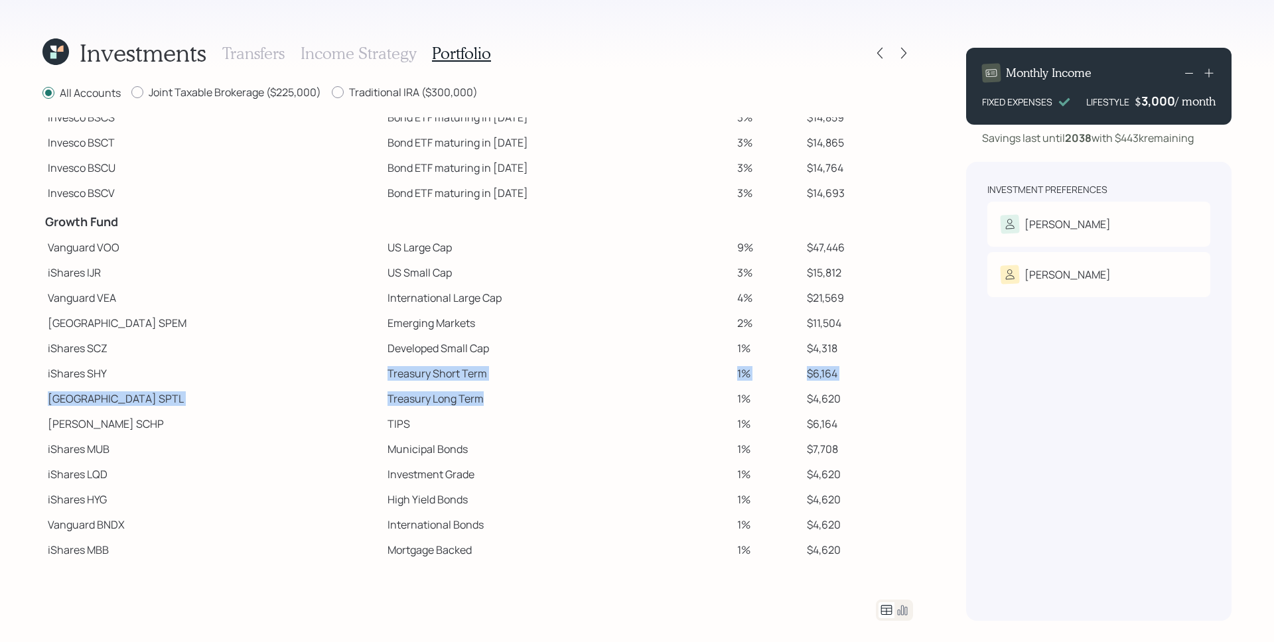
drag, startPoint x: 410, startPoint y: 400, endPoint x: 210, endPoint y: 380, distance: 200.8
click at [210, 380] on tbody "Spend Fund CASH Cash 16% $82,786 CASH Cash (Account Management) 1% $5,250 Stabi…" at bounding box center [477, 242] width 871 height 642
click at [382, 425] on td "TIPS" at bounding box center [557, 423] width 350 height 25
drag, startPoint x: 413, startPoint y: 402, endPoint x: 281, endPoint y: 403, distance: 132.0
click at [281, 403] on tr "State Street SPTL Treasury Long Term 1% $4,620" at bounding box center [477, 398] width 871 height 25
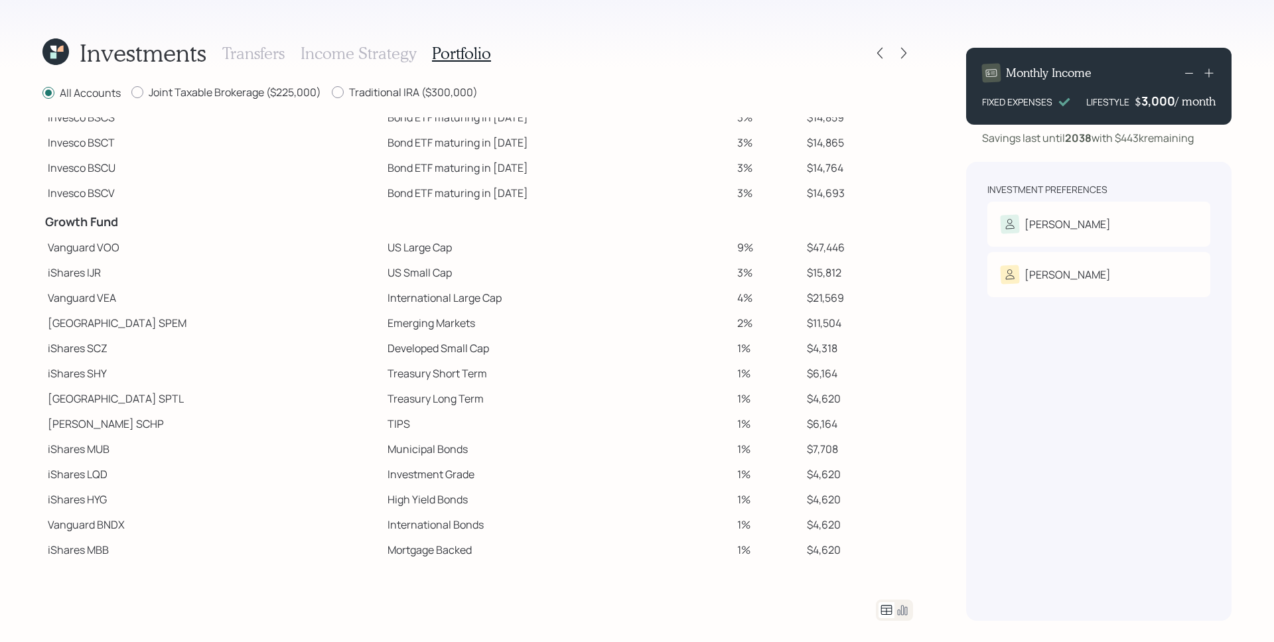
click at [52, 58] on icon at bounding box center [53, 55] width 6 height 6
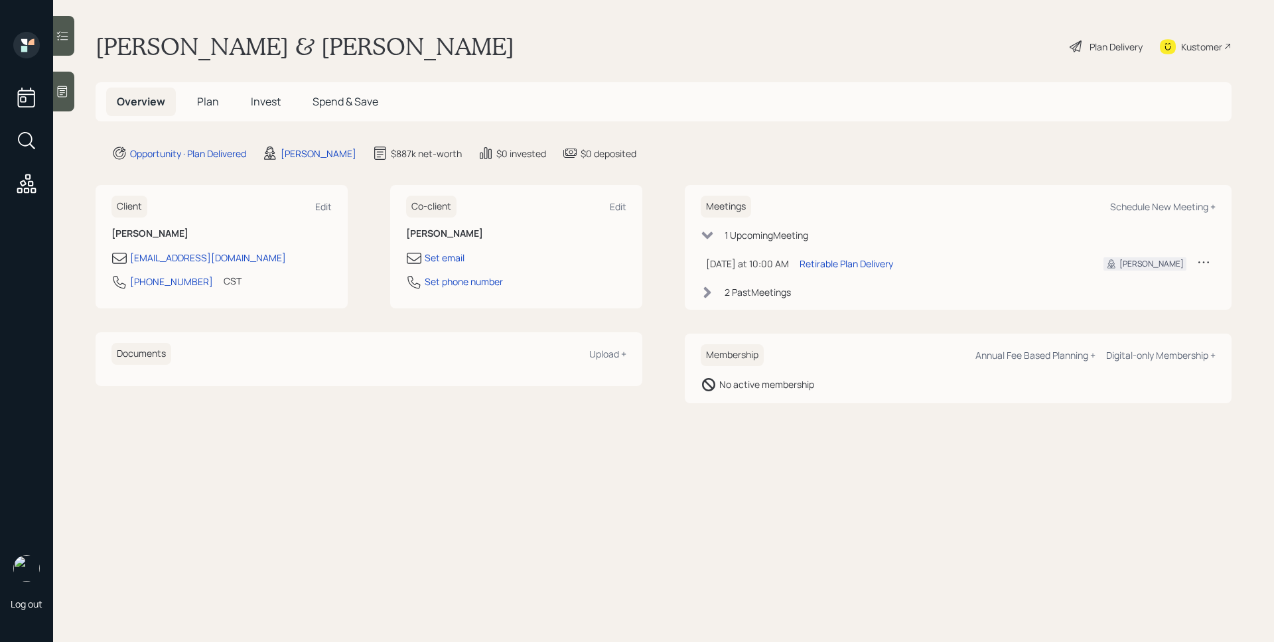
click at [251, 102] on span "Invest" at bounding box center [266, 101] width 30 height 15
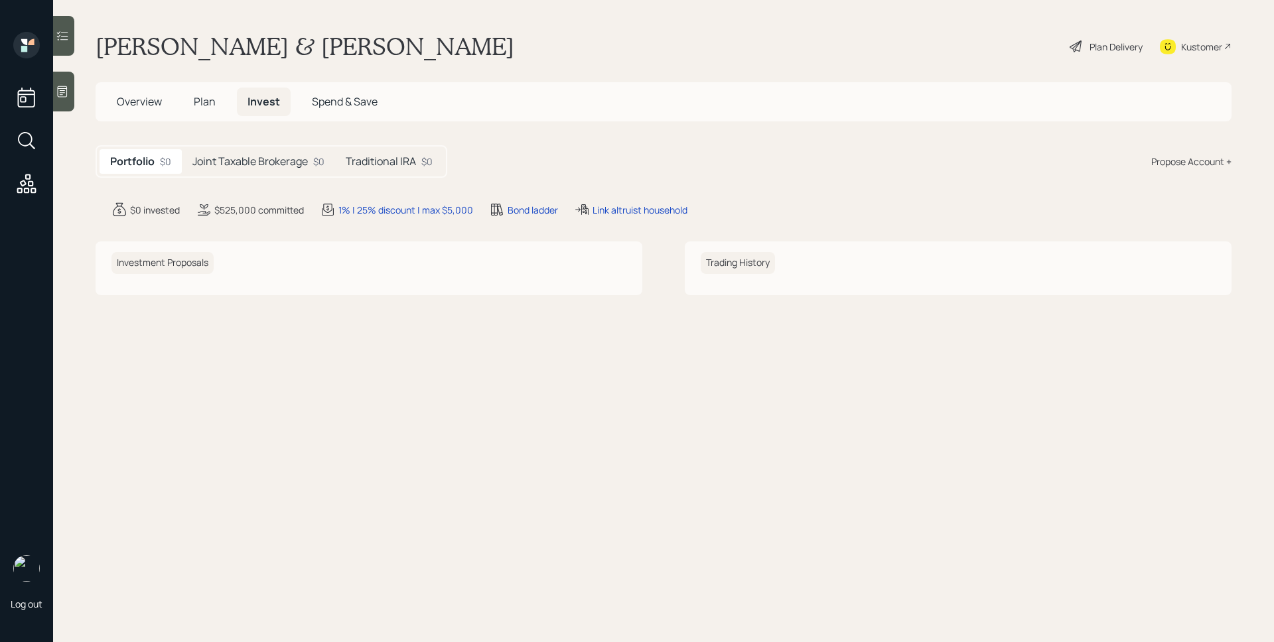
click at [198, 93] on h5 "Plan" at bounding box center [204, 102] width 43 height 29
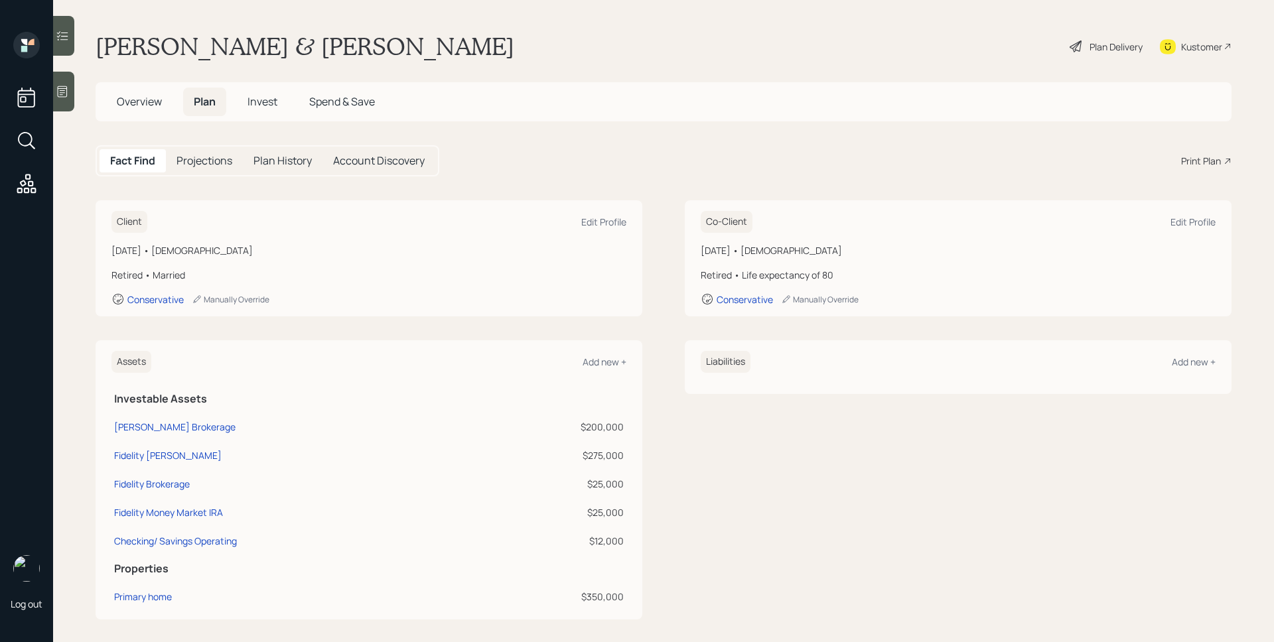
click at [1109, 50] on div "Plan Delivery" at bounding box center [1115, 47] width 53 height 14
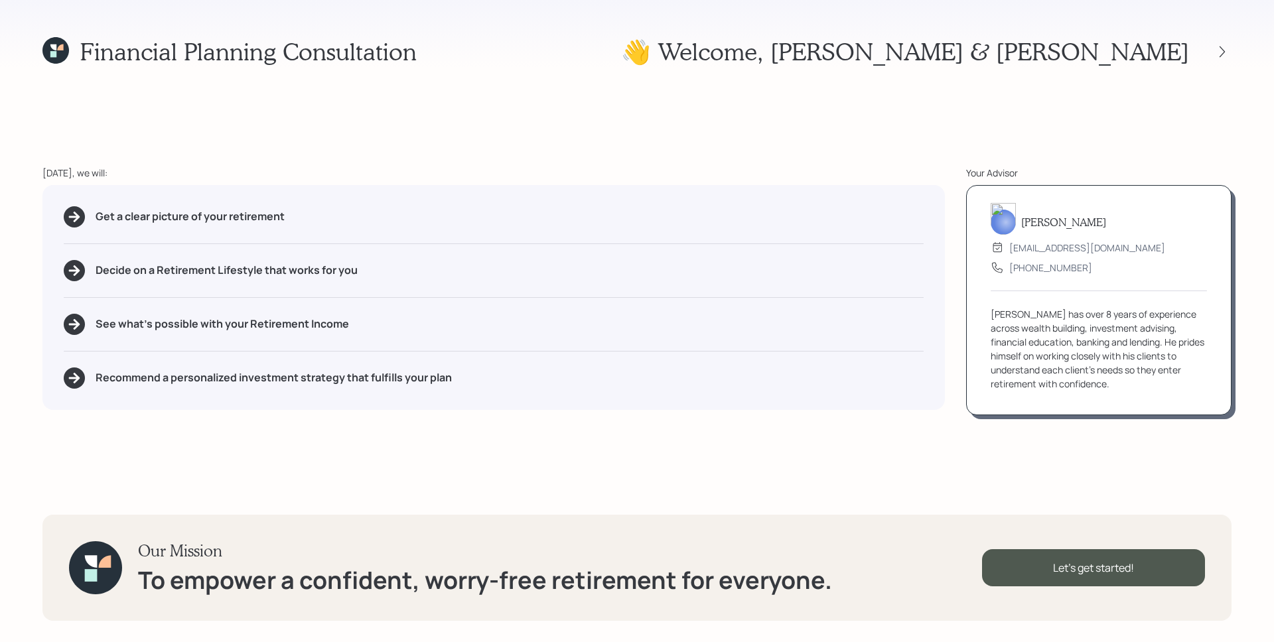
click at [1233, 64] on div "Financial Planning Consultation 👋 Welcome , [PERSON_NAME] & [PERSON_NAME] [DATE…" at bounding box center [637, 321] width 1274 height 642
click at [1225, 54] on icon at bounding box center [1222, 51] width 13 height 13
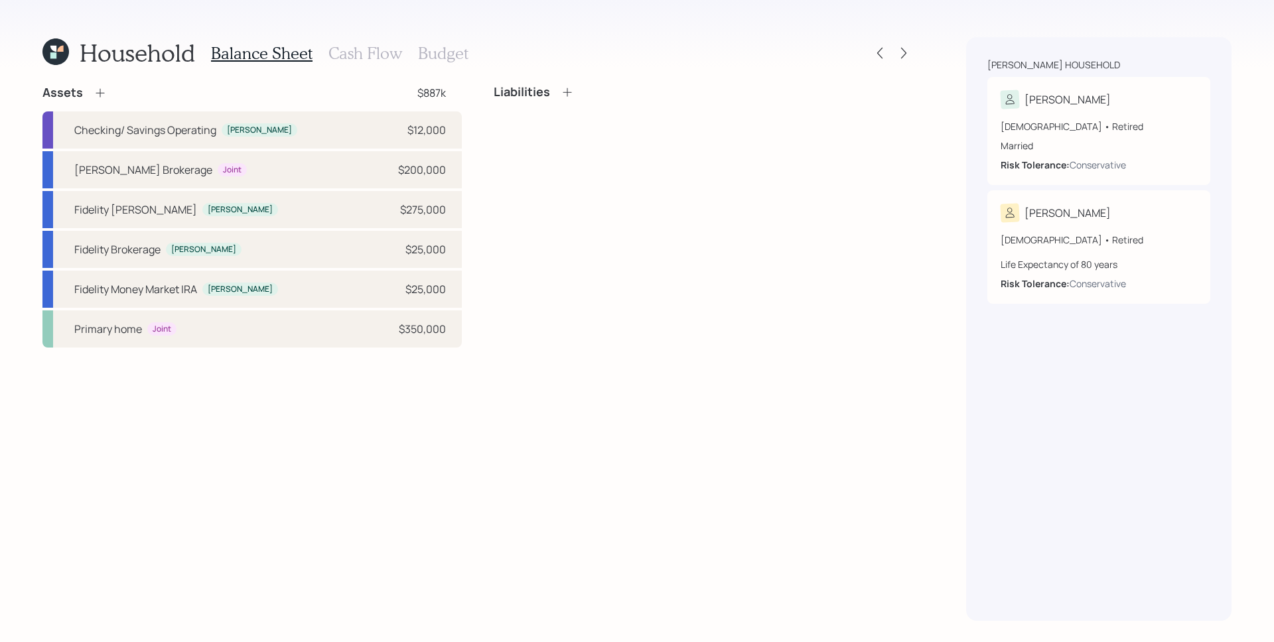
click at [360, 50] on h3 "Cash Flow" at bounding box center [365, 53] width 74 height 19
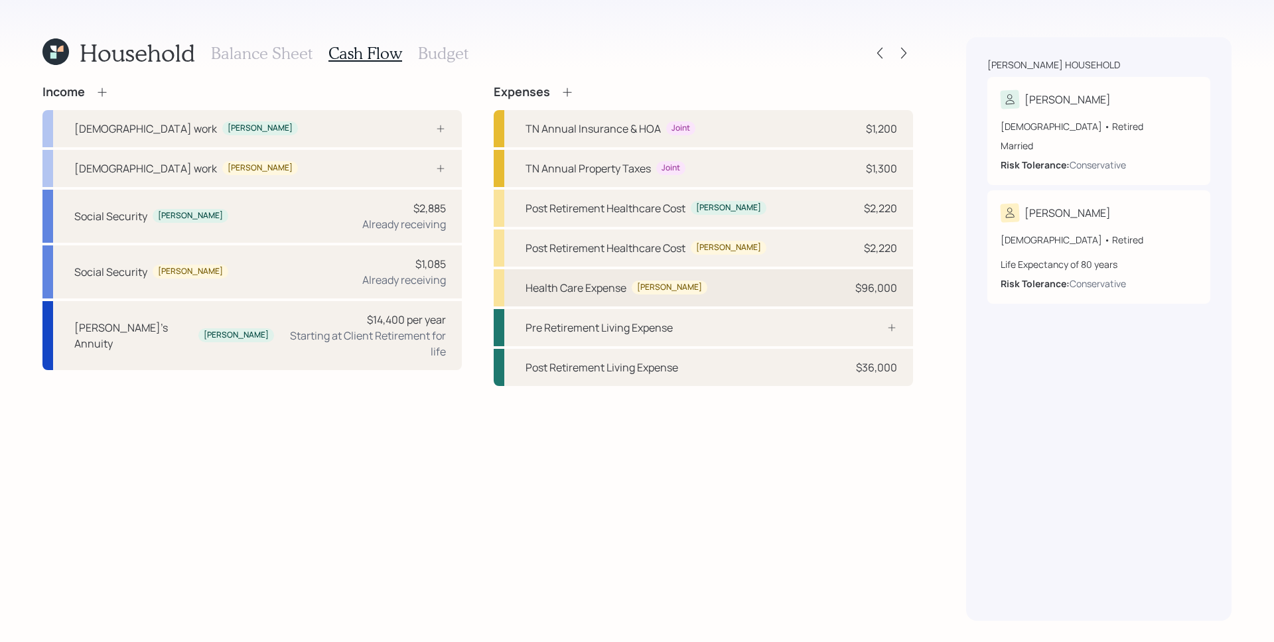
click at [861, 285] on div "$96,000" at bounding box center [876, 288] width 42 height 16
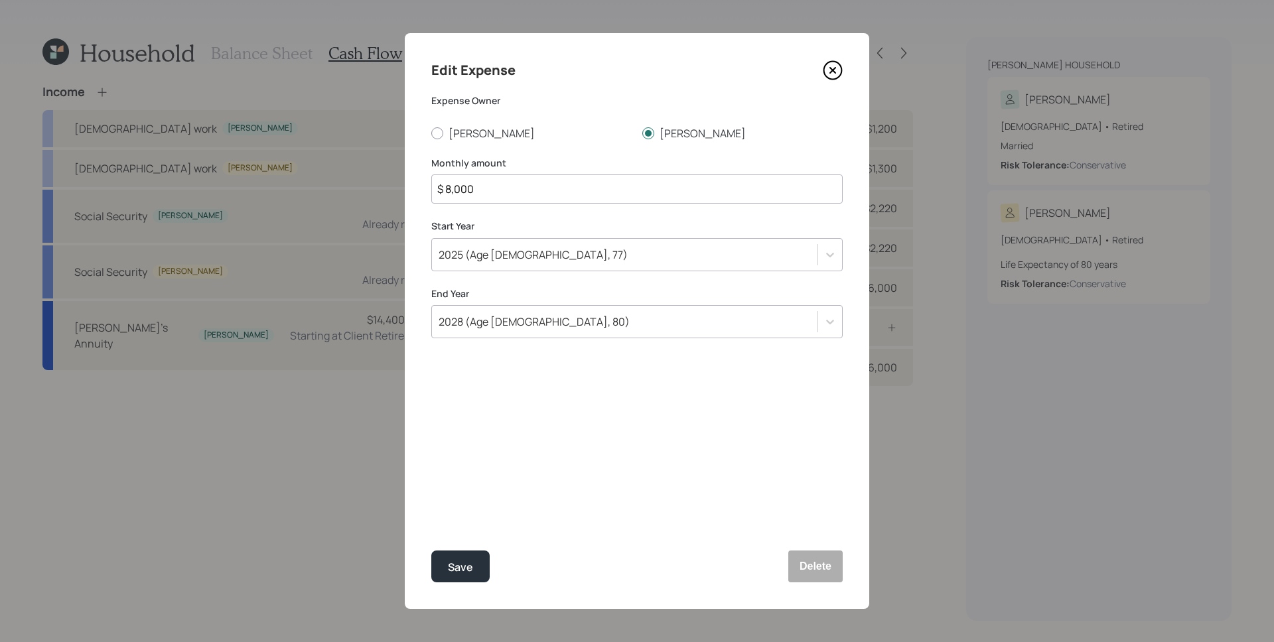
click at [604, 253] on div "2025 (Age [DEMOGRAPHIC_DATA], 77)" at bounding box center [624, 255] width 385 height 23
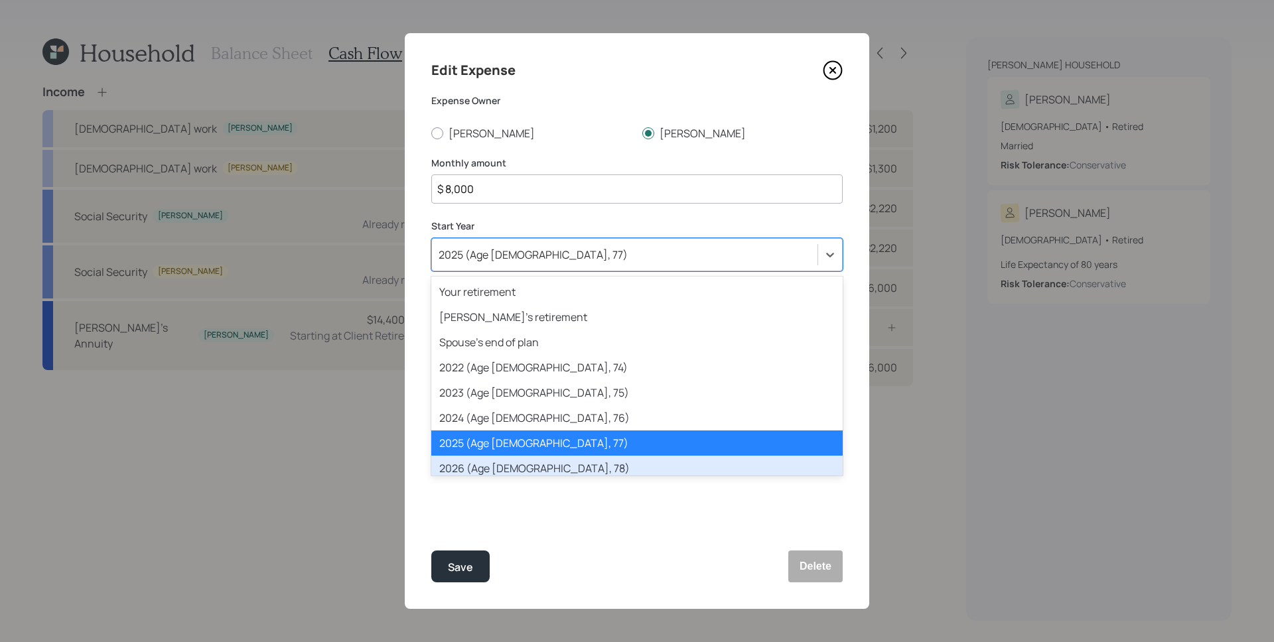
click at [530, 465] on div "2026 (Age [DEMOGRAPHIC_DATA], 78)" at bounding box center [636, 468] width 411 height 25
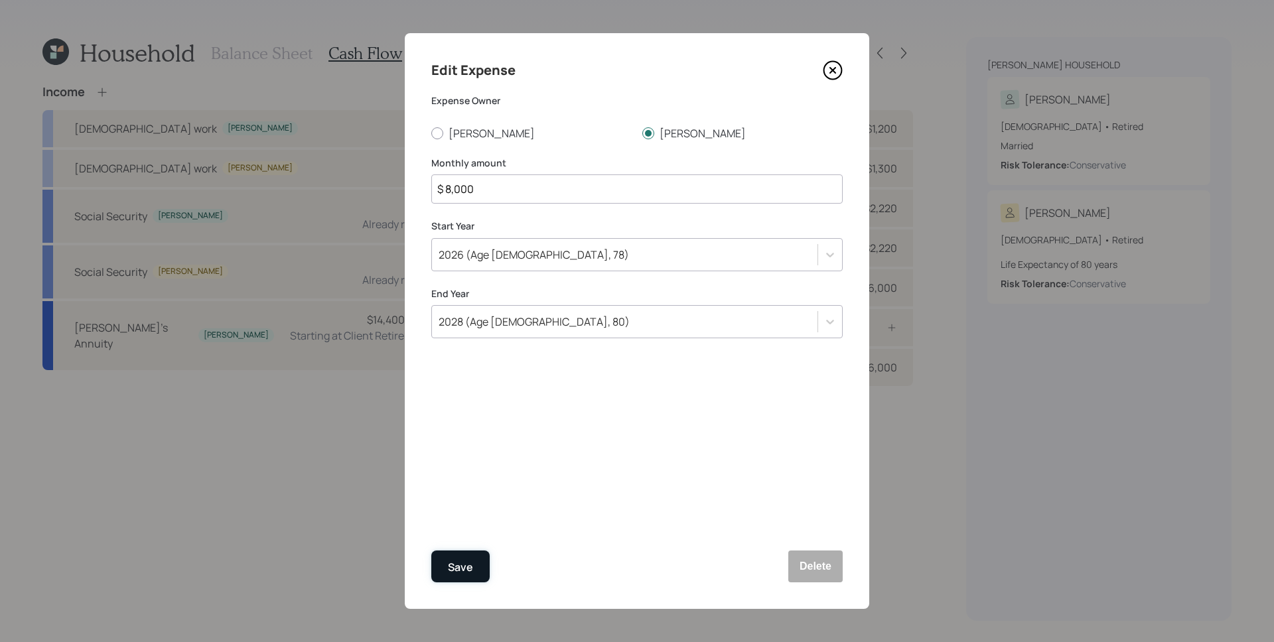
click at [455, 565] on div "Save" at bounding box center [460, 568] width 25 height 18
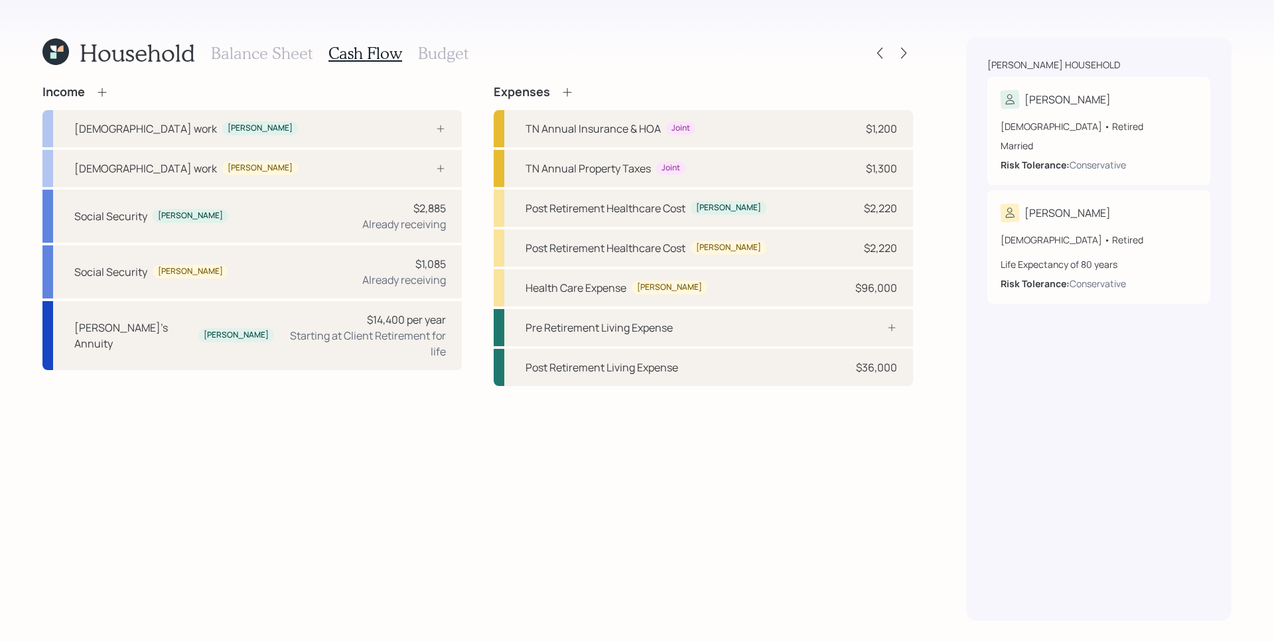
click at [567, 86] on icon at bounding box center [567, 92] width 13 height 13
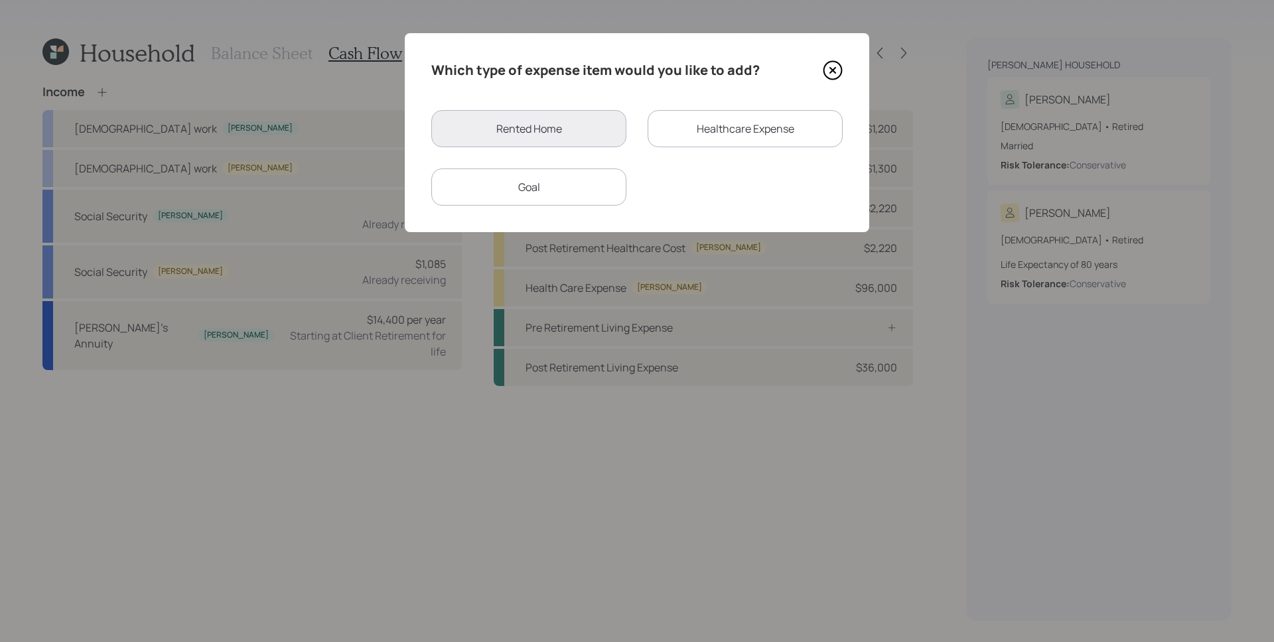
click at [779, 133] on div "Healthcare Expense" at bounding box center [745, 128] width 195 height 37
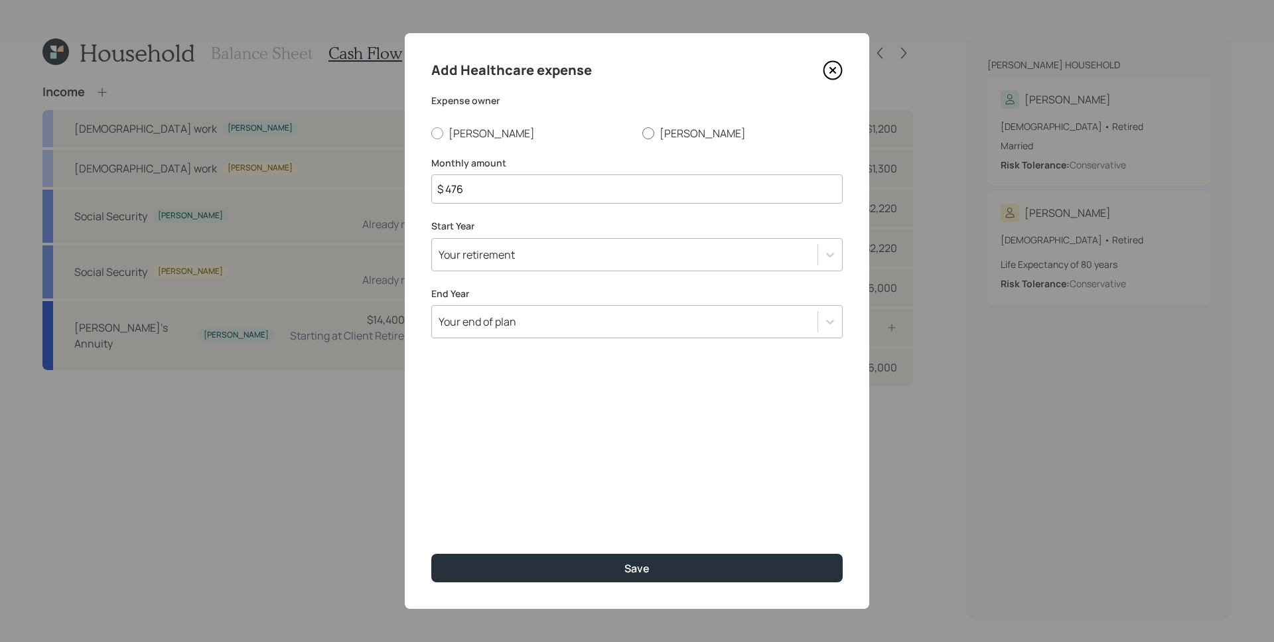
click at [681, 134] on label "[PERSON_NAME]" at bounding box center [742, 133] width 200 height 15
click at [642, 133] on input "[PERSON_NAME]" at bounding box center [642, 133] width 1 height 1
radio input "true"
click at [572, 184] on input "$ 476" at bounding box center [636, 188] width 411 height 29
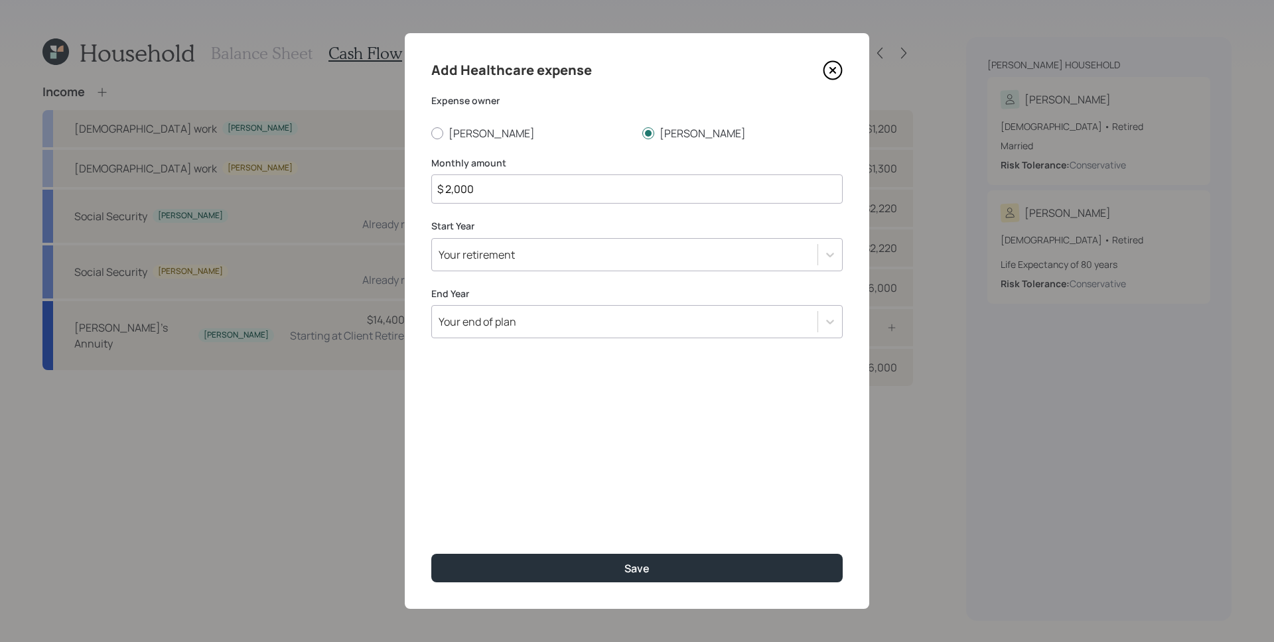
type input "$ 2,000"
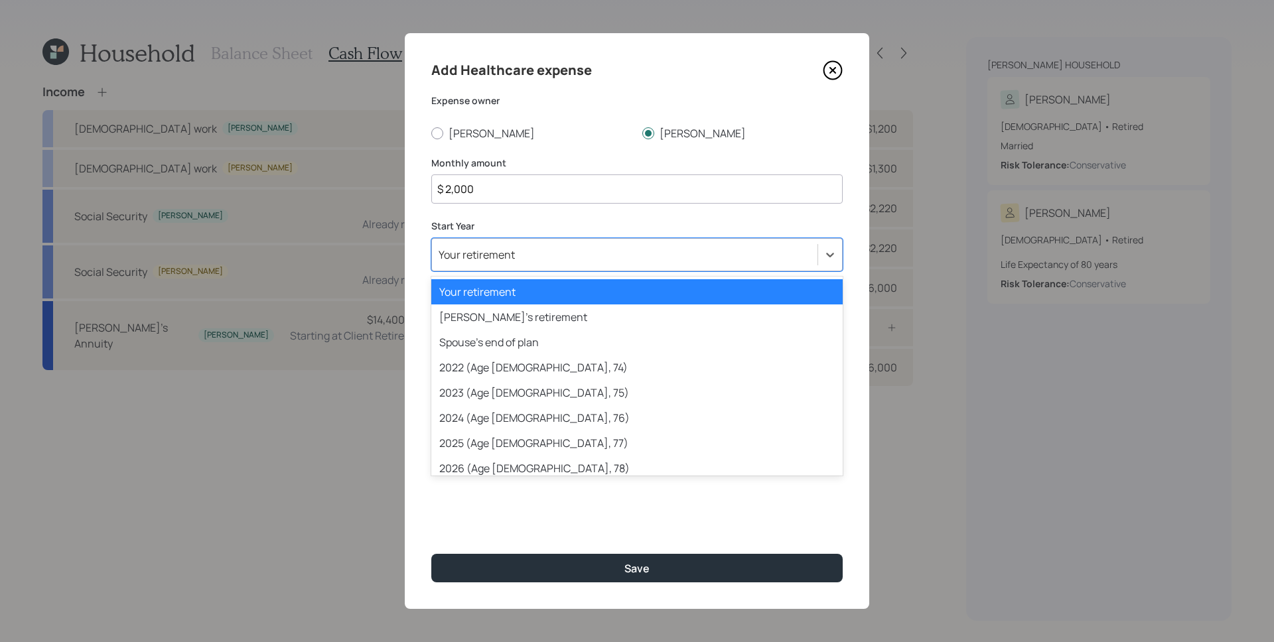
click at [565, 262] on div "Your retirement" at bounding box center [624, 255] width 385 height 23
click at [533, 442] on div "2025 (Age [DEMOGRAPHIC_DATA], 77)" at bounding box center [636, 443] width 411 height 25
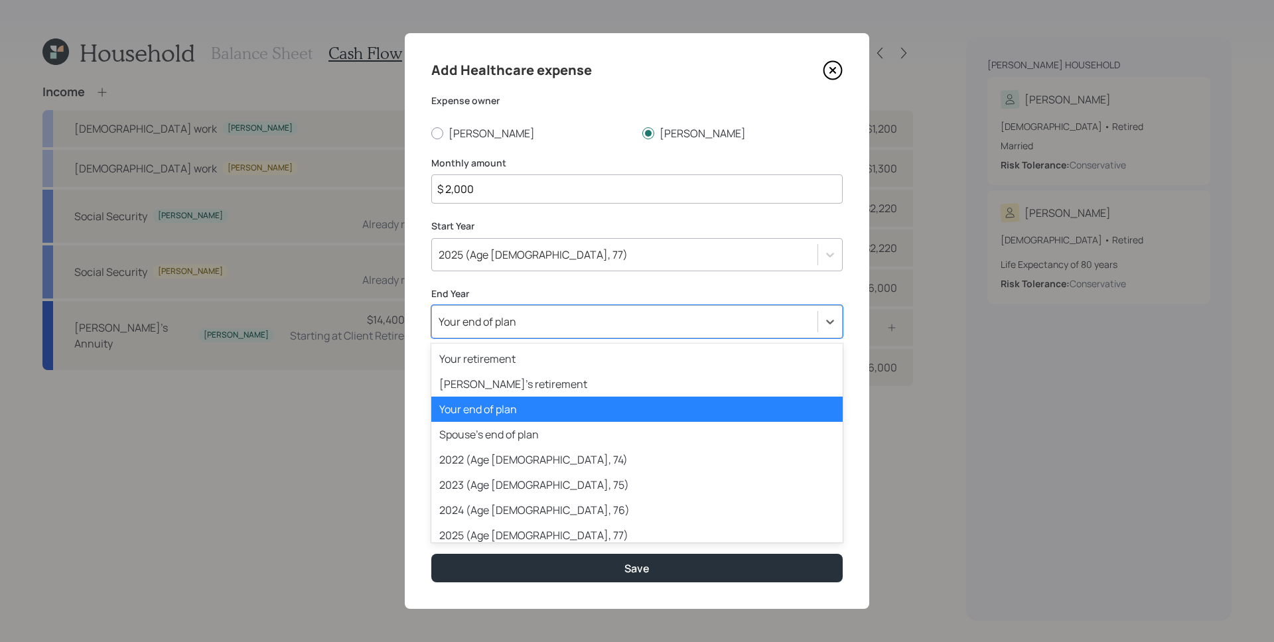
click at [544, 318] on div "Your end of plan" at bounding box center [624, 322] width 385 height 23
click at [502, 531] on div "2025 (Age [DEMOGRAPHIC_DATA], 77)" at bounding box center [636, 535] width 411 height 25
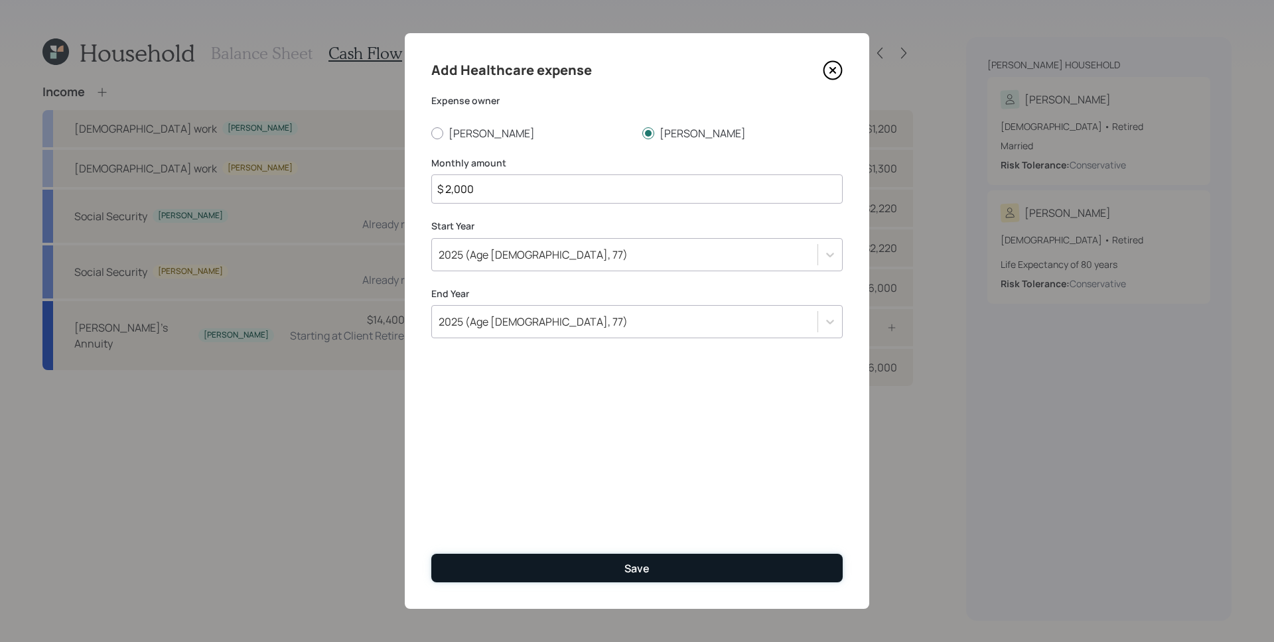
click at [555, 571] on button "Save" at bounding box center [636, 568] width 411 height 29
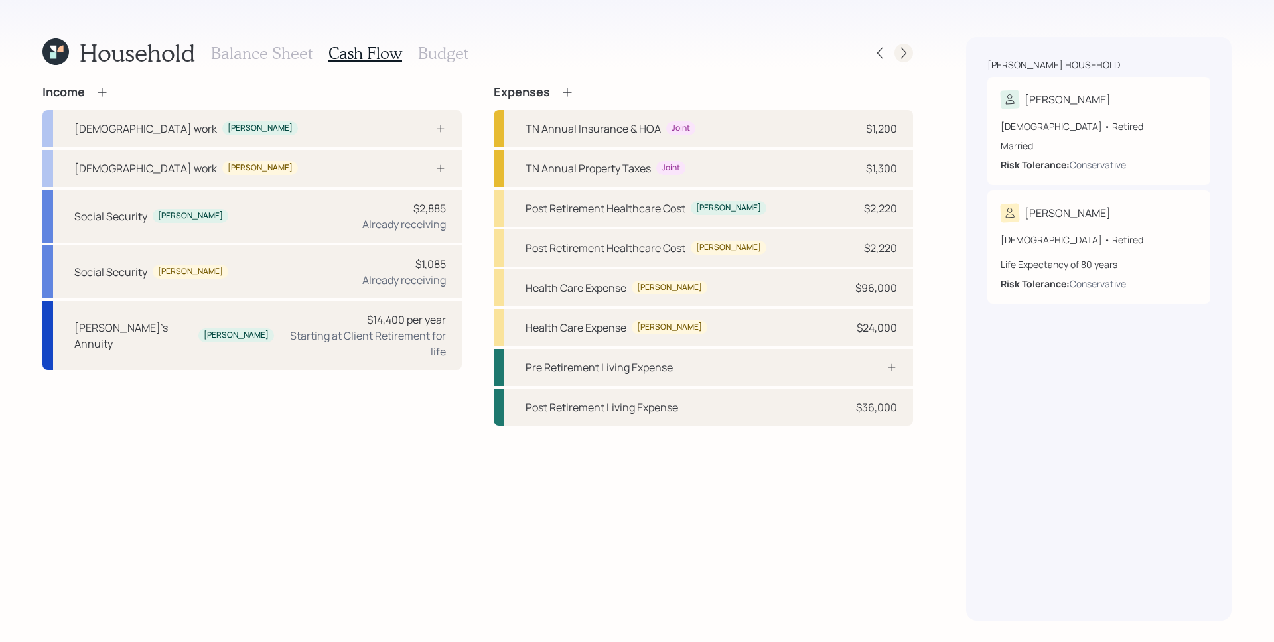
click at [900, 53] on icon at bounding box center [903, 52] width 13 height 13
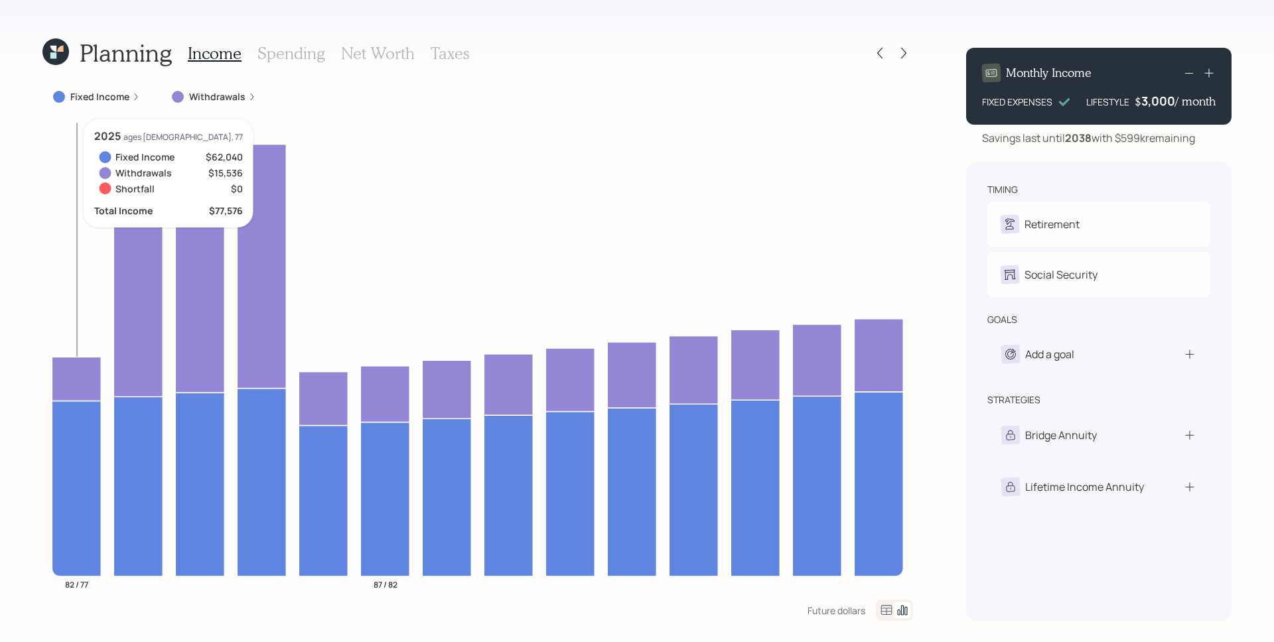
click at [235, 94] on label "Withdrawals" at bounding box center [217, 96] width 56 height 13
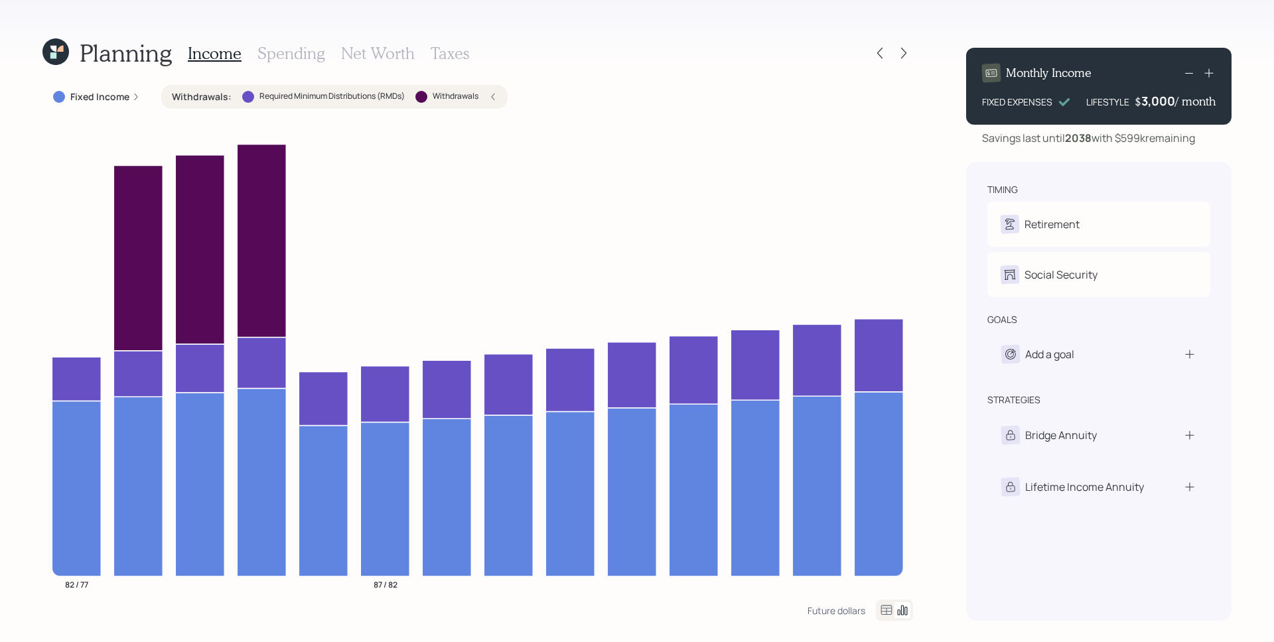
click at [490, 94] on icon at bounding box center [493, 97] width 8 height 8
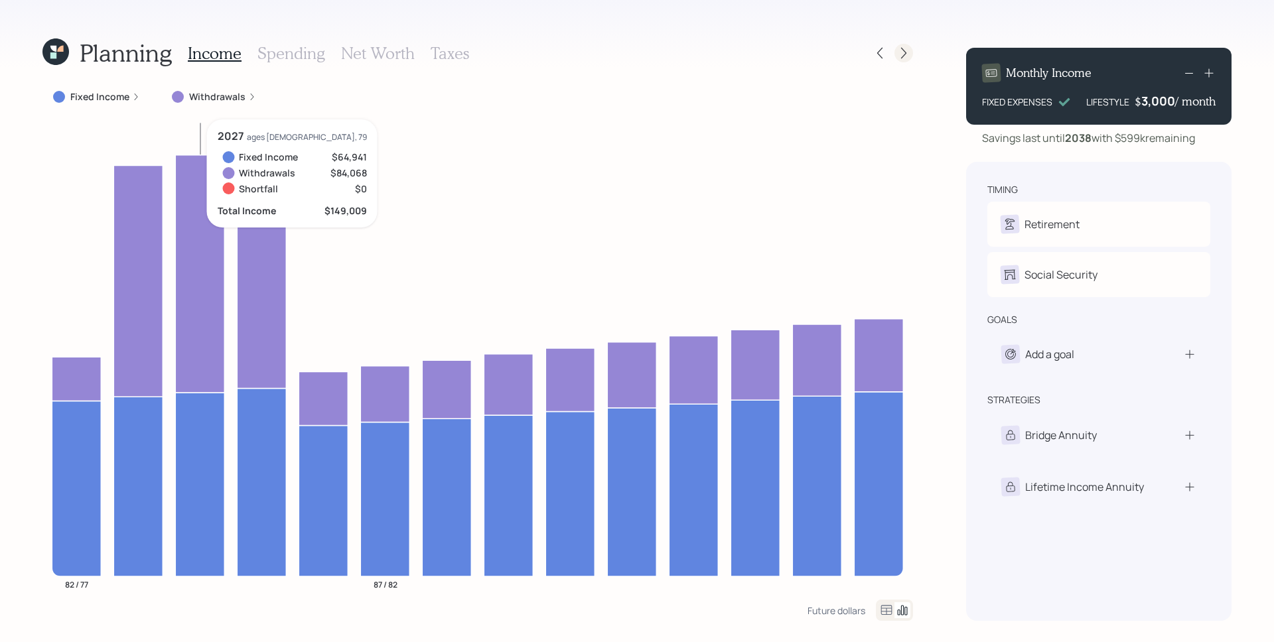
click at [908, 49] on icon at bounding box center [903, 52] width 13 height 13
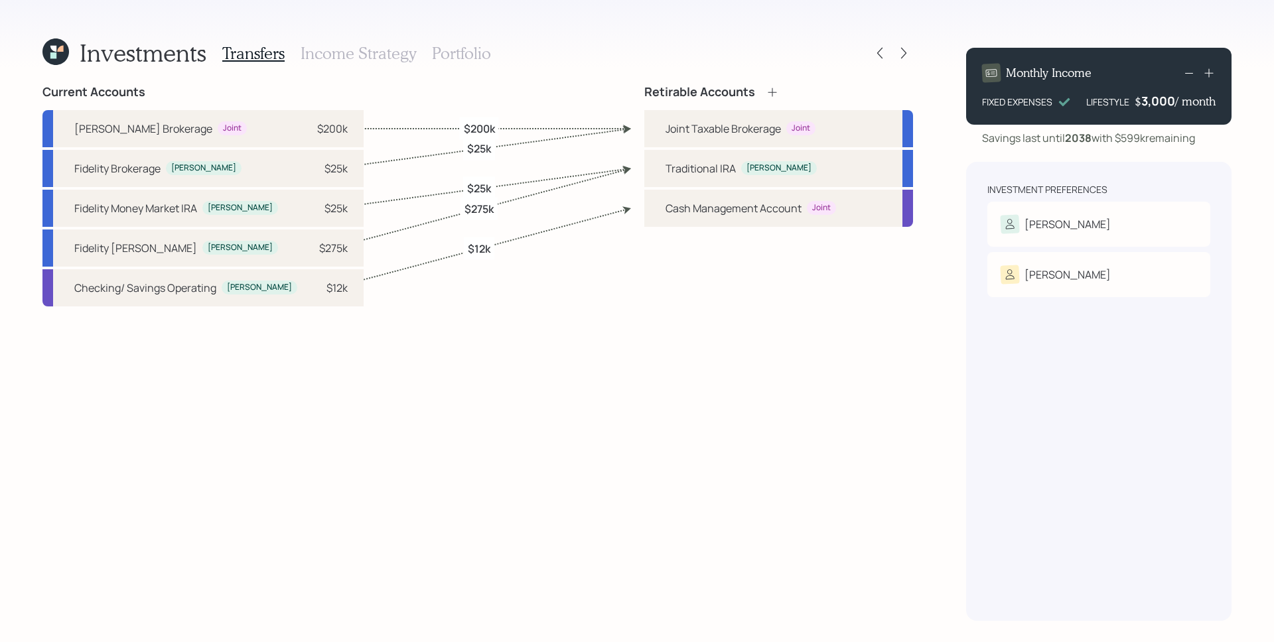
click at [458, 50] on h3 "Portfolio" at bounding box center [461, 53] width 59 height 19
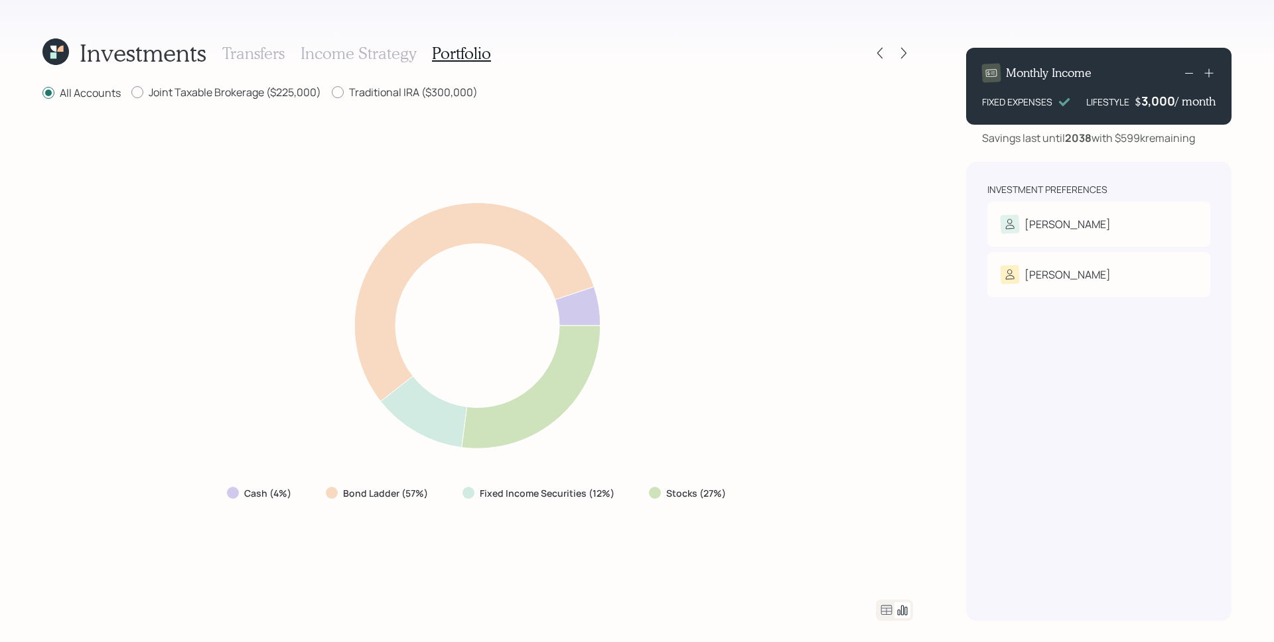
click at [247, 100] on div "Joint Taxable Brokerage ($225,000)" at bounding box center [226, 93] width 190 height 17
click at [253, 94] on label "Joint Taxable Brokerage ($225,000)" at bounding box center [226, 92] width 190 height 15
click at [131, 93] on input "Joint Taxable Brokerage ($225,000)" at bounding box center [131, 92] width 1 height 1
radio input "true"
radio input "false"
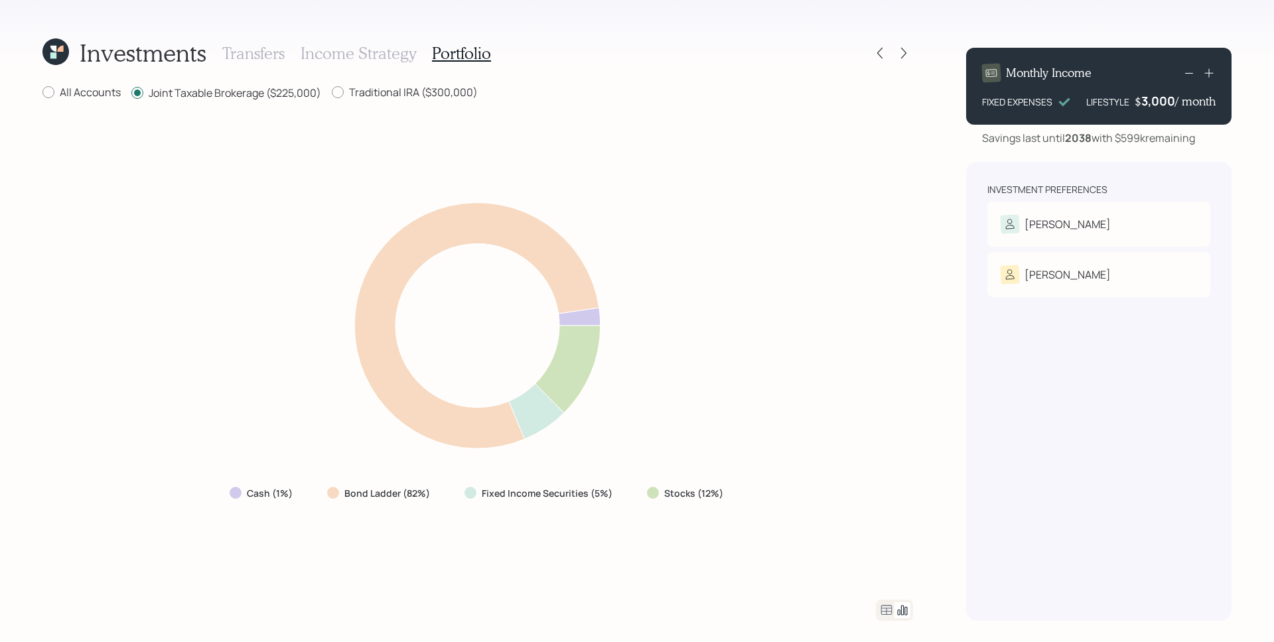
click at [389, 102] on div "All Accounts Joint Taxable Brokerage ($225,000) Traditional IRA ($300,000) Cash…" at bounding box center [477, 353] width 871 height 536
click at [391, 96] on label "Traditional IRA ($300,000)" at bounding box center [405, 92] width 146 height 15
click at [332, 93] on input "Traditional IRA ($300,000)" at bounding box center [331, 92] width 1 height 1
radio input "true"
radio input "false"
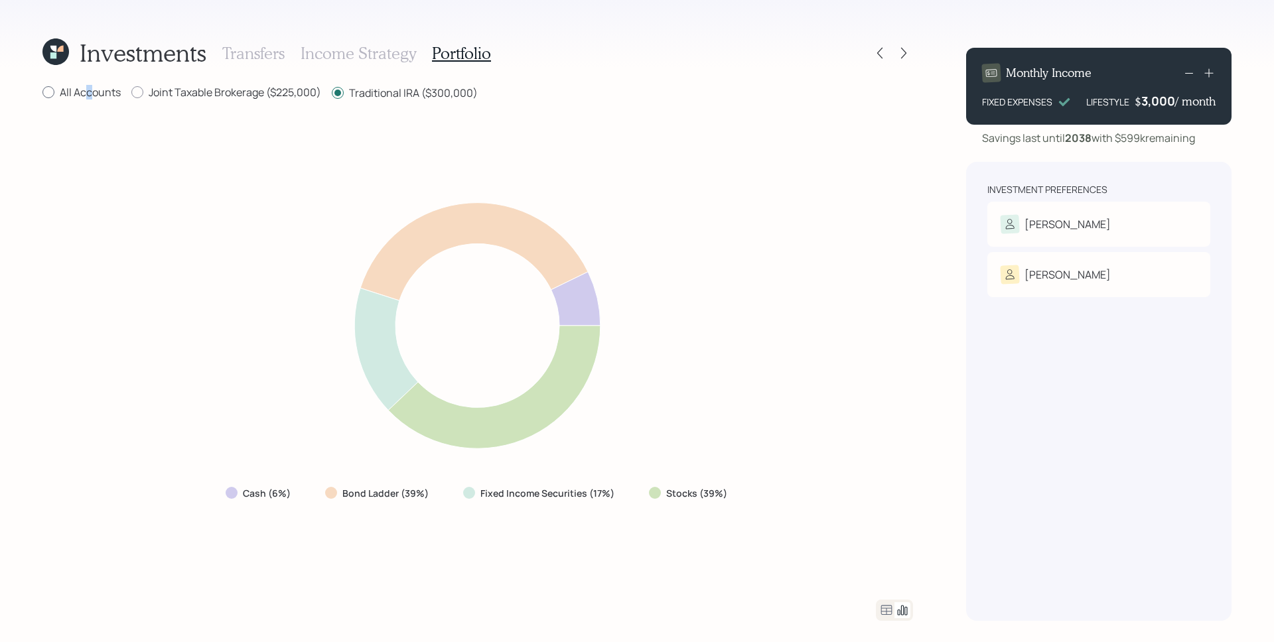
click at [90, 90] on label "All Accounts" at bounding box center [81, 92] width 78 height 15
click at [42, 92] on input "All Accounts" at bounding box center [42, 92] width 1 height 1
radio input "true"
radio input "false"
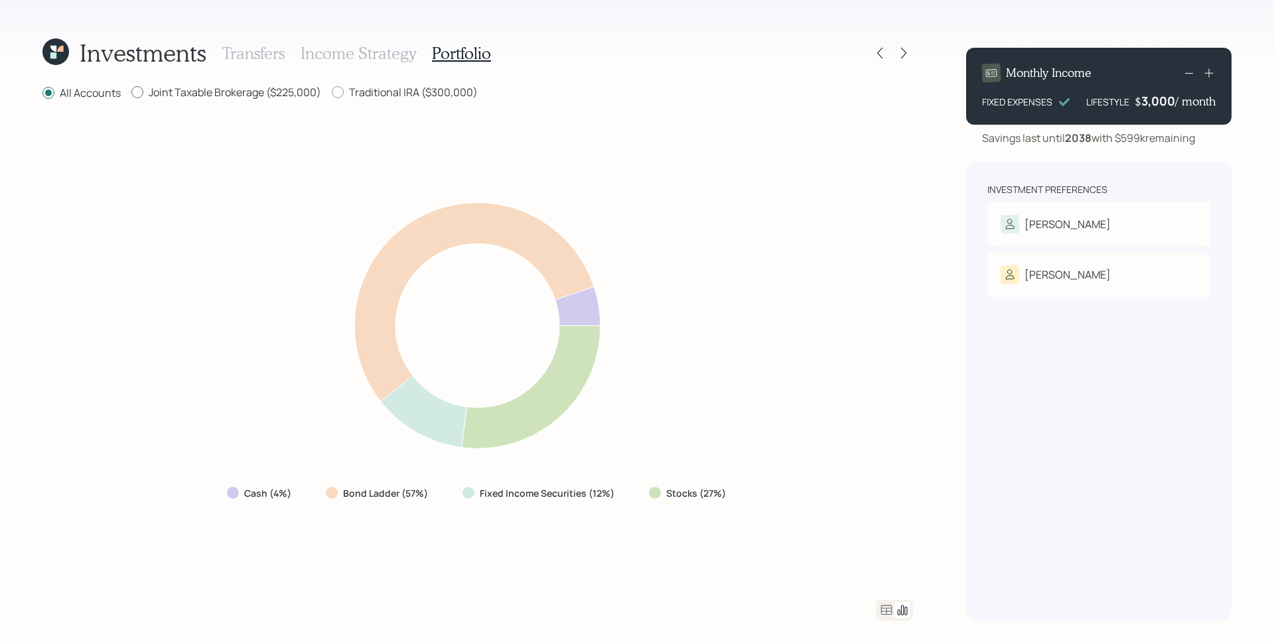
click at [260, 87] on label "Joint Taxable Brokerage ($225,000)" at bounding box center [226, 92] width 190 height 15
click at [131, 92] on input "Joint Taxable Brokerage ($225,000)" at bounding box center [131, 92] width 1 height 1
radio input "true"
radio input "false"
click at [397, 83] on div "Investments Transfers Income Strategy Portfolio All Accounts Joint Taxable Brok…" at bounding box center [477, 329] width 871 height 584
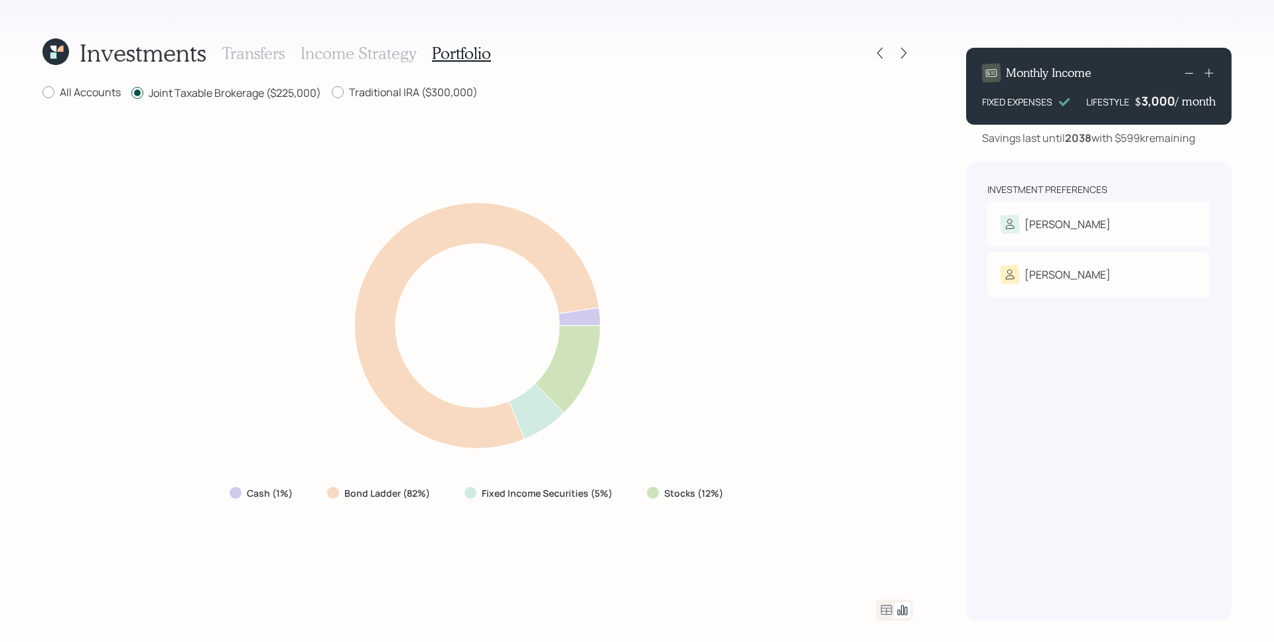
click at [270, 94] on label "Joint Taxable Brokerage ($225,000)" at bounding box center [226, 93] width 190 height 15
click at [131, 94] on input "Joint Taxable Brokerage ($225,000)" at bounding box center [131, 93] width 1 height 1
drag, startPoint x: 407, startPoint y: 95, endPoint x: 342, endPoint y: 95, distance: 65.0
click at [406, 96] on label "Traditional IRA ($300,000)" at bounding box center [405, 92] width 146 height 15
click at [332, 93] on input "Traditional IRA ($300,000)" at bounding box center [331, 92] width 1 height 1
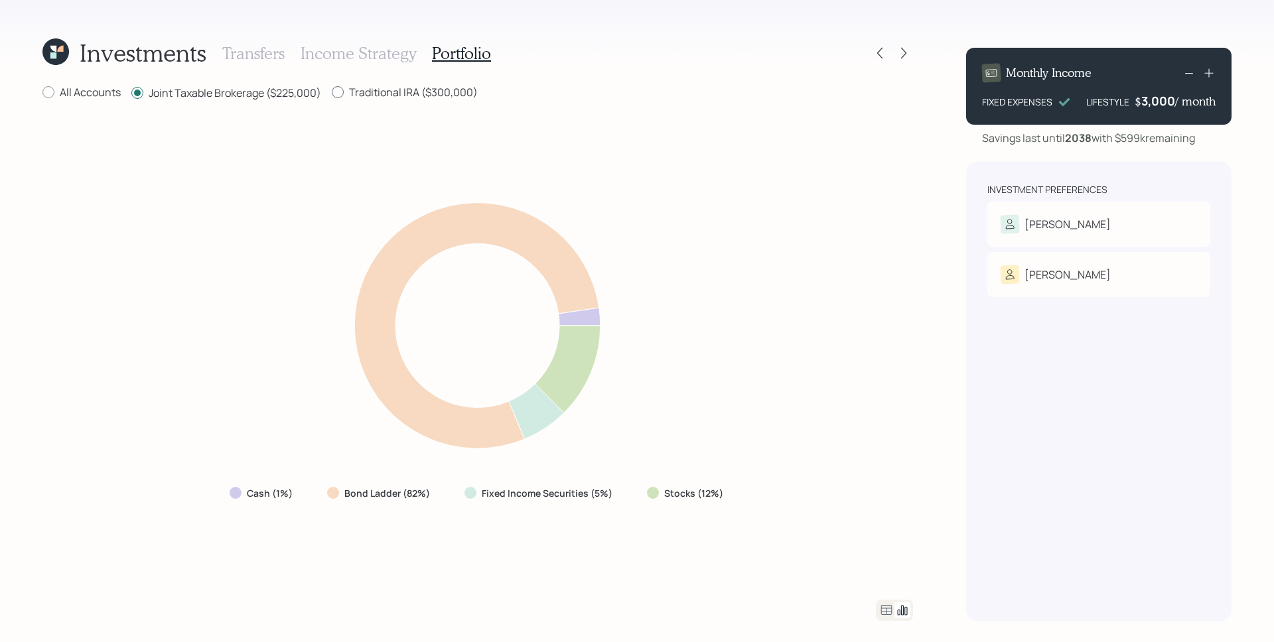
radio input "true"
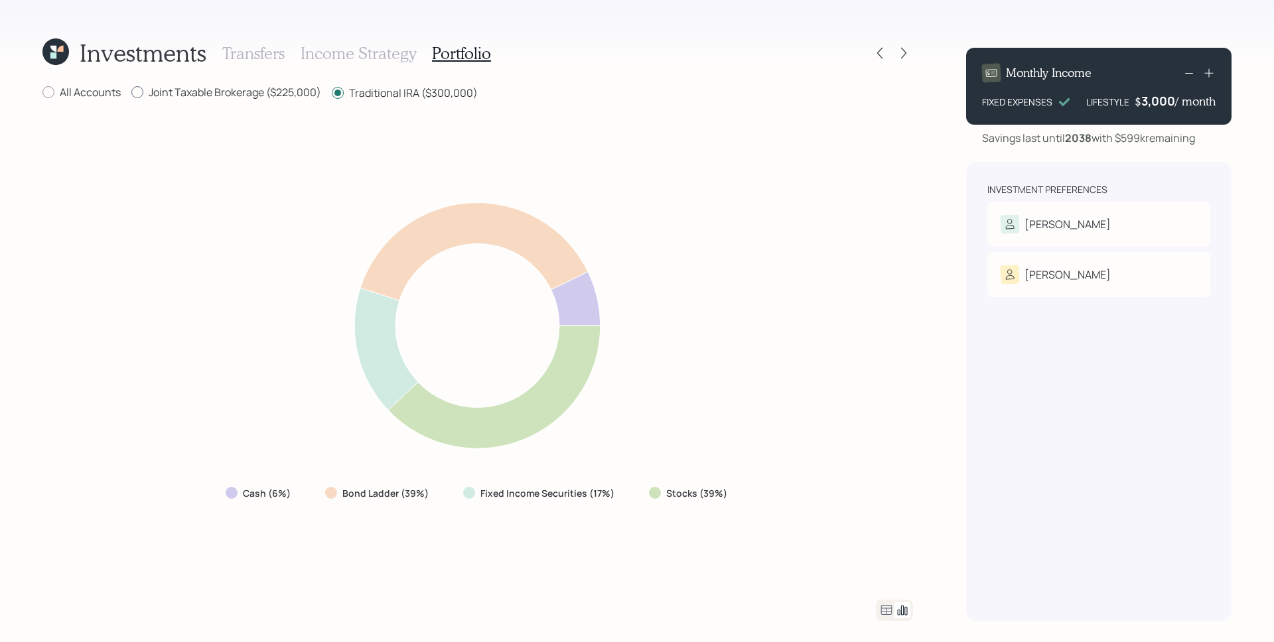
click at [242, 97] on label "Joint Taxable Brokerage ($225,000)" at bounding box center [226, 92] width 190 height 15
click at [131, 93] on input "Joint Taxable Brokerage ($225,000)" at bounding box center [131, 92] width 1 height 1
radio input "true"
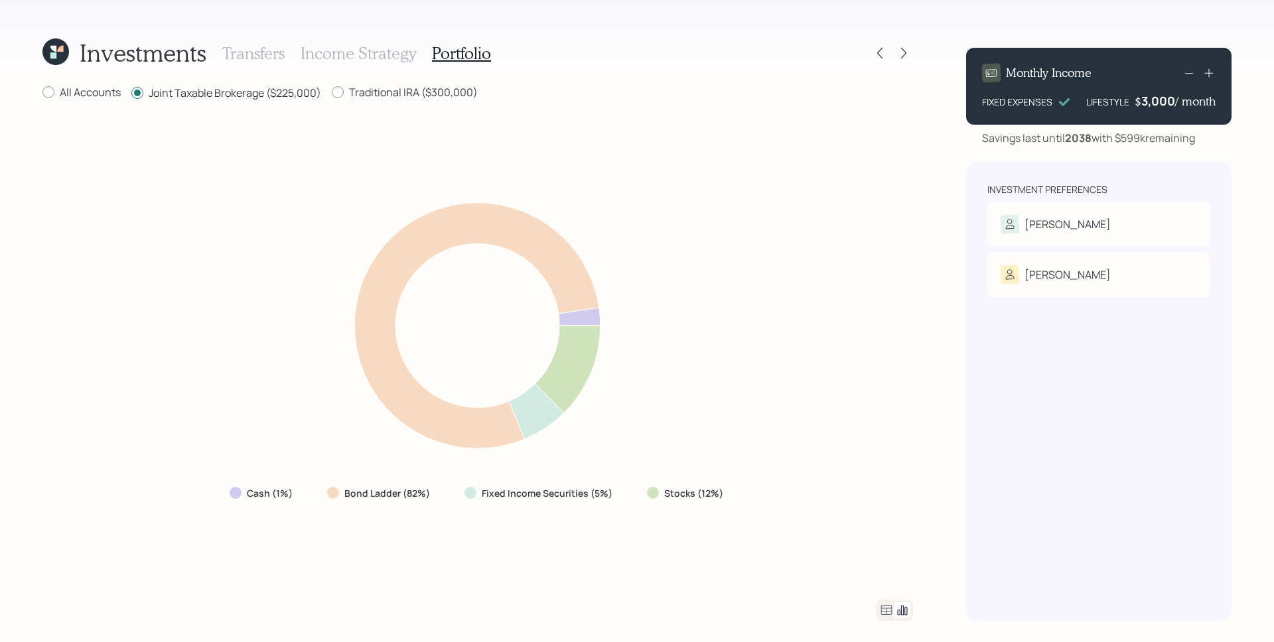
drag, startPoint x: 430, startPoint y: 101, endPoint x: 395, endPoint y: 100, distance: 34.5
click at [430, 101] on div "Traditional IRA ($300,000)" at bounding box center [405, 93] width 146 height 17
drag, startPoint x: 427, startPoint y: 96, endPoint x: 420, endPoint y: 96, distance: 7.3
click at [424, 96] on label "Traditional IRA ($300,000)" at bounding box center [405, 92] width 146 height 15
click at [332, 93] on input "Traditional IRA ($300,000)" at bounding box center [331, 92] width 1 height 1
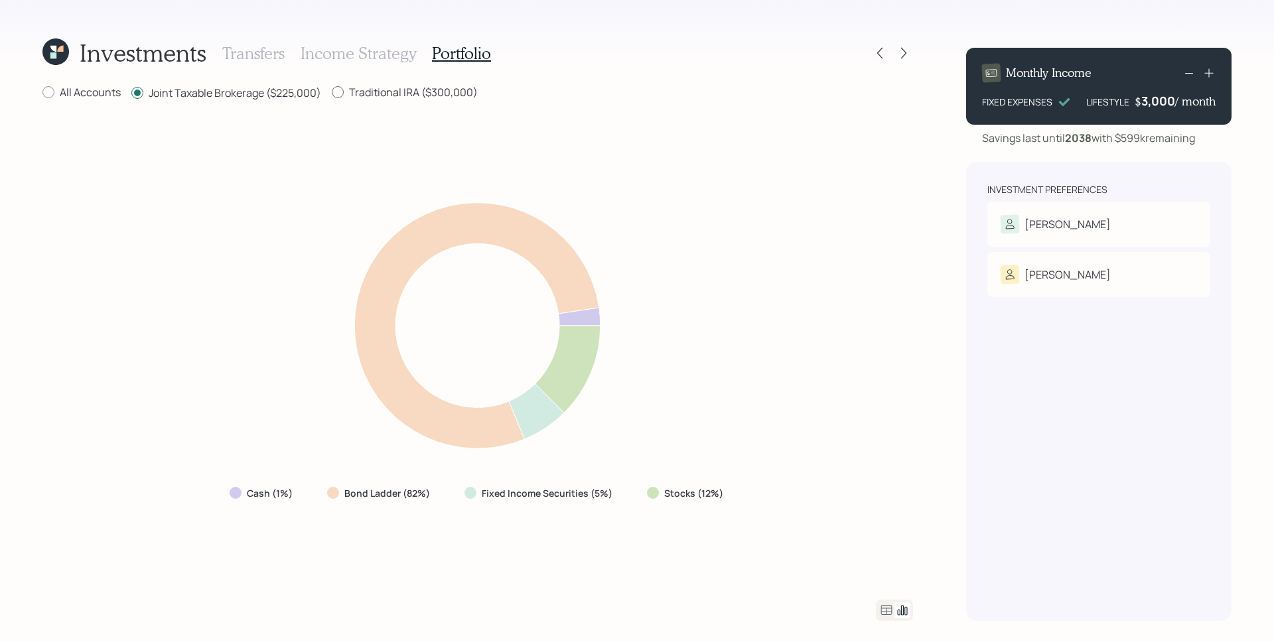
radio input "true"
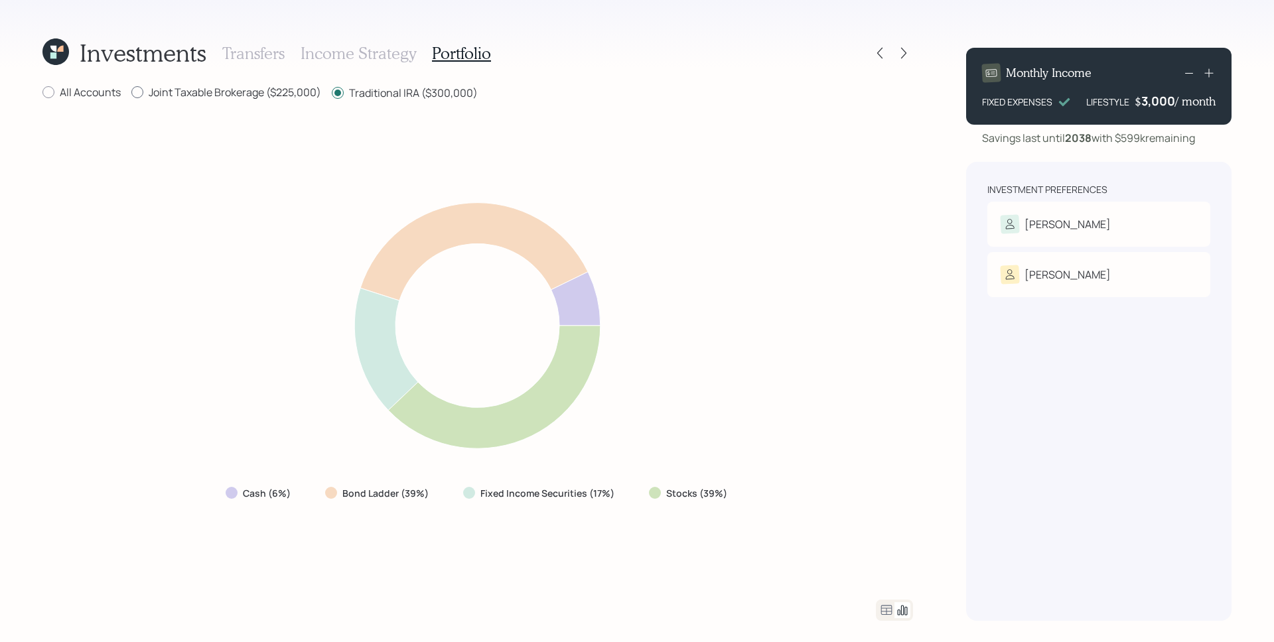
click at [266, 91] on label "Joint Taxable Brokerage ($225,000)" at bounding box center [226, 92] width 190 height 15
click at [131, 92] on input "Joint Taxable Brokerage ($225,000)" at bounding box center [131, 92] width 1 height 1
radio input "true"
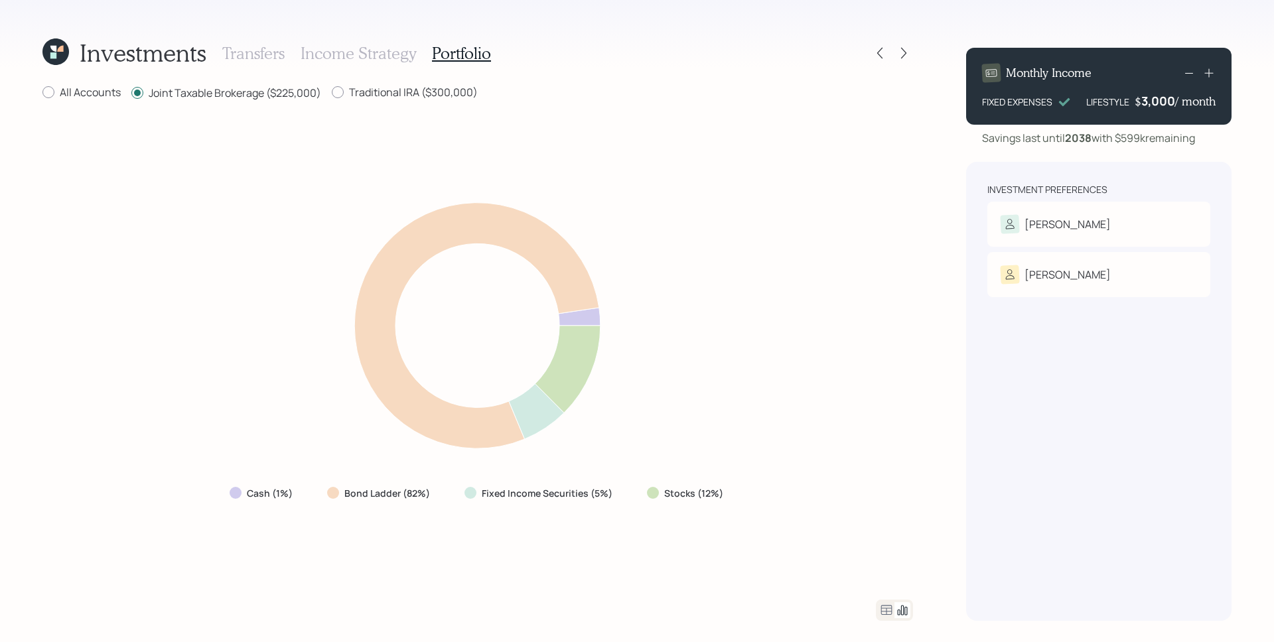
click at [411, 100] on div "Traditional IRA ($300,000)" at bounding box center [405, 93] width 146 height 17
click at [407, 97] on label "Traditional IRA ($300,000)" at bounding box center [405, 92] width 146 height 15
click at [332, 93] on input "Traditional IRA ($300,000)" at bounding box center [331, 92] width 1 height 1
radio input "true"
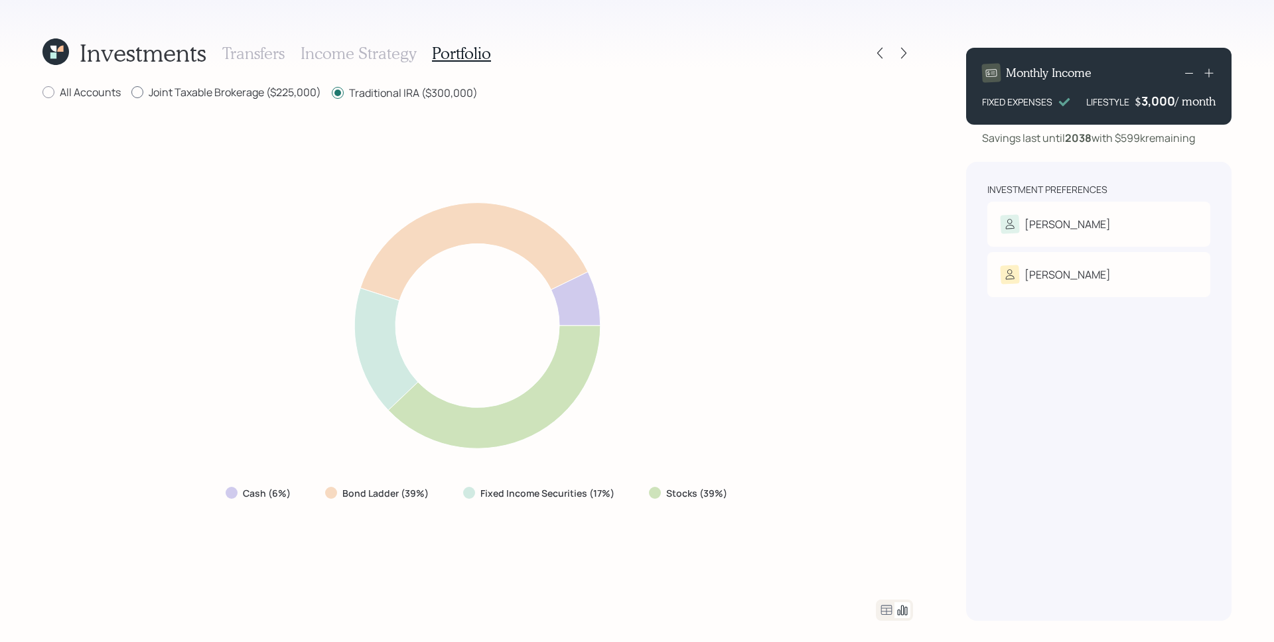
click at [236, 96] on label "Joint Taxable Brokerage ($225,000)" at bounding box center [226, 92] width 190 height 15
click at [131, 93] on input "Joint Taxable Brokerage ($225,000)" at bounding box center [131, 92] width 1 height 1
radio input "true"
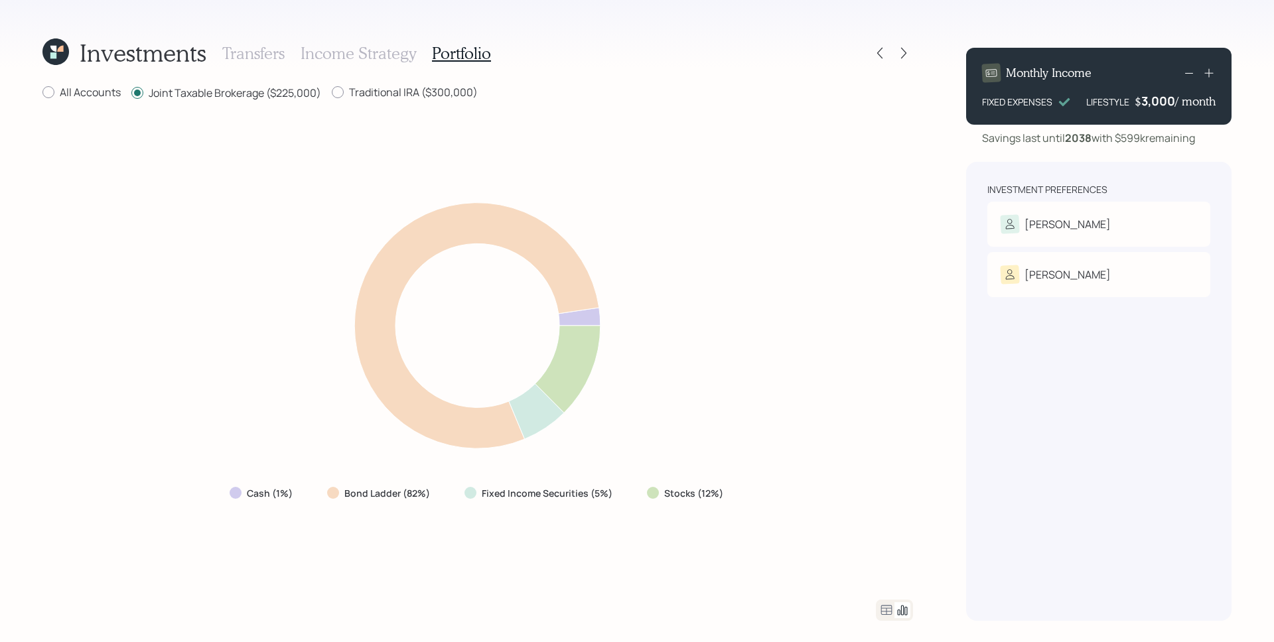
click at [391, 76] on div "Investments Transfers Income Strategy Portfolio All Accounts Joint Taxable Brok…" at bounding box center [477, 329] width 871 height 584
click at [393, 94] on label "Traditional IRA ($300,000)" at bounding box center [405, 92] width 146 height 15
click at [332, 93] on input "Traditional IRA ($300,000)" at bounding box center [331, 92] width 1 height 1
radio input "true"
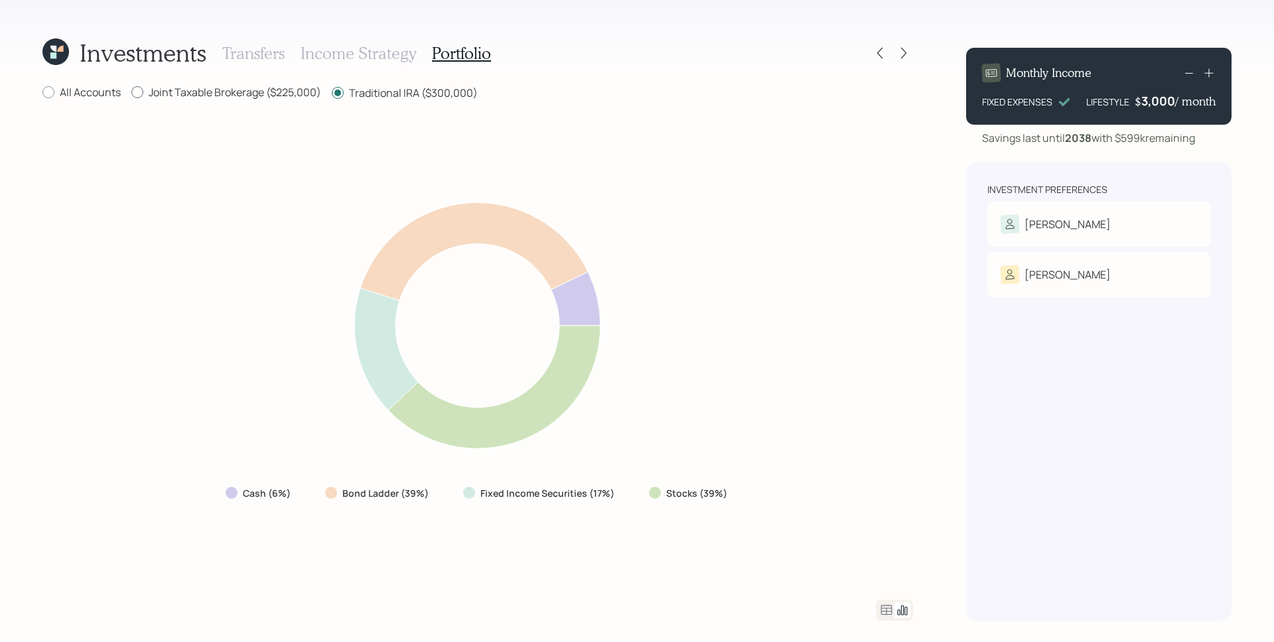
click at [280, 86] on label "Joint Taxable Brokerage ($225,000)" at bounding box center [226, 92] width 190 height 15
click at [131, 92] on input "Joint Taxable Brokerage ($225,000)" at bounding box center [131, 92] width 1 height 1
radio input "true"
radio input "false"
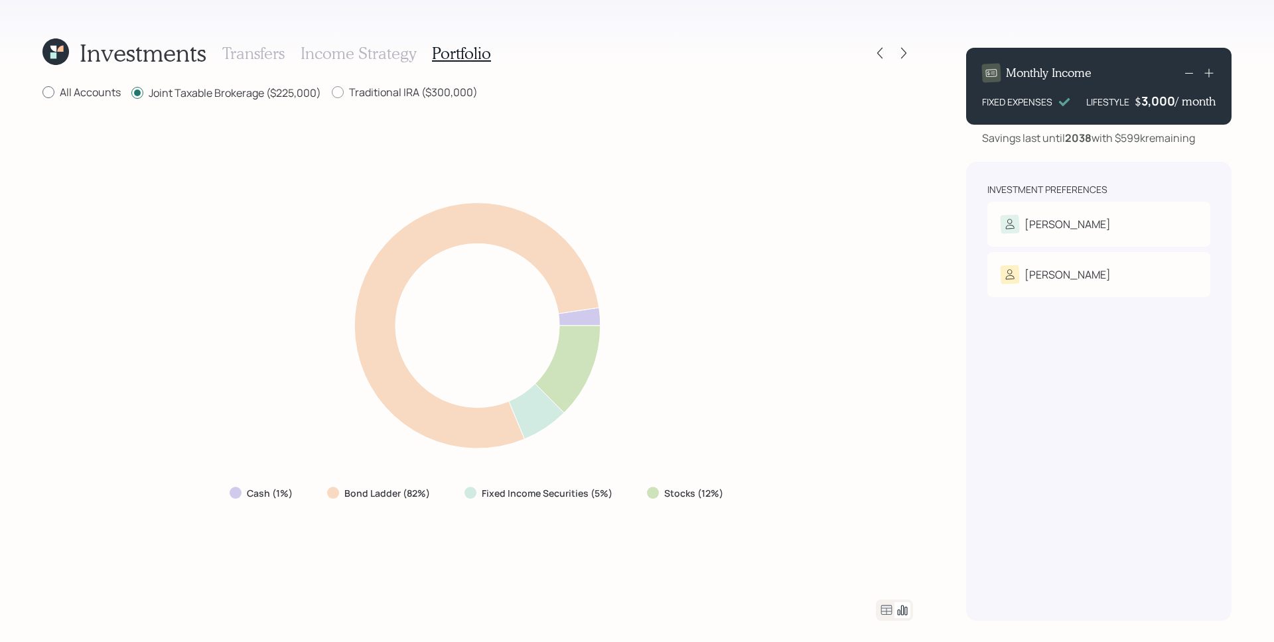
click at [101, 90] on label "All Accounts" at bounding box center [81, 92] width 78 height 15
click at [42, 92] on input "All Accounts" at bounding box center [42, 92] width 1 height 1
radio input "true"
radio input "false"
click at [365, 56] on h3 "Income Strategy" at bounding box center [358, 53] width 115 height 19
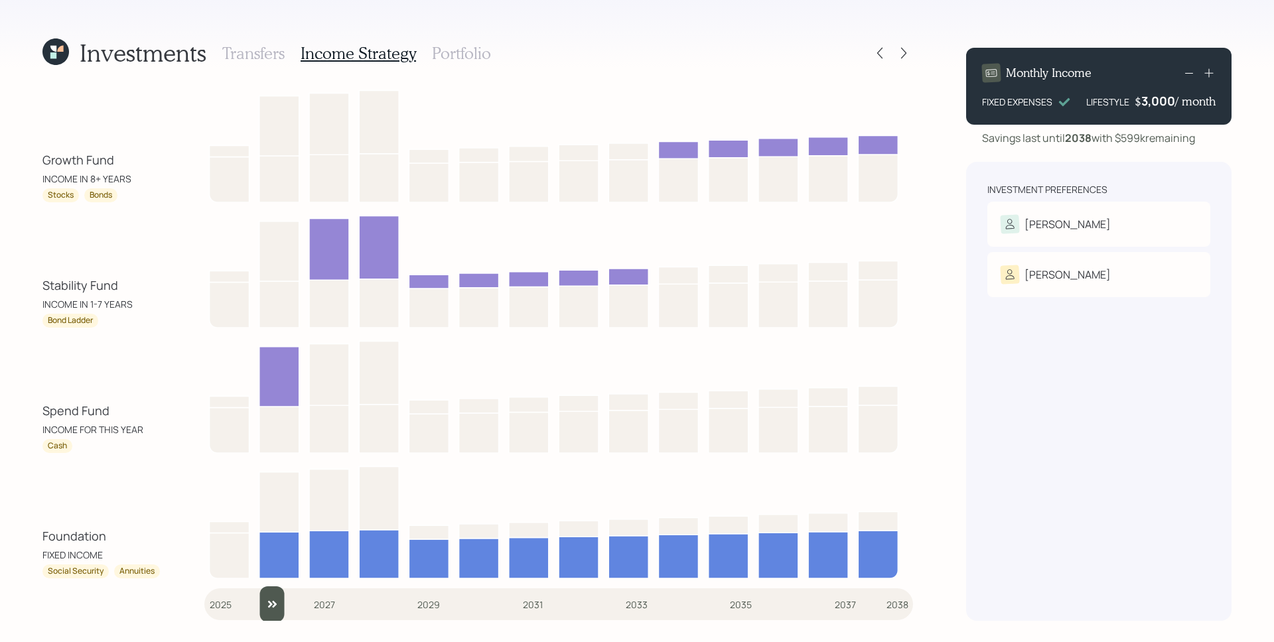
type input "2025"
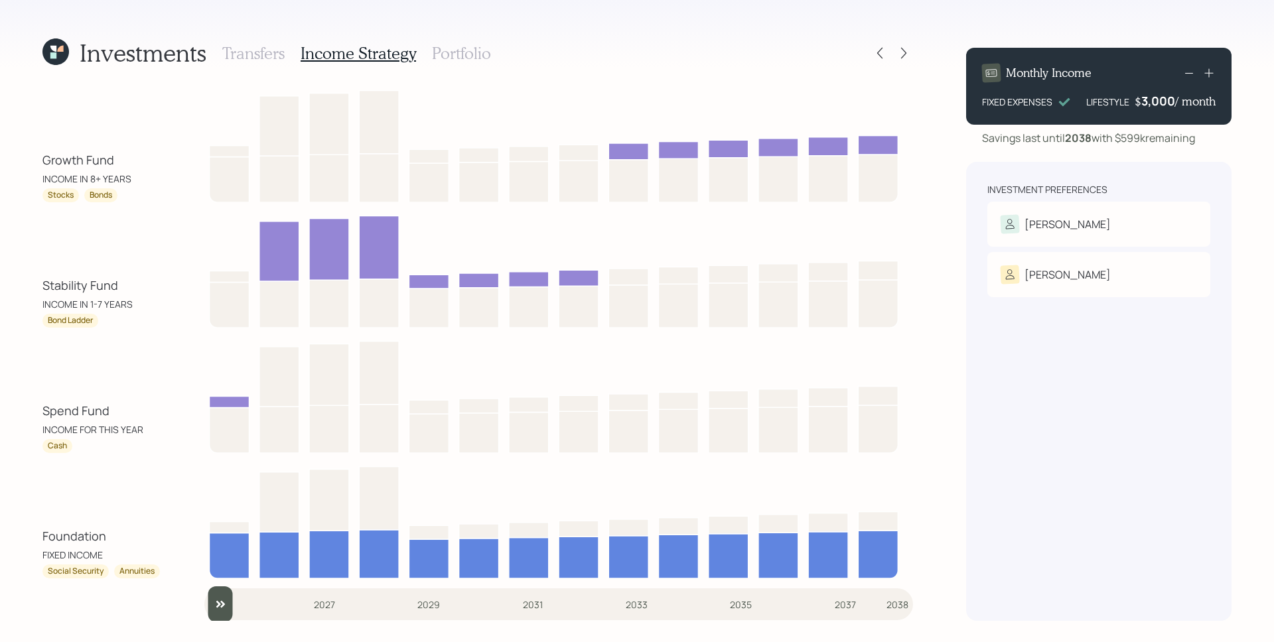
drag, startPoint x: 220, startPoint y: 606, endPoint x: 219, endPoint y: 623, distance: 16.6
click at [219, 622] on input "slider" at bounding box center [558, 605] width 709 height 36
click at [483, 53] on h3 "Portfolio" at bounding box center [461, 53] width 59 height 19
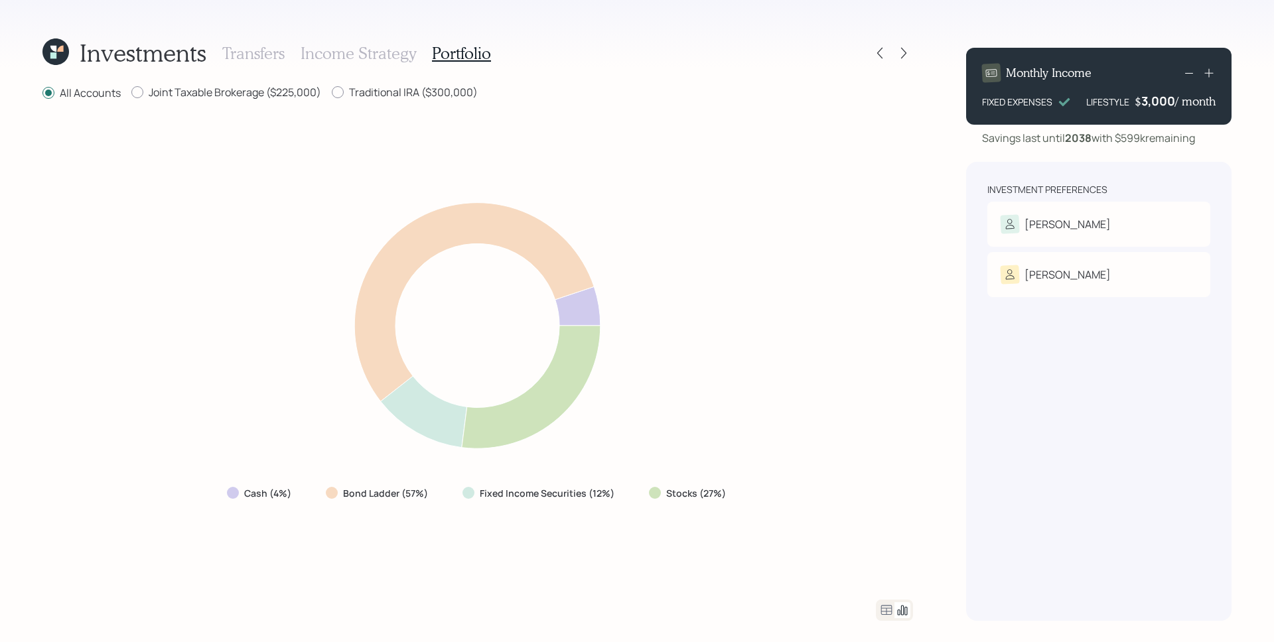
click at [885, 606] on icon at bounding box center [886, 610] width 16 height 16
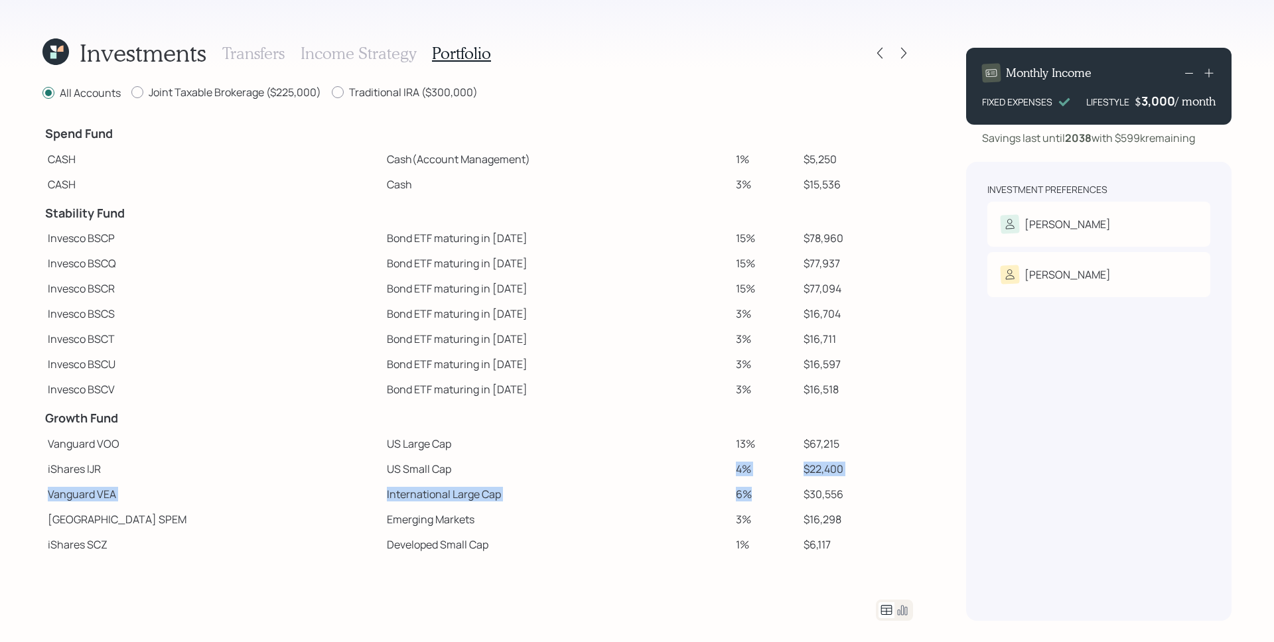
click at [714, 489] on tbody "Spend Fund CASH Cash (Account Management) 1% $5,250 CASH Cash 3% $15,536 Stabil…" at bounding box center [477, 438] width 871 height 642
click at [731, 490] on td "6%" at bounding box center [765, 494] width 68 height 25
drag, startPoint x: 708, startPoint y: 442, endPoint x: 697, endPoint y: 442, distance: 10.6
click at [731, 442] on td "13%" at bounding box center [765, 443] width 68 height 25
click at [731, 458] on td "4%" at bounding box center [765, 468] width 68 height 25
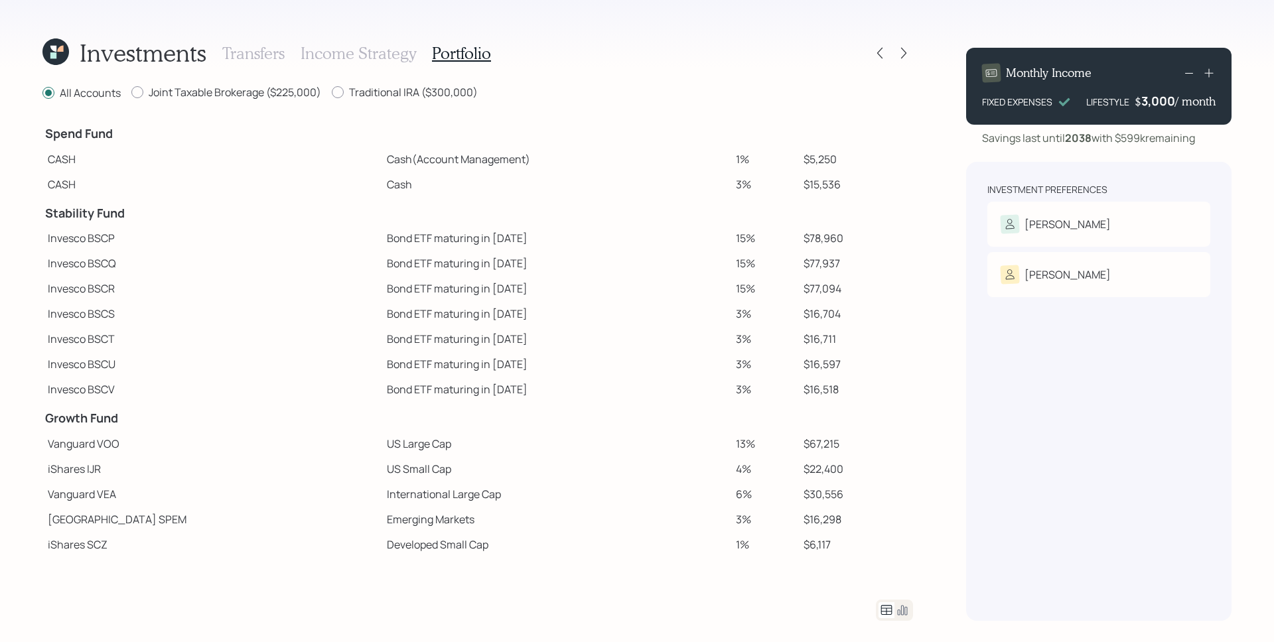
click at [243, 52] on h3 "Transfers" at bounding box center [253, 53] width 62 height 19
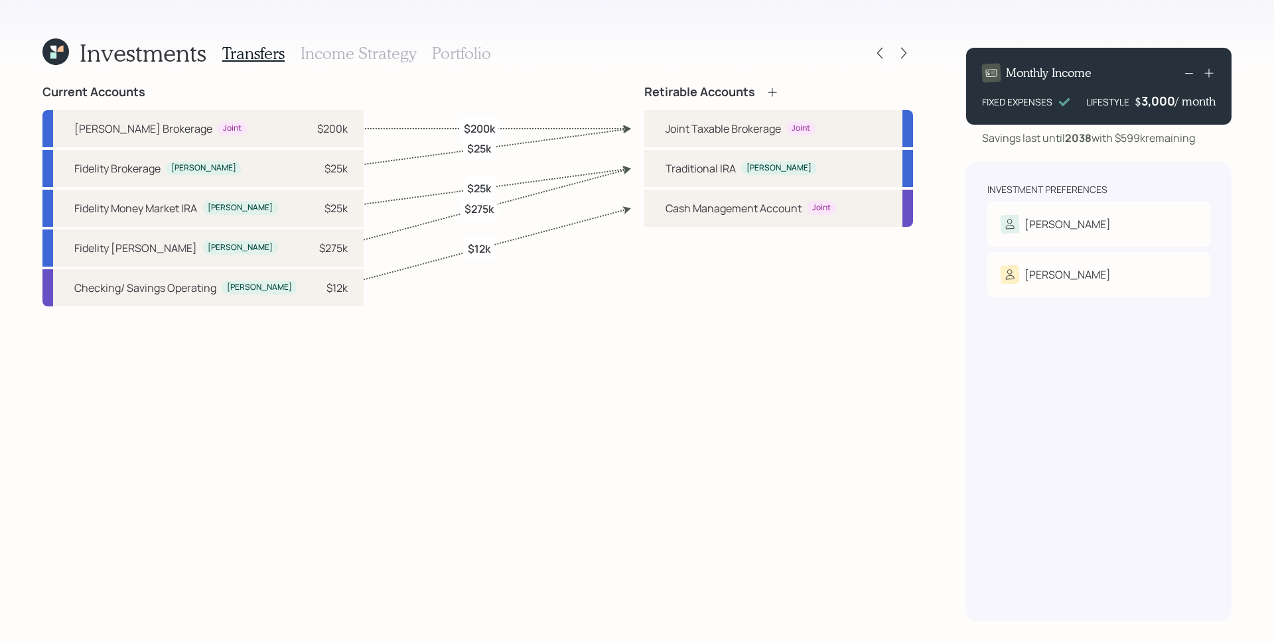
click at [481, 209] on label "$275k" at bounding box center [478, 209] width 29 height 15
select select "3b67f7a2-f852-42e6-849f-7031be598d3b"
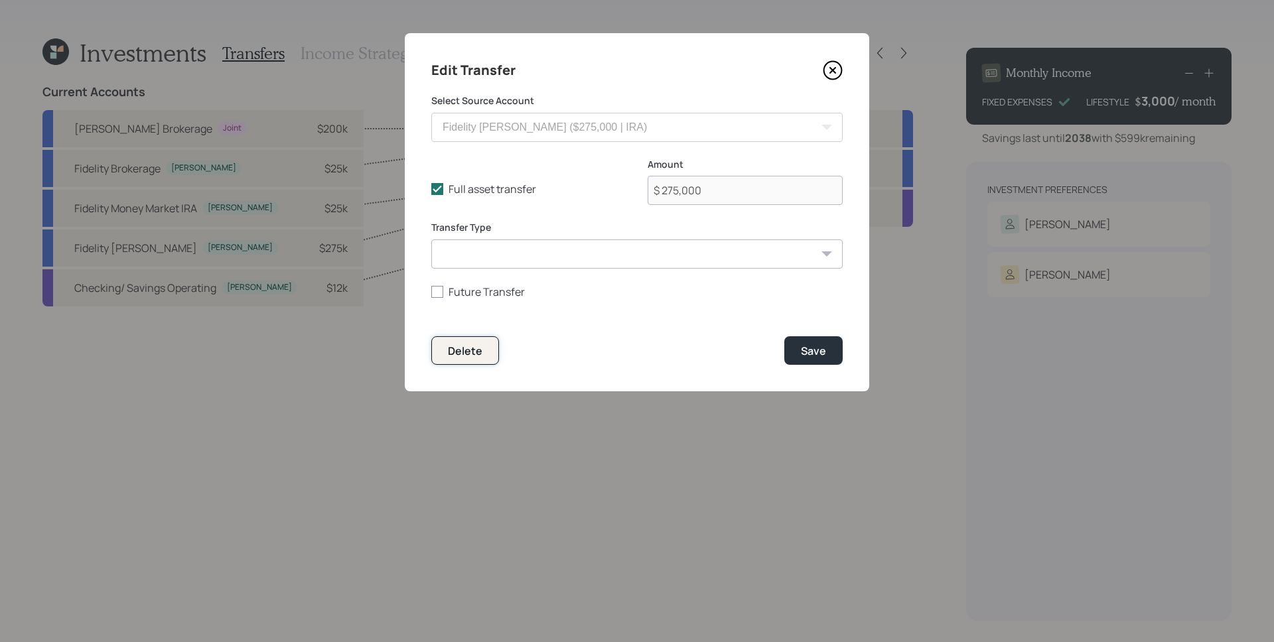
click at [460, 349] on div "Delete" at bounding box center [465, 351] width 35 height 15
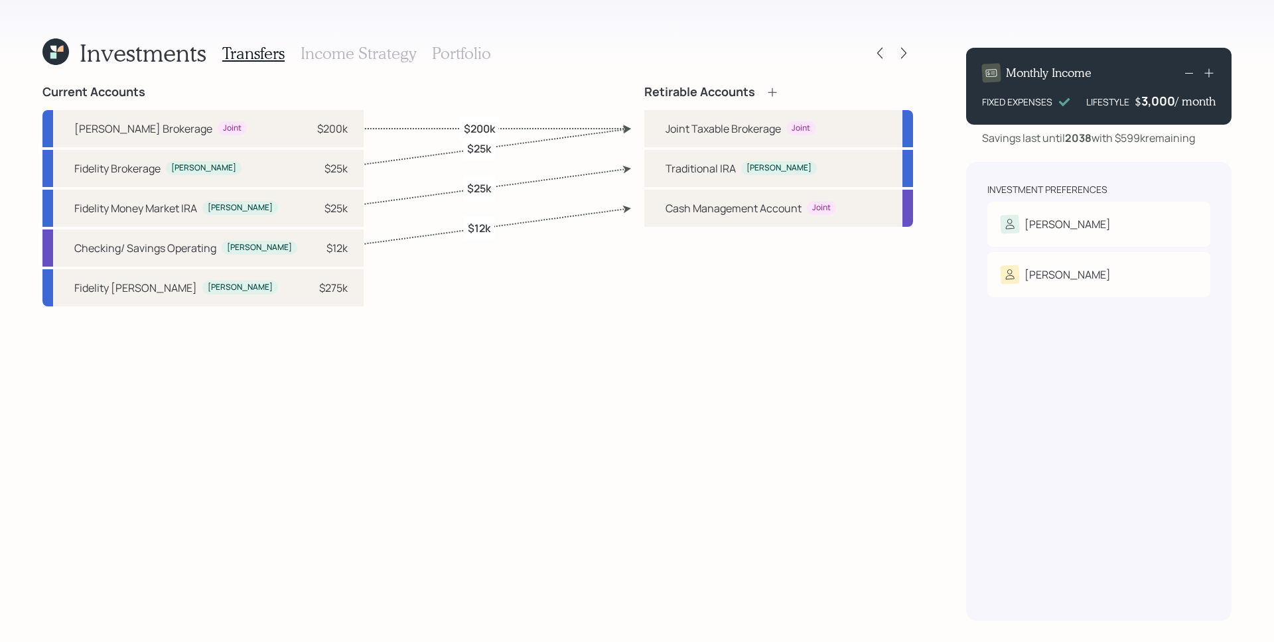
click at [489, 56] on div "Investments Transfers Income Strategy Portfolio" at bounding box center [477, 53] width 871 height 32
drag, startPoint x: 479, startPoint y: 53, endPoint x: 502, endPoint y: 81, distance: 35.9
click at [479, 53] on h3 "Portfolio" at bounding box center [461, 53] width 59 height 19
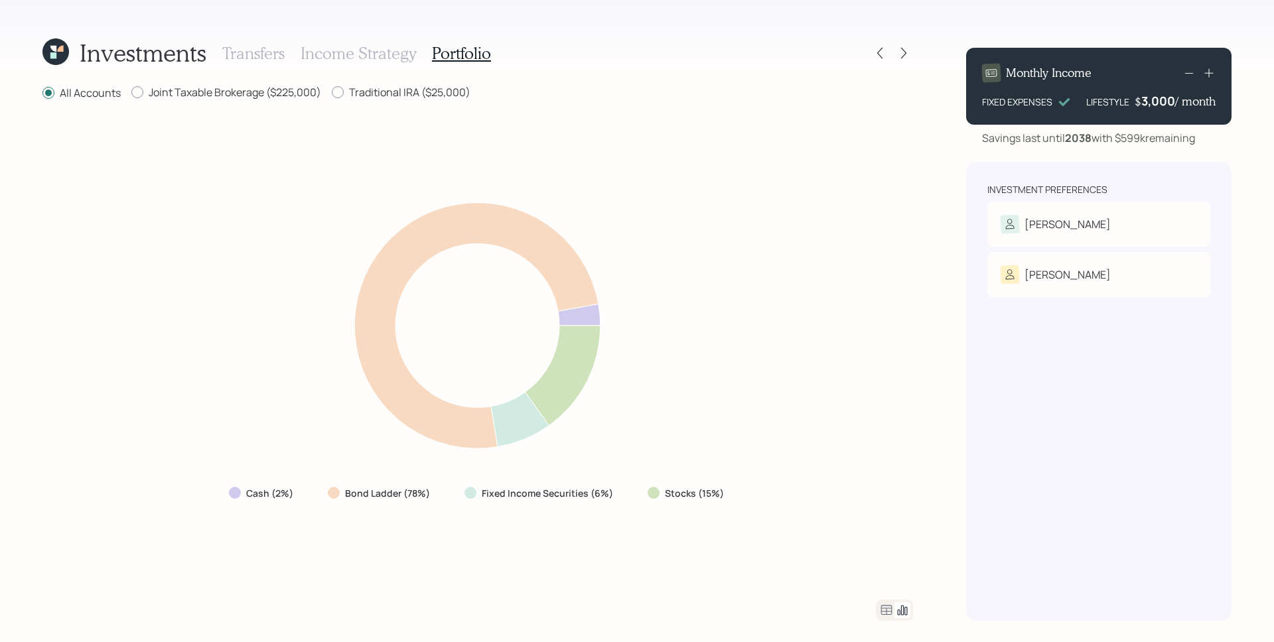
click at [887, 614] on icon at bounding box center [886, 610] width 16 height 16
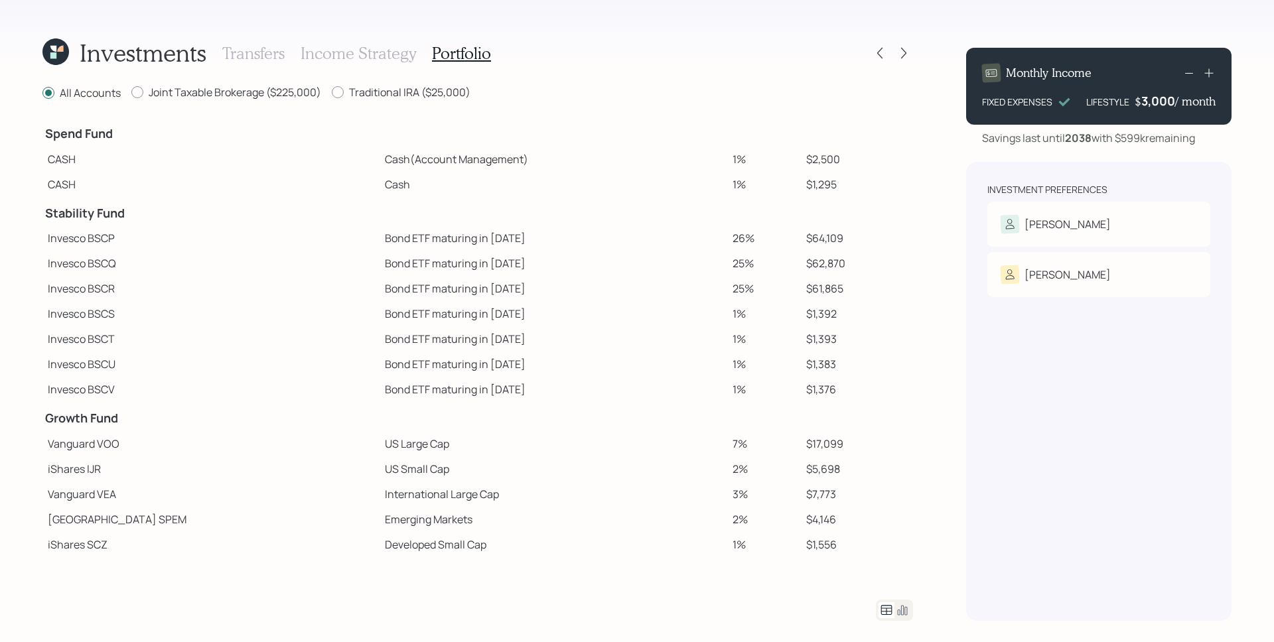
drag, startPoint x: 246, startPoint y: 52, endPoint x: 342, endPoint y: 79, distance: 100.0
click at [247, 52] on h3 "Transfers" at bounding box center [253, 53] width 62 height 19
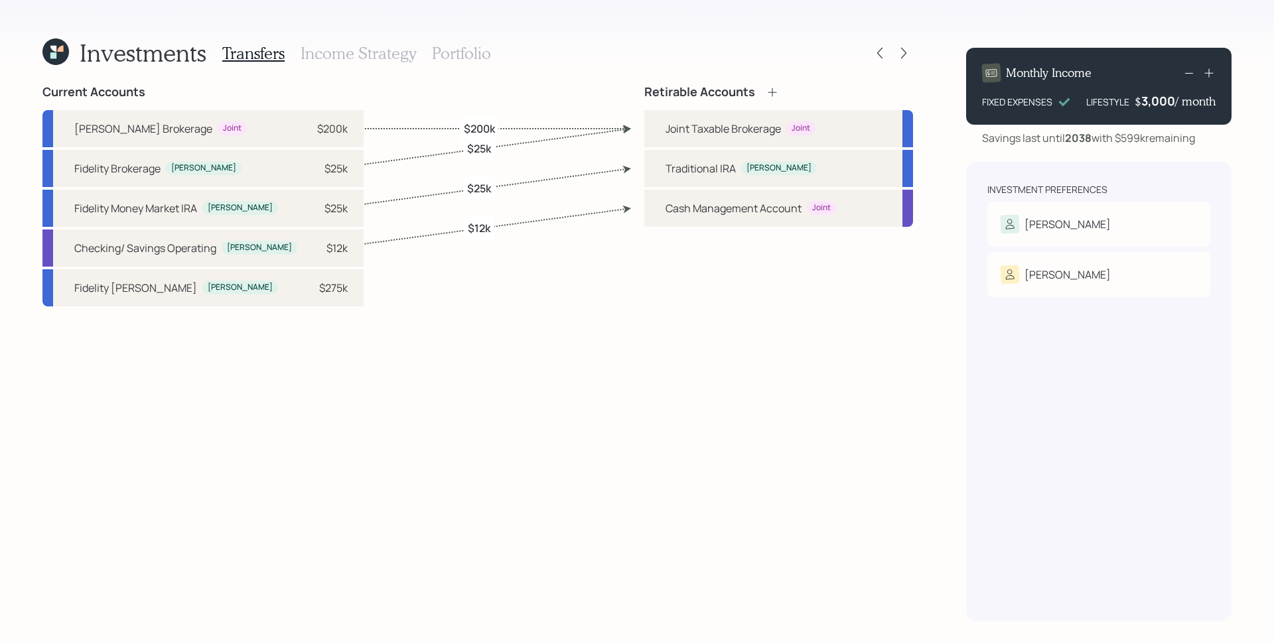
click at [663, 512] on div "Retirable Accounts Joint Taxable Brokerage Joint Traditional [PERSON_NAME] Mana…" at bounding box center [778, 353] width 269 height 536
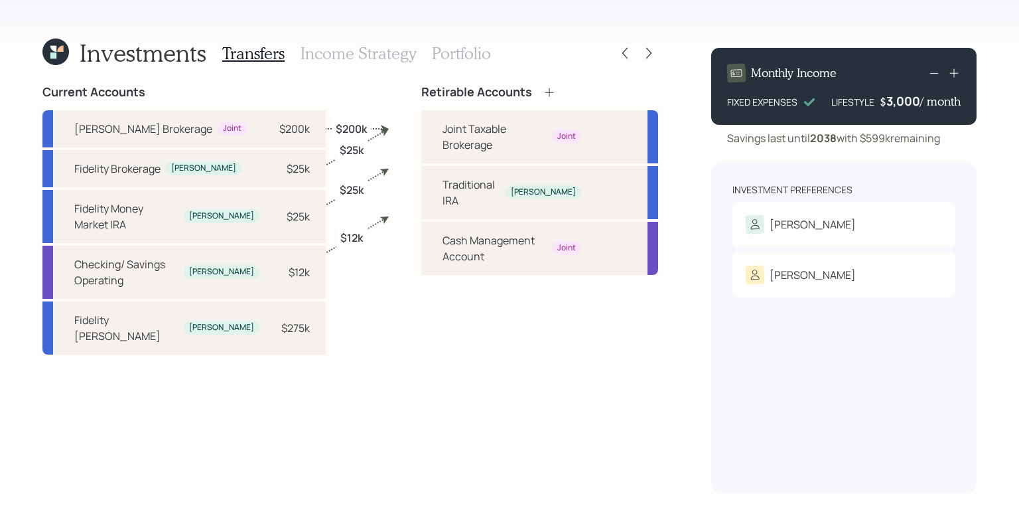
click at [689, 30] on div "Investments Transfers Income Strategy Portfolio Current Accounts [PERSON_NAME] …" at bounding box center [509, 257] width 1019 height 514
click at [680, 430] on div "Investments Transfers Income Strategy Portfolio Current Accounts [PERSON_NAME] …" at bounding box center [509, 257] width 1019 height 514
click at [665, 330] on div "Investments Transfers Income Strategy Portfolio Current Accounts [PERSON_NAME] …" at bounding box center [509, 257] width 1019 height 514
click at [673, 356] on div "Investments Transfers Income Strategy Portfolio Current Accounts [PERSON_NAME] …" at bounding box center [509, 257] width 1019 height 514
click at [650, 48] on icon at bounding box center [648, 52] width 13 height 13
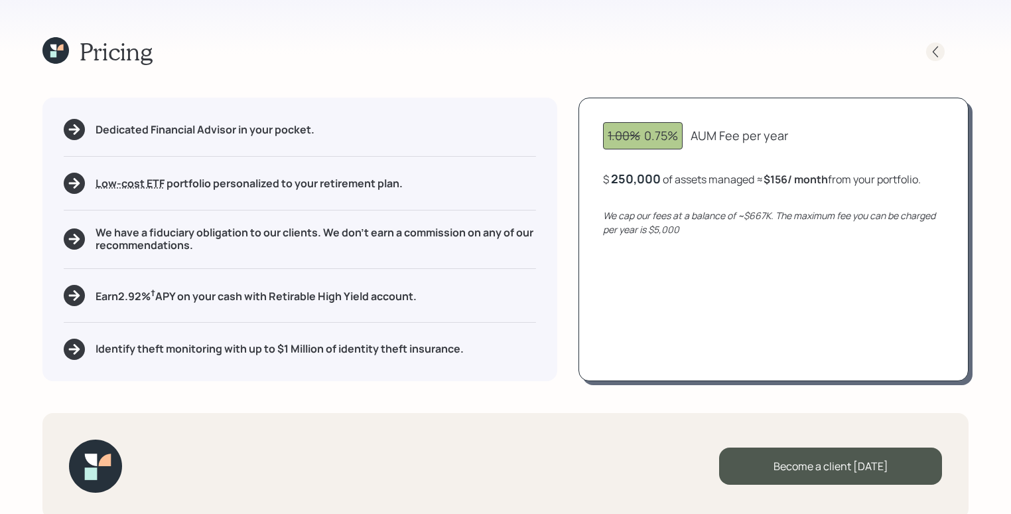
click at [940, 48] on icon at bounding box center [935, 51] width 13 height 13
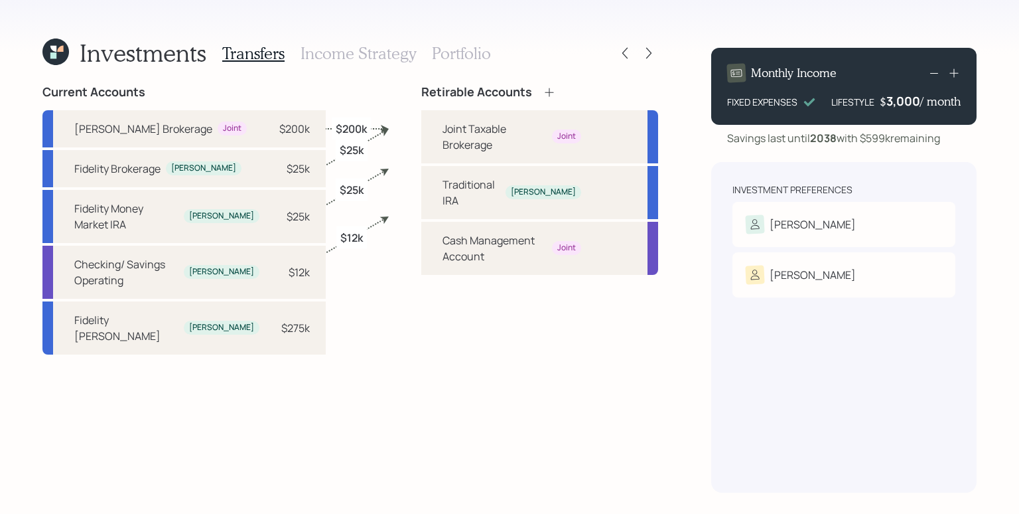
click at [774, 29] on div "Investments Transfers Income Strategy Portfolio Current Accounts [PERSON_NAME] …" at bounding box center [509, 257] width 1019 height 514
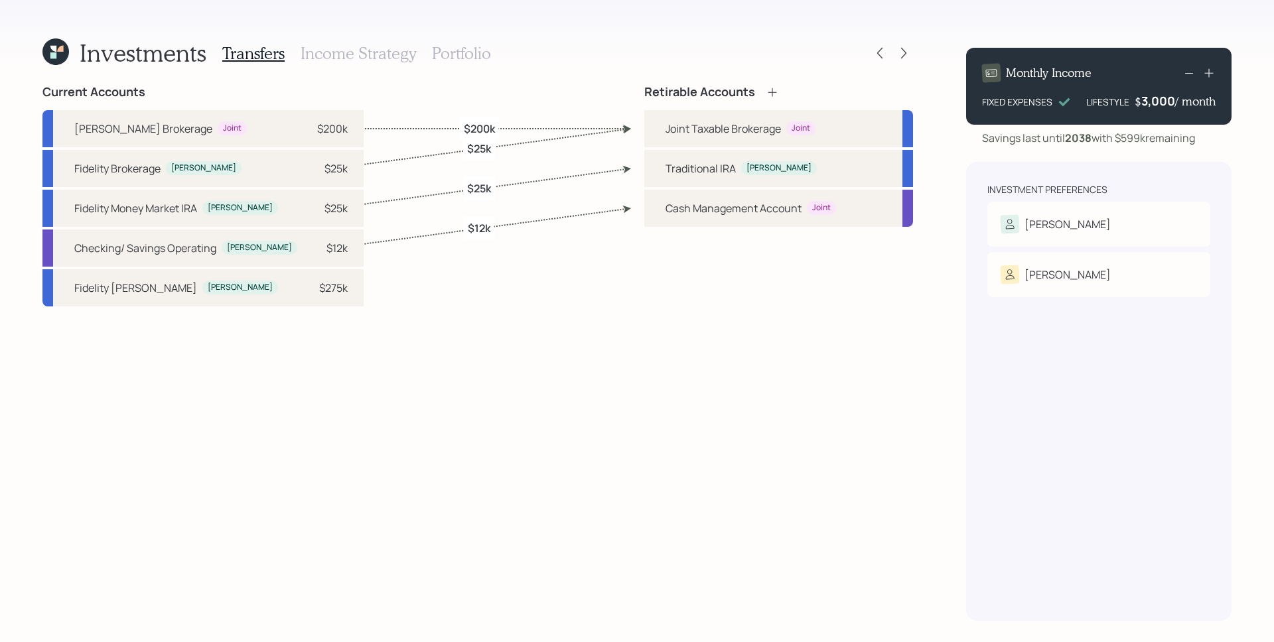
click at [658, 9] on div "Investments Transfers Income Strategy Portfolio Current Accounts [PERSON_NAME] …" at bounding box center [637, 321] width 1274 height 642
click at [50, 53] on icon at bounding box center [55, 51] width 27 height 27
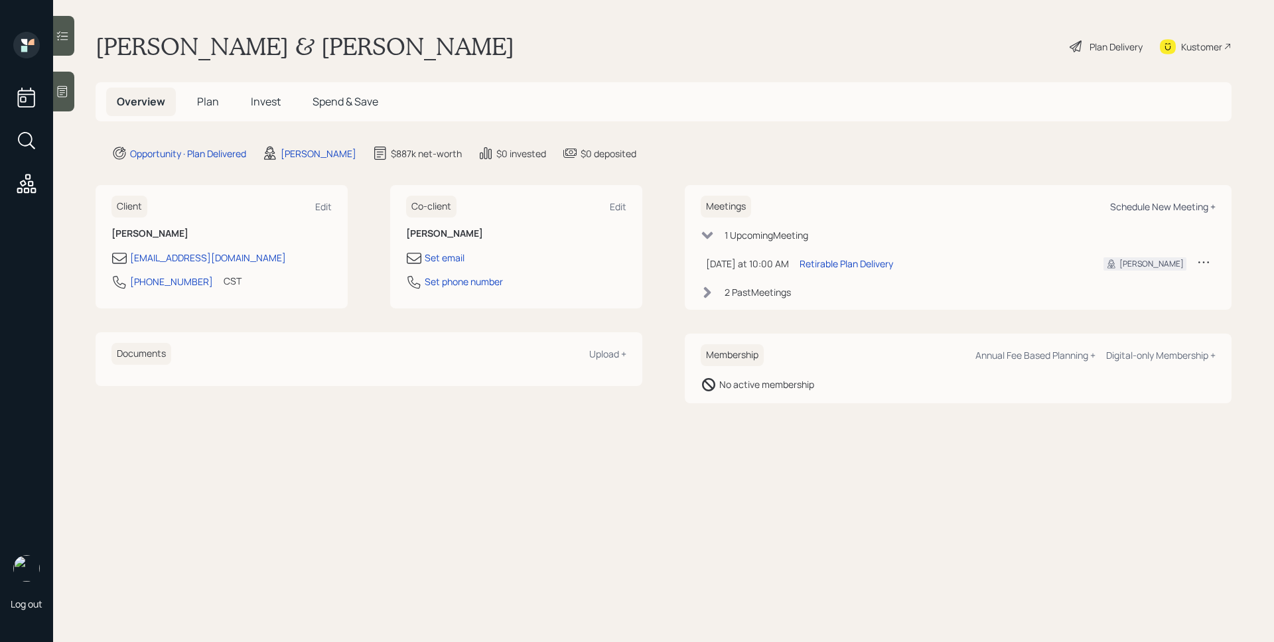
click at [1168, 208] on div "Schedule New Meeting +" at bounding box center [1162, 206] width 105 height 13
select select "d946c976-65aa-4529-ac9d-02c4f1114fc0"
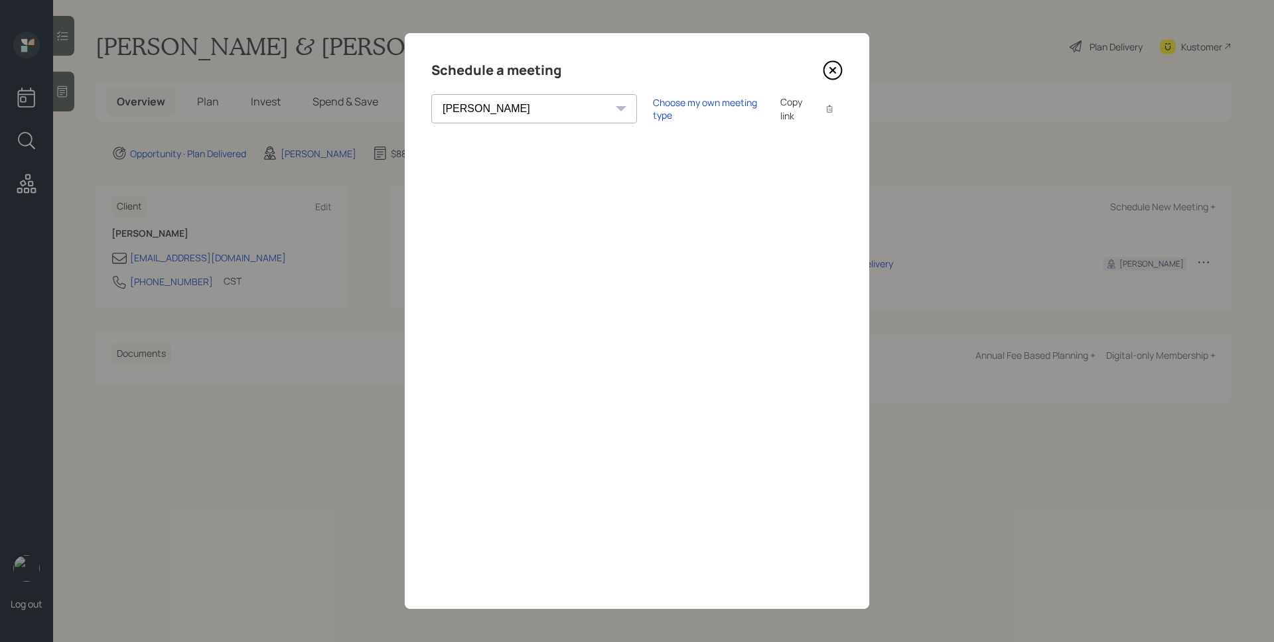
click at [837, 63] on icon at bounding box center [833, 71] width 18 height 18
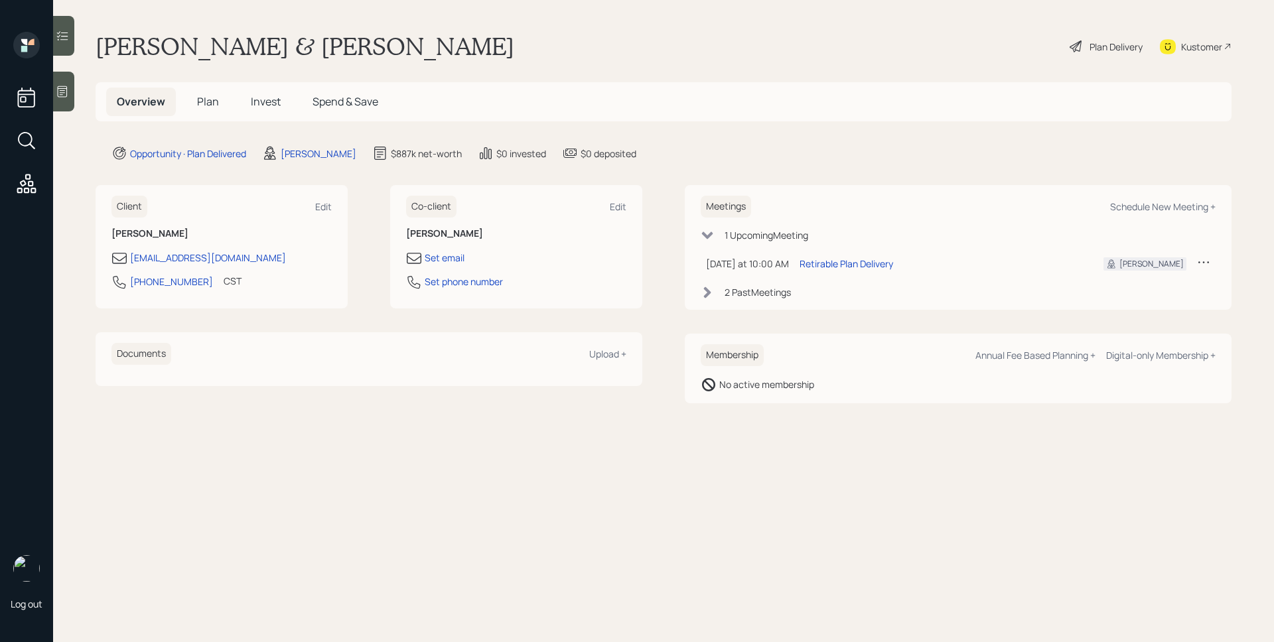
click at [207, 96] on span "Plan" at bounding box center [208, 101] width 22 height 15
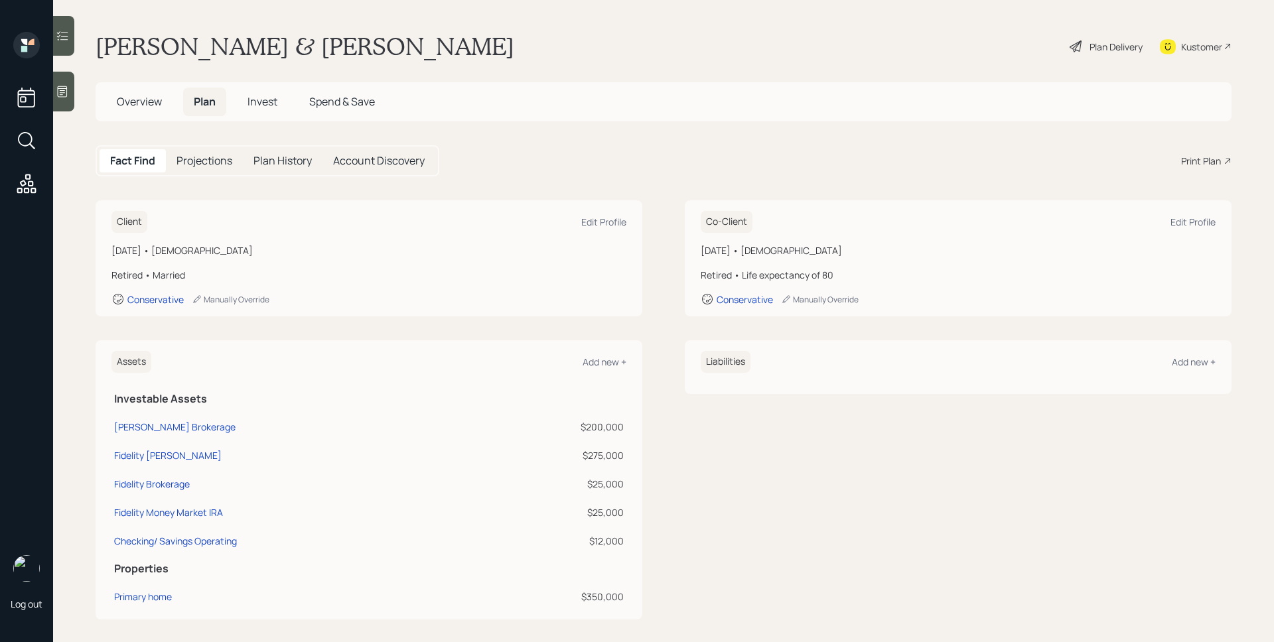
click at [1197, 155] on div "Print Plan" at bounding box center [1201, 161] width 40 height 14
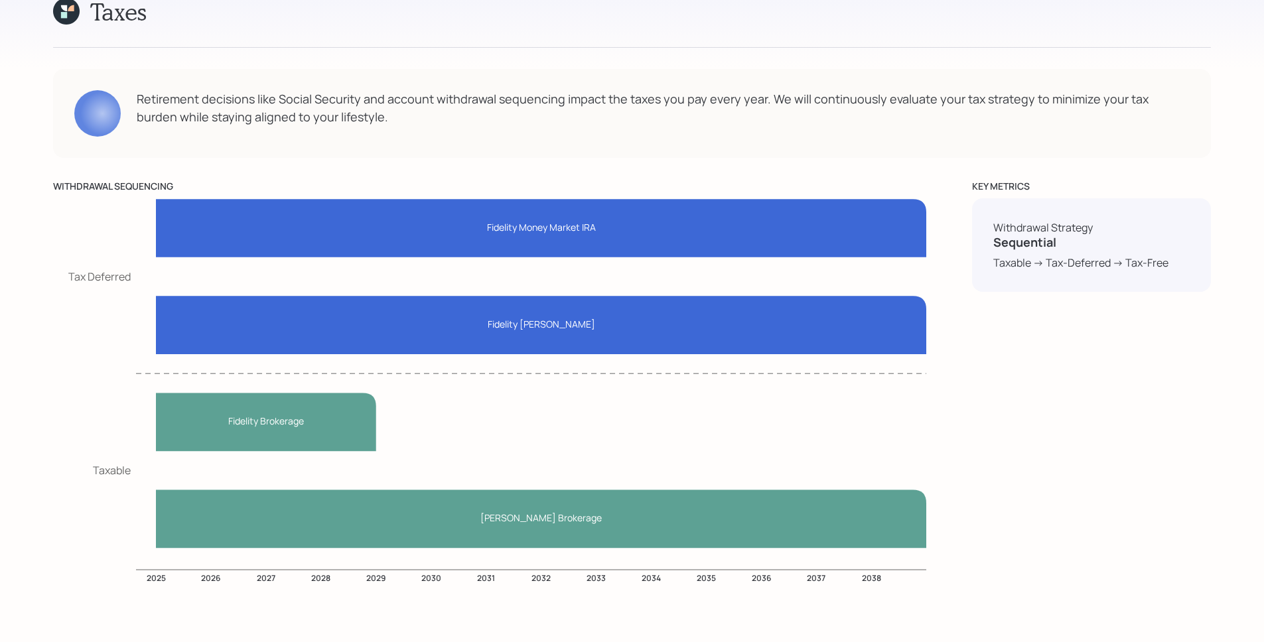
scroll to position [6705, 0]
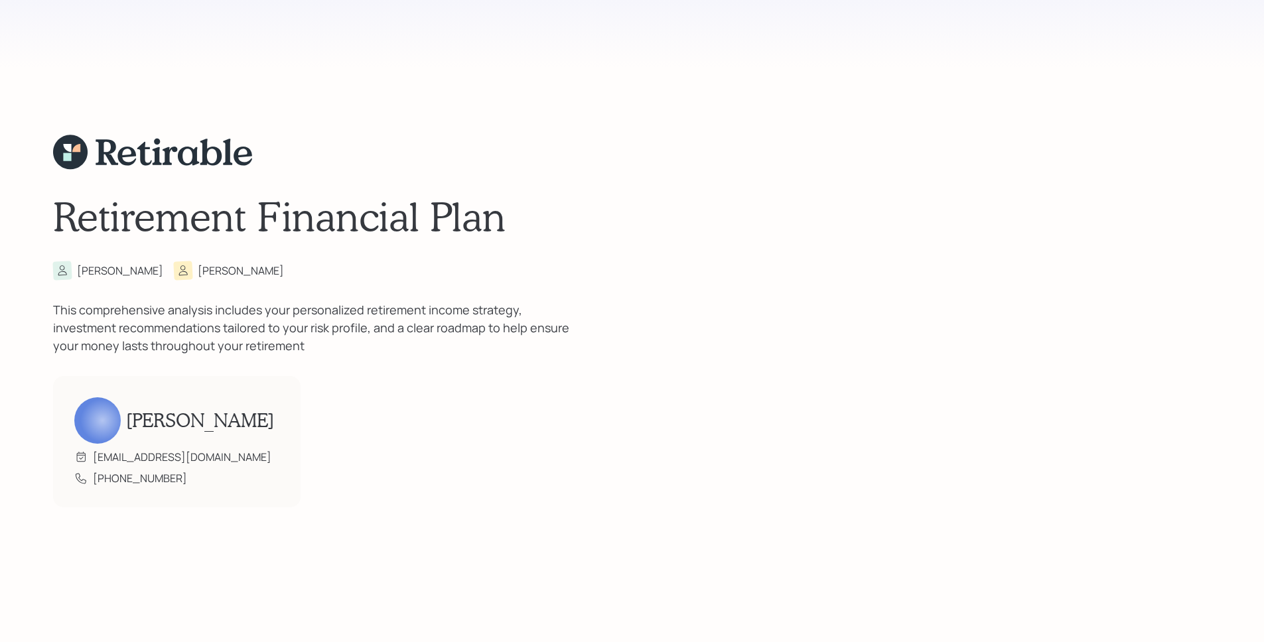
click at [1029, 477] on div "Retirement Financial Plan Clyde Benilda This comprehensive analysis includes yo…" at bounding box center [632, 321] width 1158 height 642
